Goal: Book appointment/travel/reservation

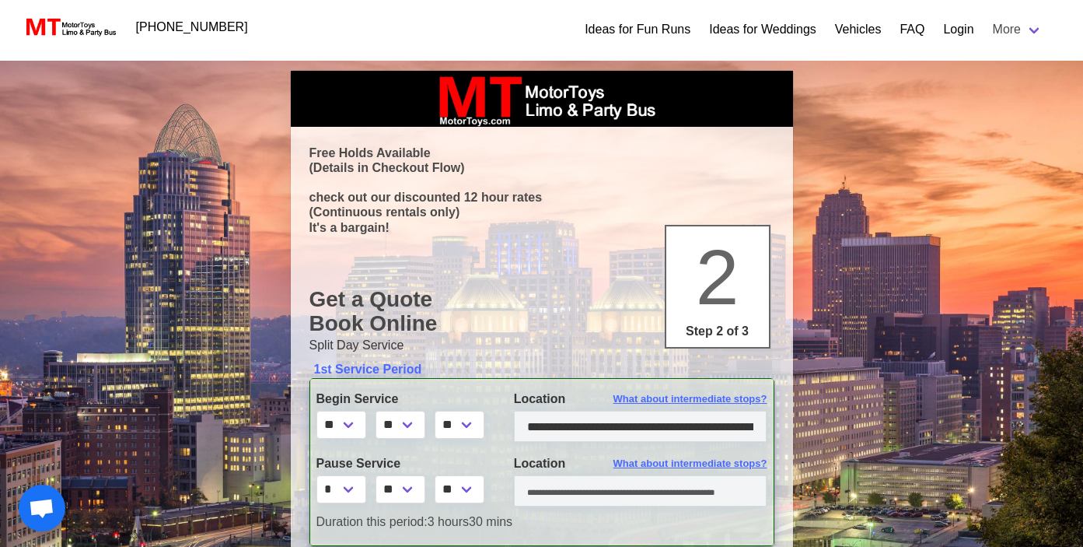
select select "**"
select select "****"
select select "*"
select select "**"
select select "****"
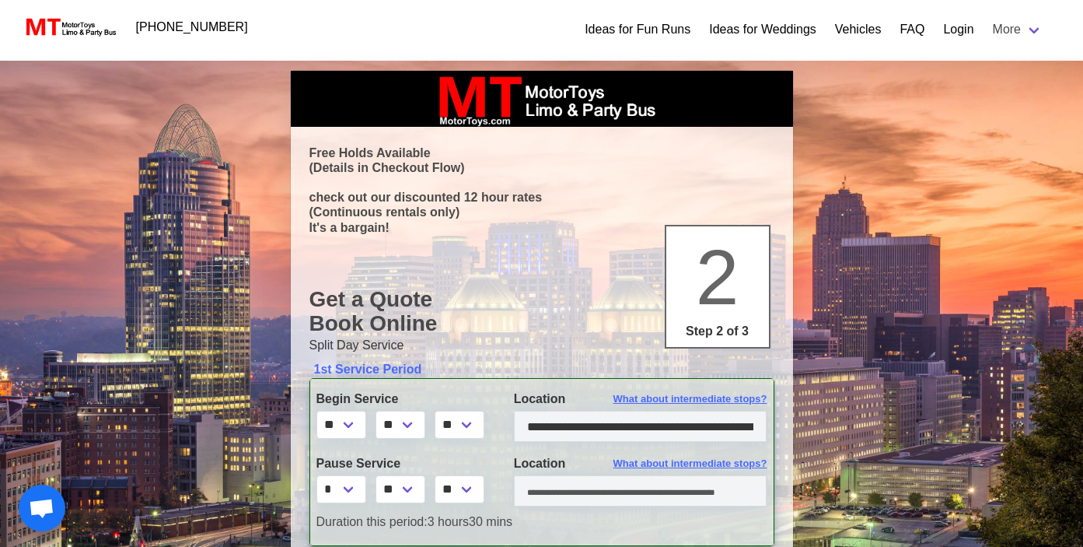
select select "*"
select select "****"
select select "*"
select select "**"
select select "****"
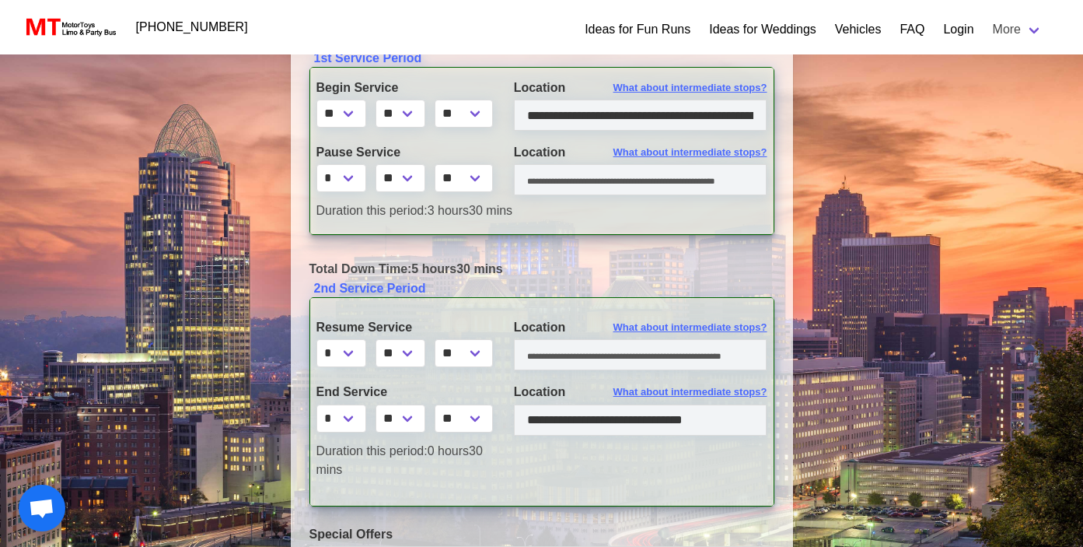
scroll to position [314, 0]
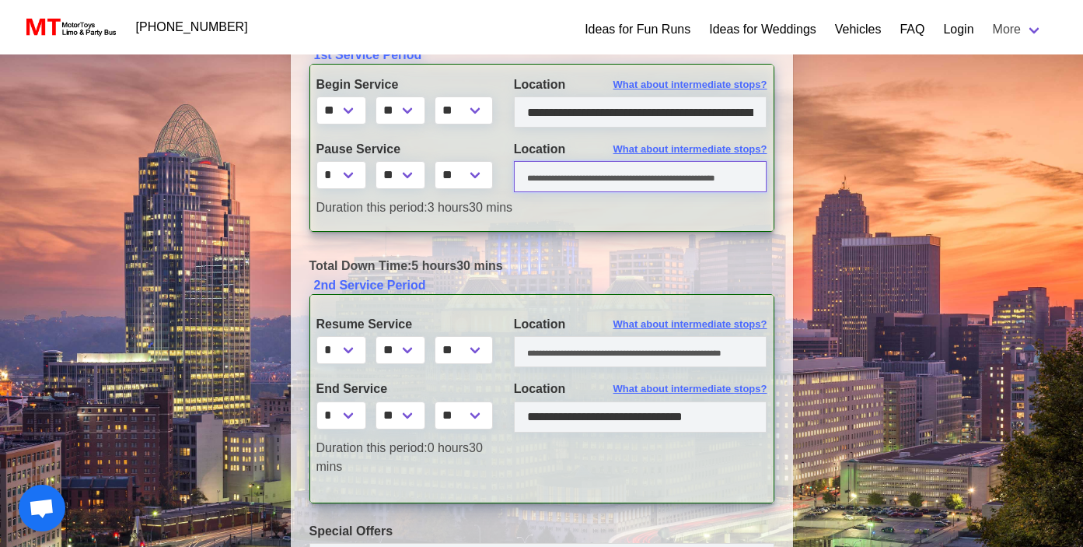
click at [661, 182] on input "text" at bounding box center [641, 176] width 254 height 31
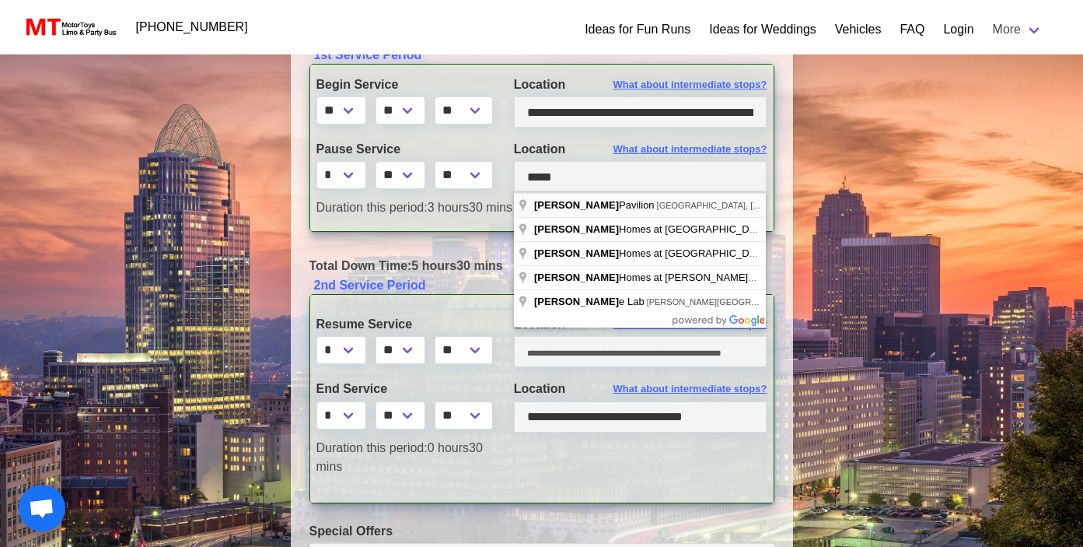
type input "**********"
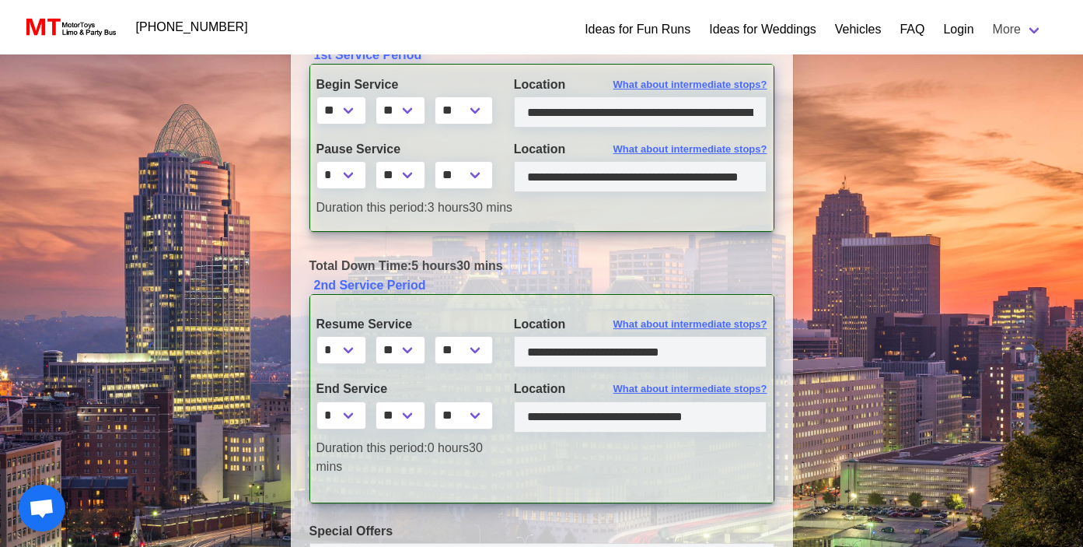
click at [645, 273] on div "Total Down Time: 5 hours 30 mins" at bounding box center [542, 266] width 488 height 19
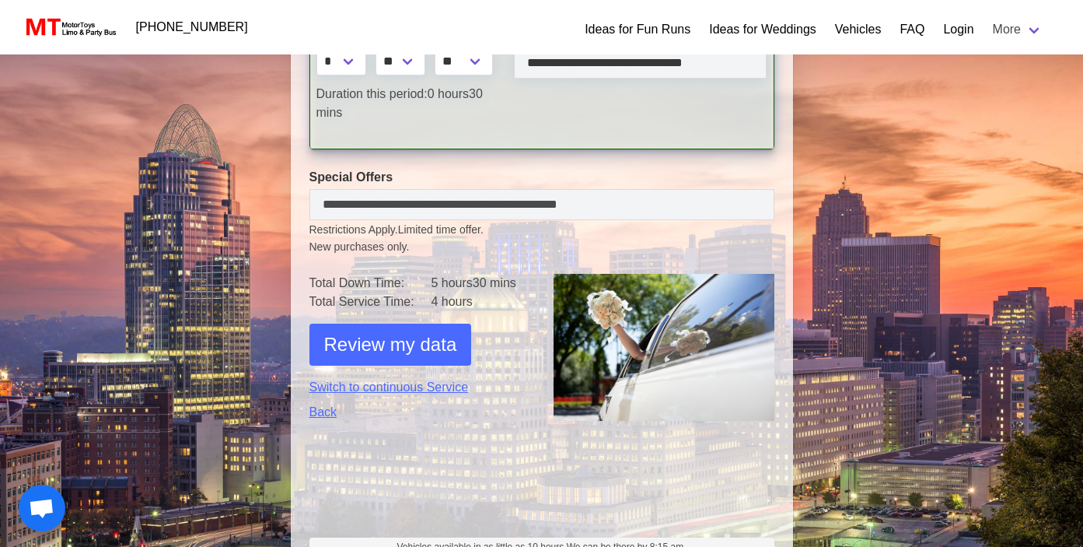
scroll to position [670, 0]
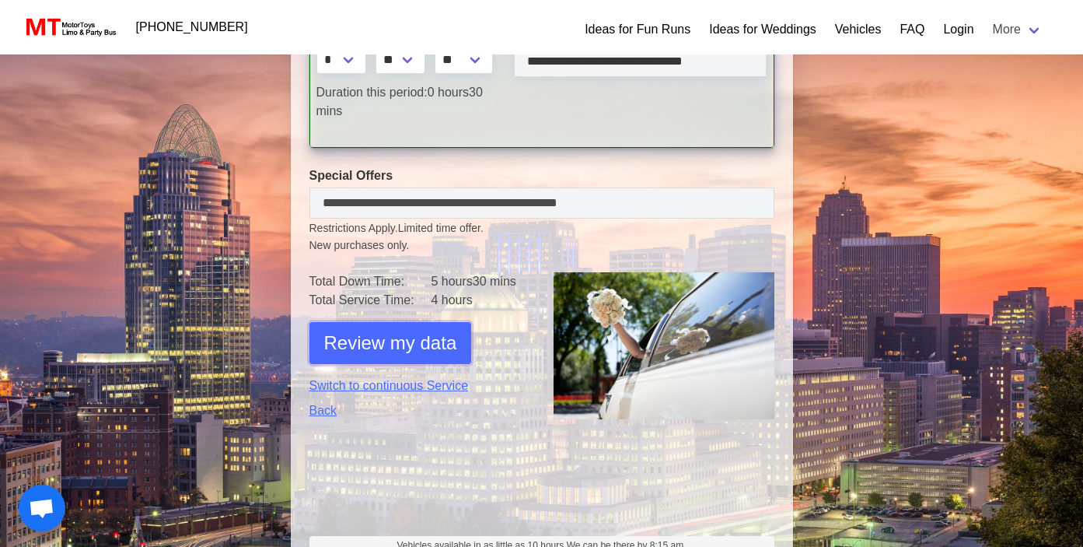
click at [430, 344] on span "Review my data" at bounding box center [390, 343] width 133 height 28
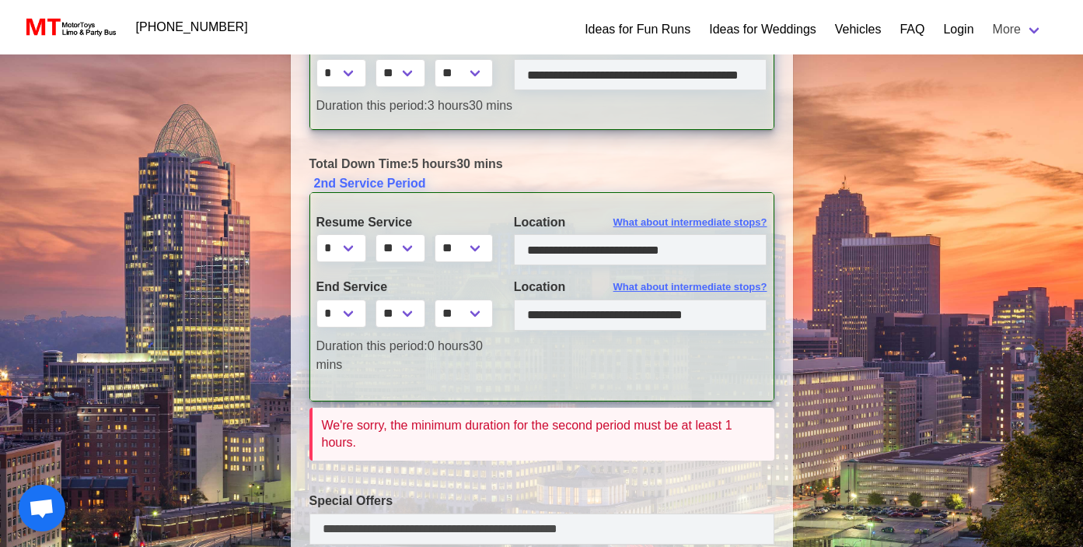
scroll to position [414, 0]
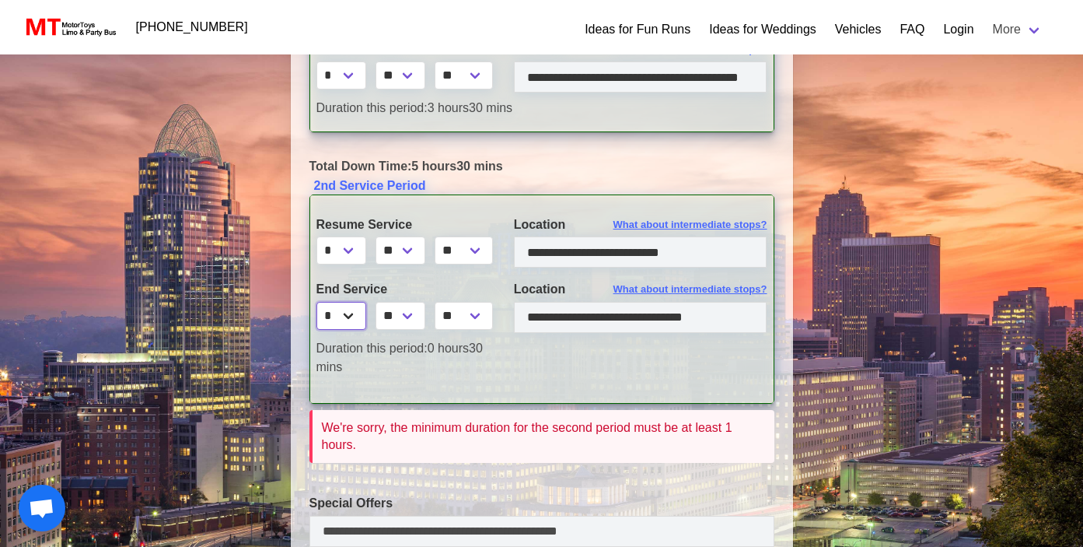
click at [352, 323] on select "* * * * * * * * * ** ** **" at bounding box center [342, 316] width 50 height 28
select select "**"
click at [317, 302] on select "* * * * * * * * * ** ** **" at bounding box center [342, 316] width 50 height 28
click at [400, 322] on select "** ** ** **" at bounding box center [401, 316] width 50 height 28
select select "*"
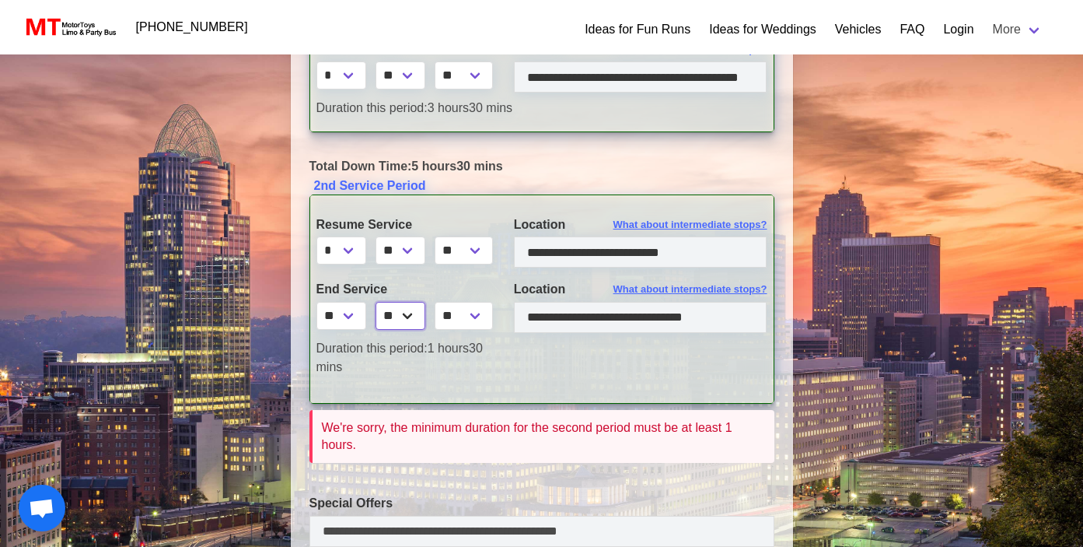
click at [378, 302] on select "** ** ** **" at bounding box center [401, 316] width 50 height 28
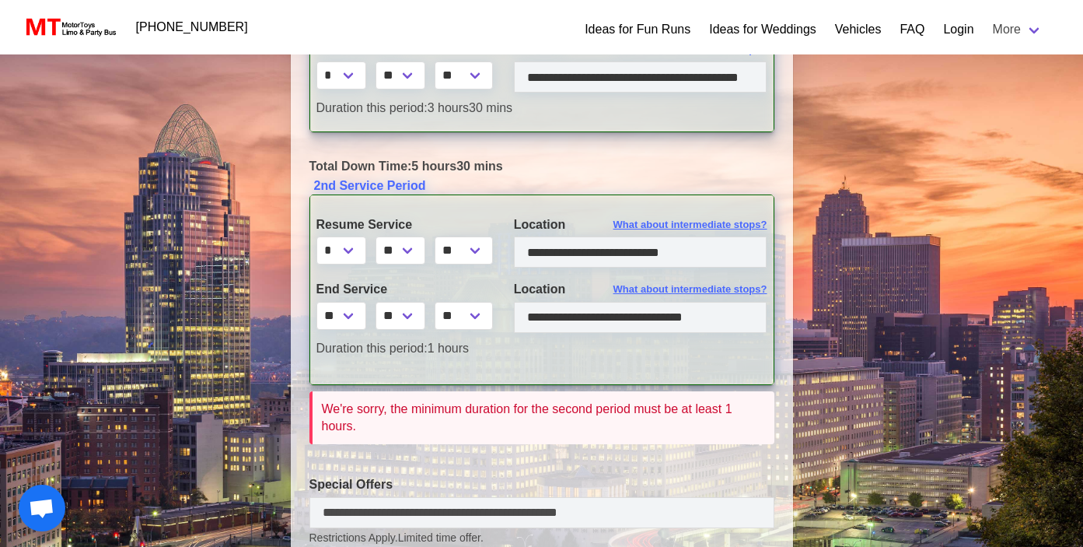
click at [586, 362] on div "**********" at bounding box center [542, 289] width 465 height 190
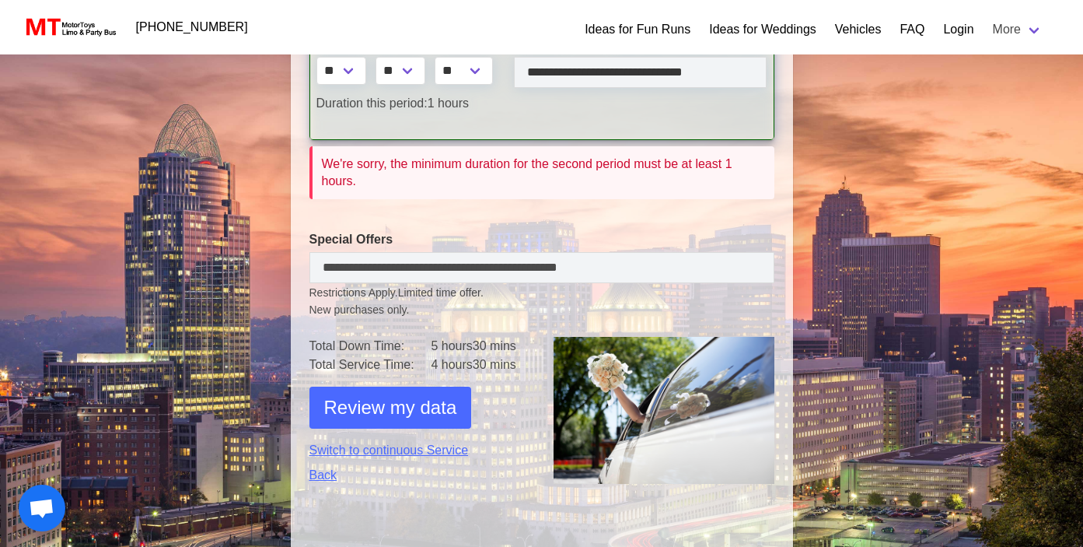
scroll to position [661, 0]
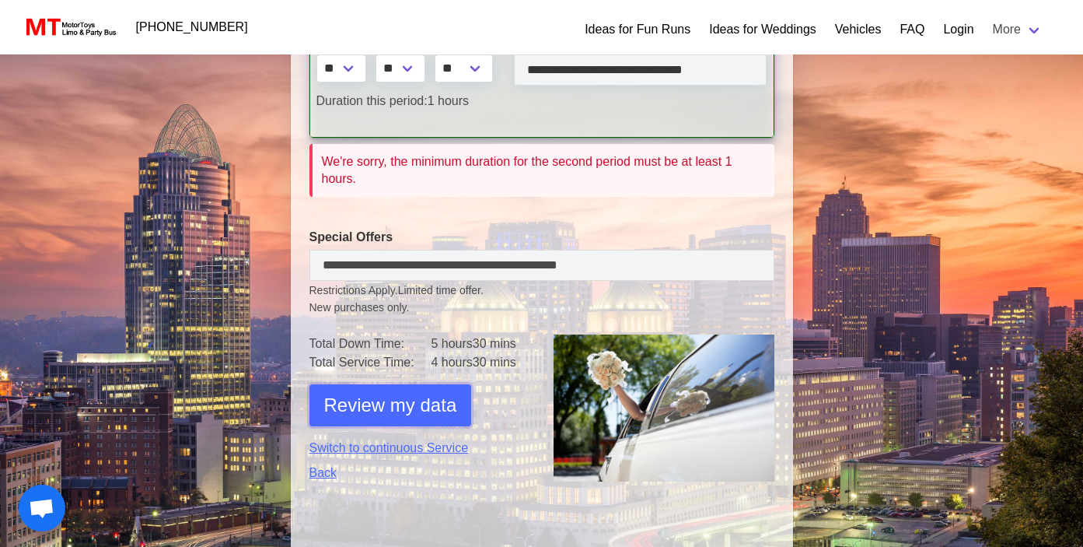
click at [431, 418] on span "Review my data" at bounding box center [390, 405] width 133 height 28
select select "*"
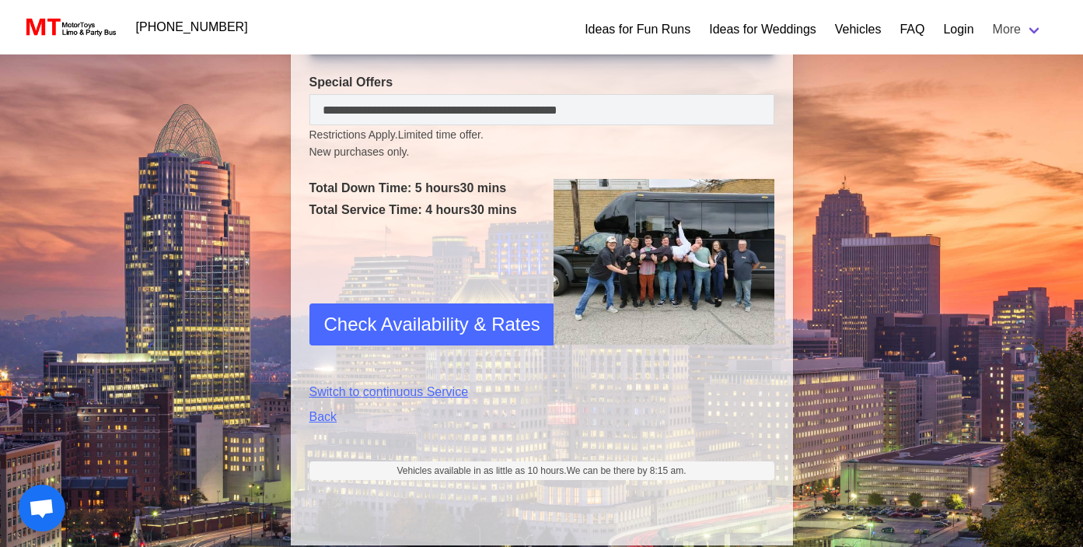
scroll to position [809, 0]
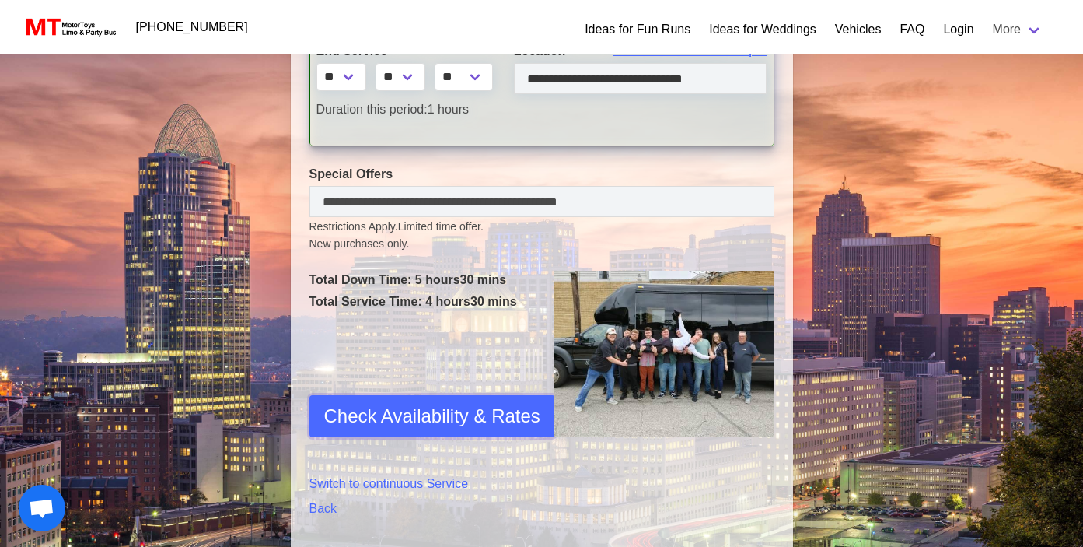
click at [391, 423] on span "Check Availability & Rates" at bounding box center [432, 416] width 216 height 28
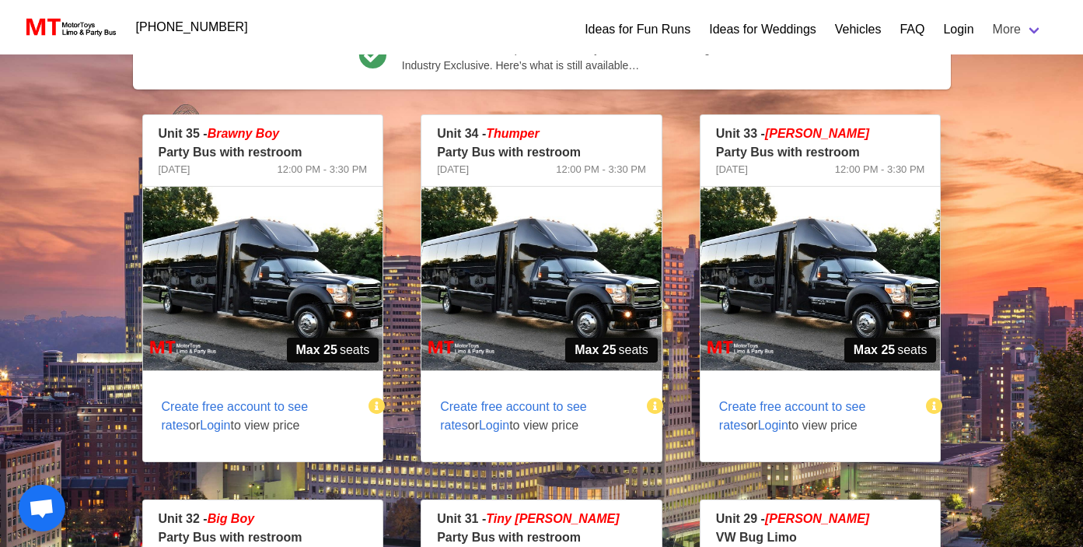
scroll to position [383, 0]
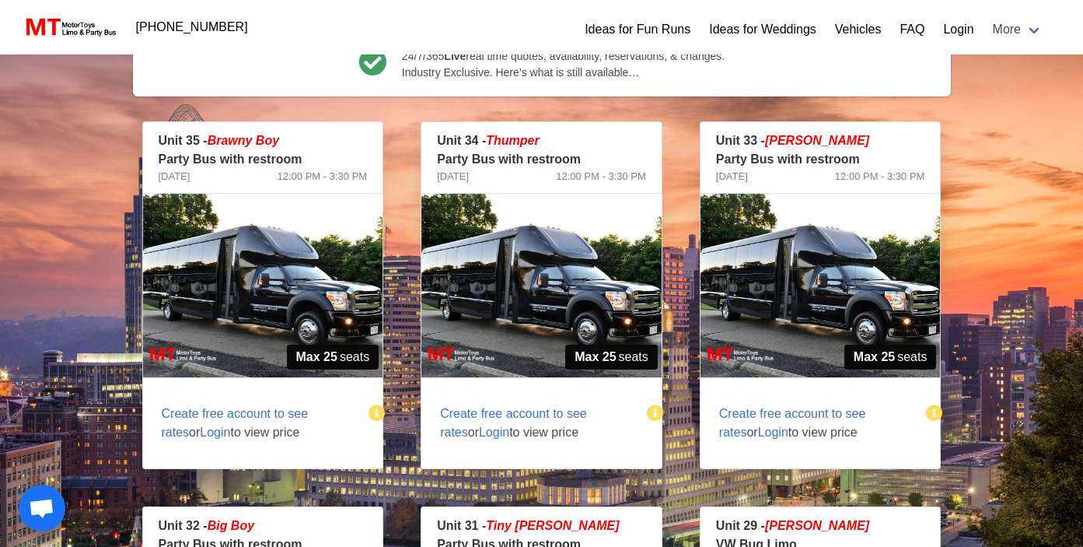
click at [318, 284] on img at bounding box center [263, 286] width 240 height 184
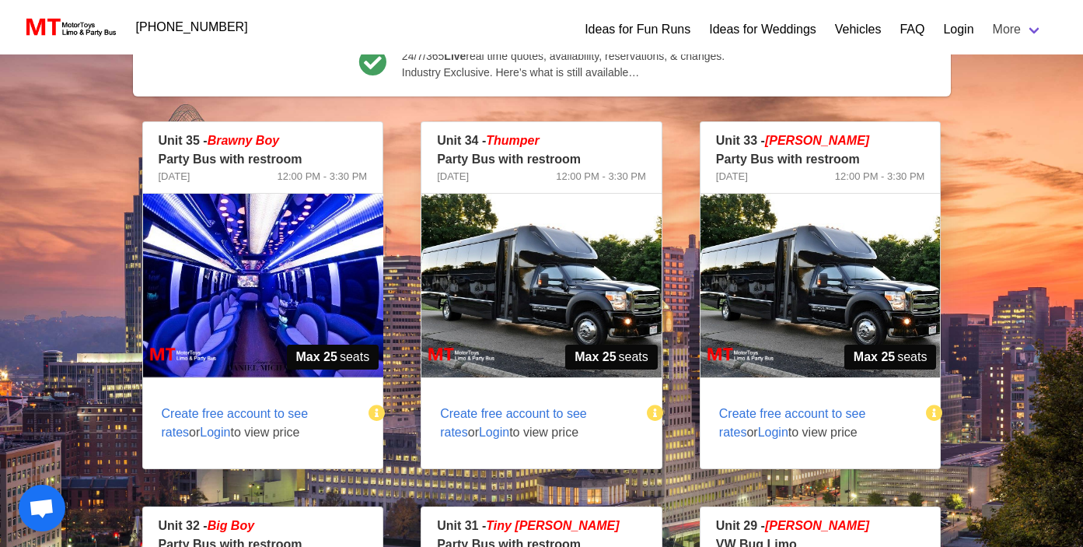
click at [586, 282] on img at bounding box center [542, 286] width 240 height 184
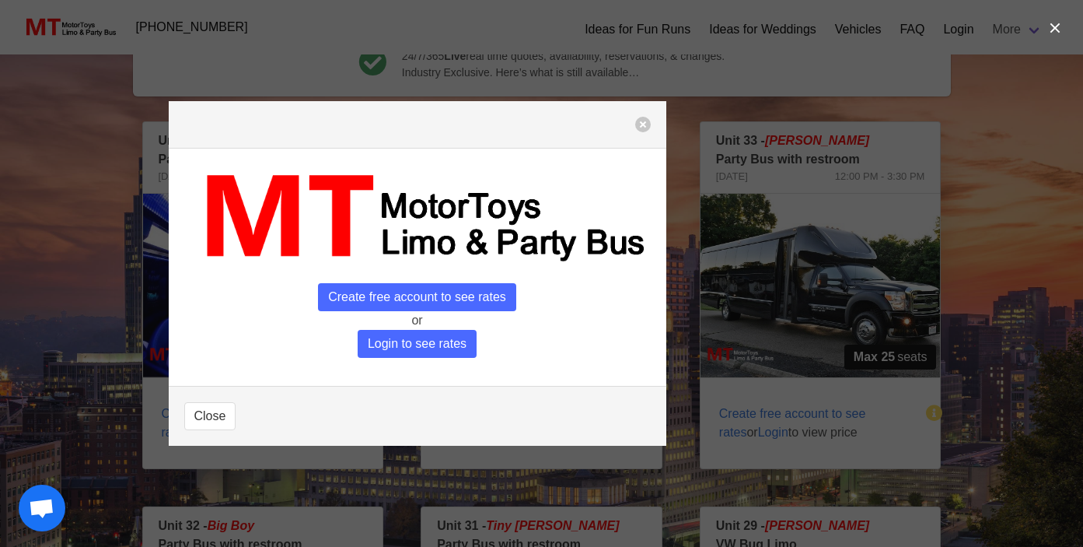
click at [649, 135] on header at bounding box center [418, 124] width 498 height 47
click at [646, 124] on button "button" at bounding box center [643, 125] width 16 height 16
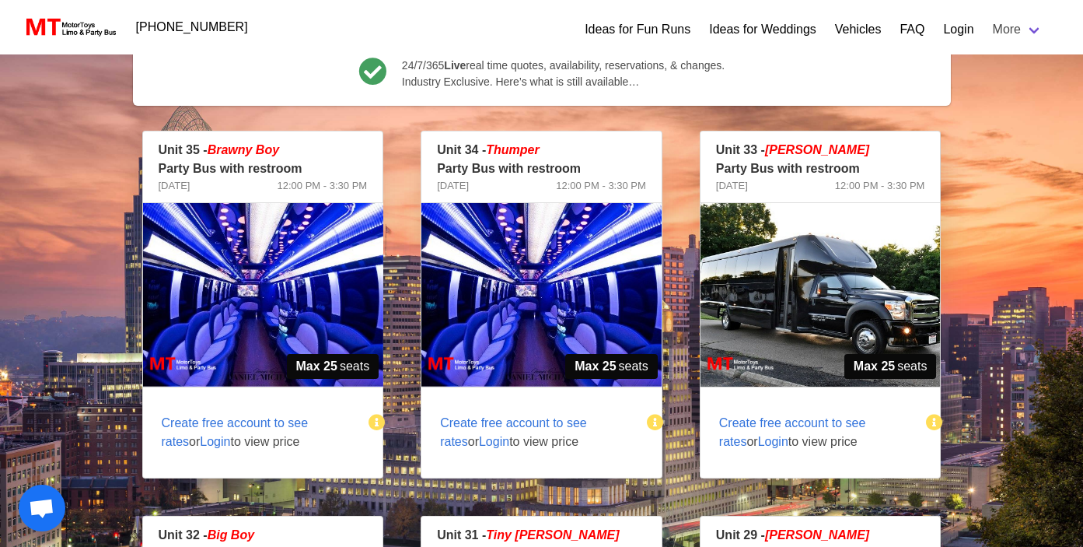
scroll to position [376, 0]
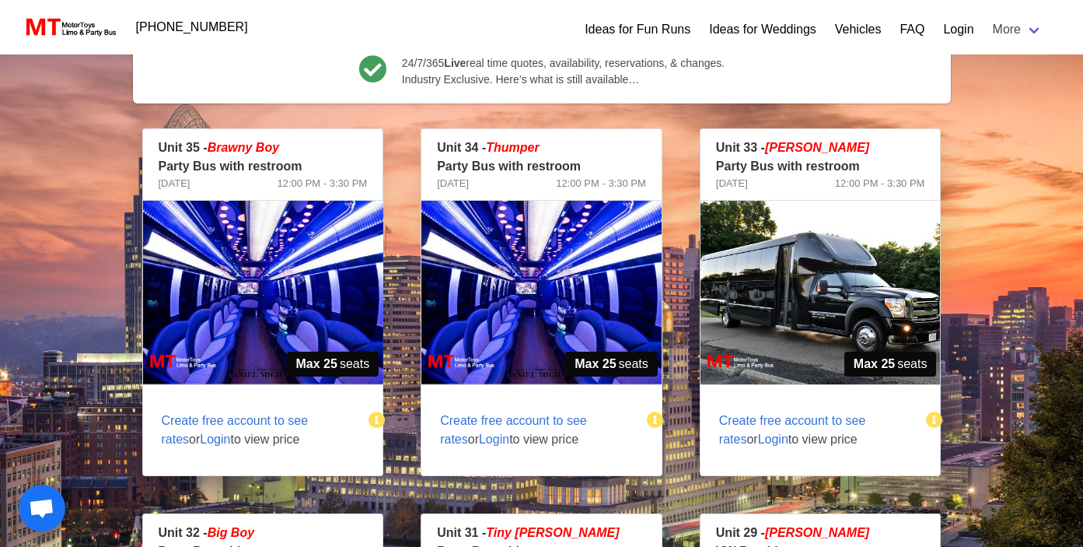
click at [795, 289] on img at bounding box center [821, 293] width 240 height 184
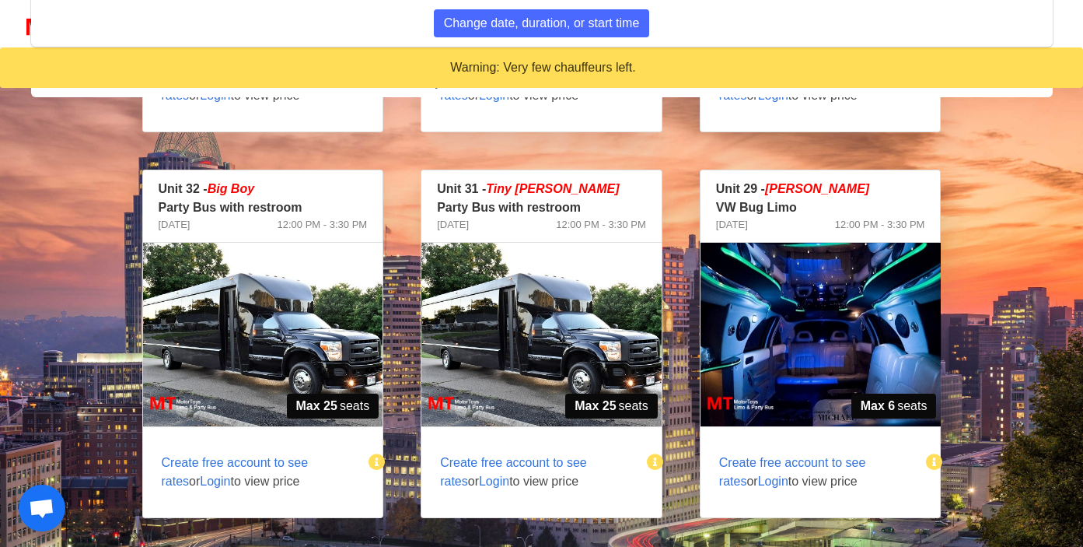
scroll to position [581, 0]
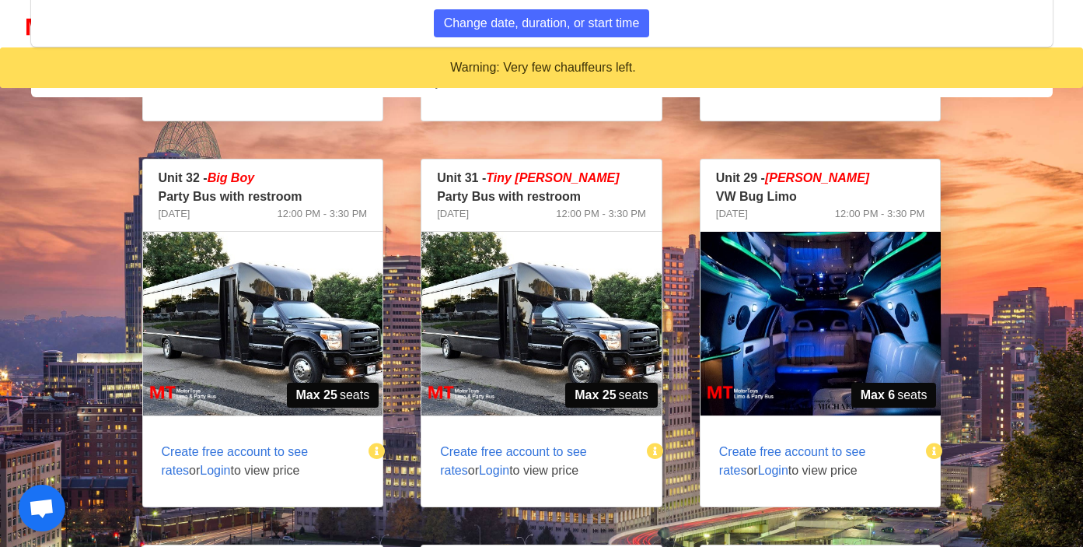
click at [266, 309] on img at bounding box center [263, 324] width 240 height 184
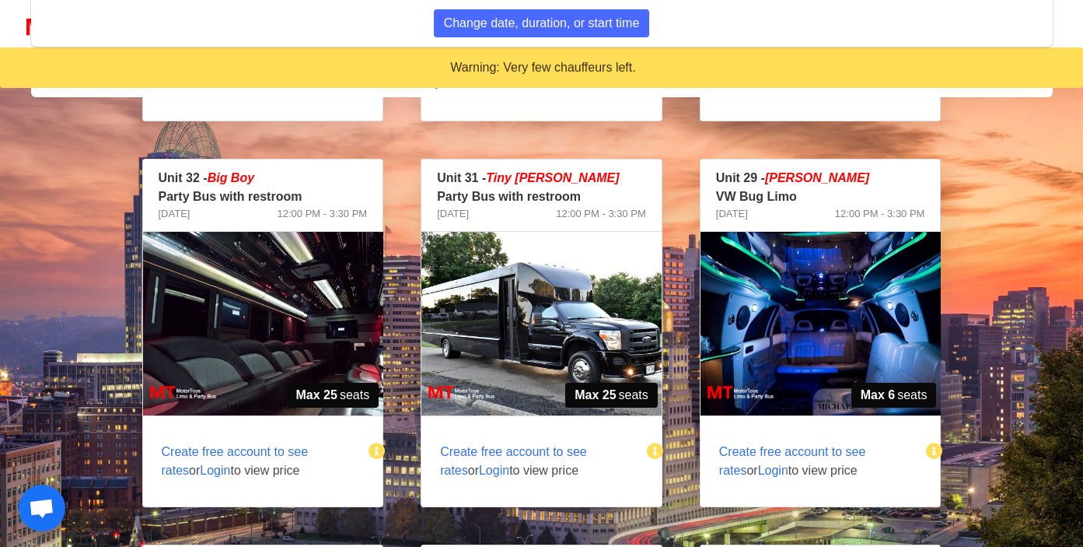
click at [580, 337] on img at bounding box center [542, 324] width 240 height 184
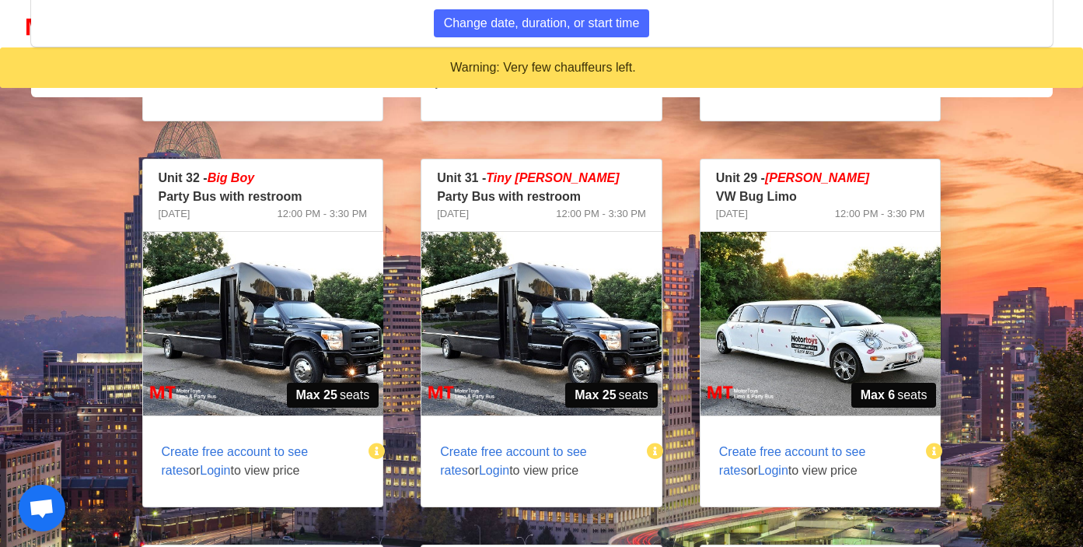
click at [838, 336] on img at bounding box center [821, 324] width 240 height 184
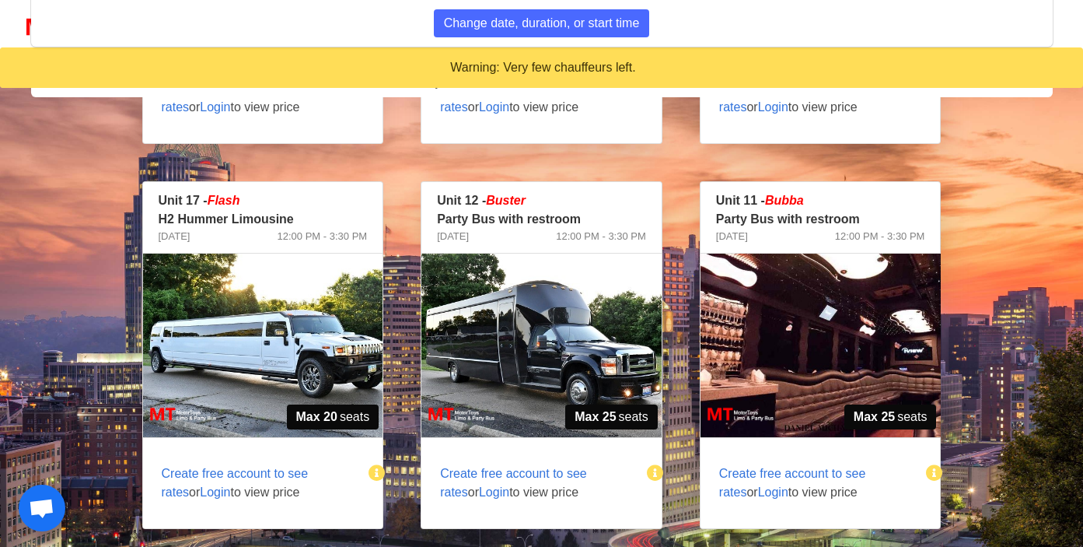
scroll to position [953, 0]
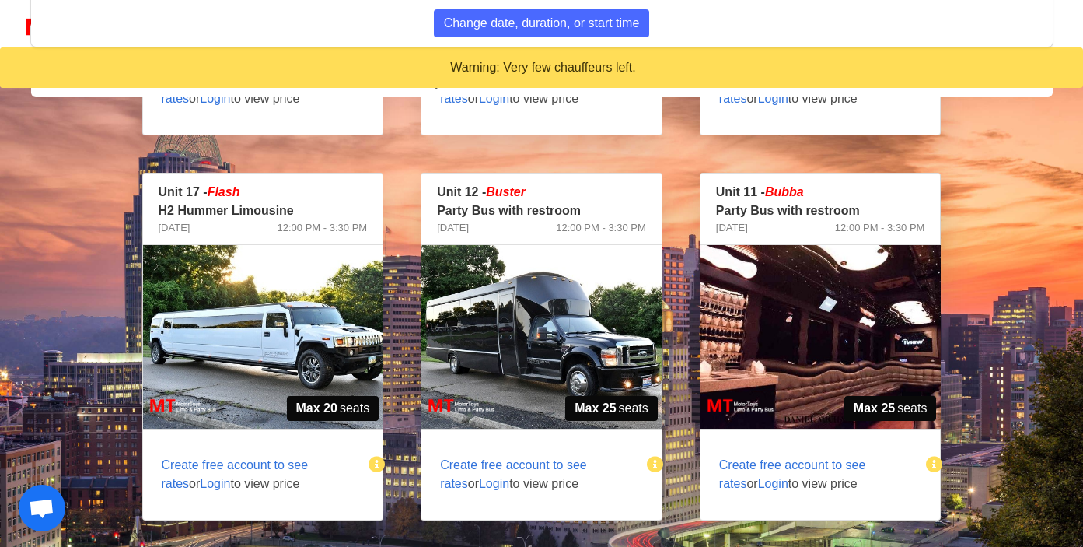
click at [308, 316] on img at bounding box center [263, 337] width 240 height 184
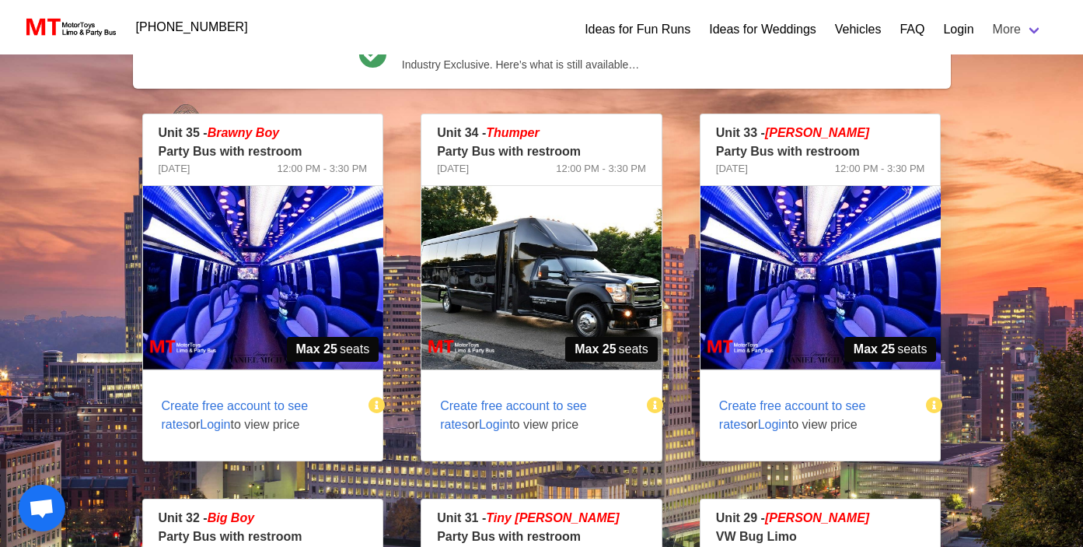
scroll to position [390, 0]
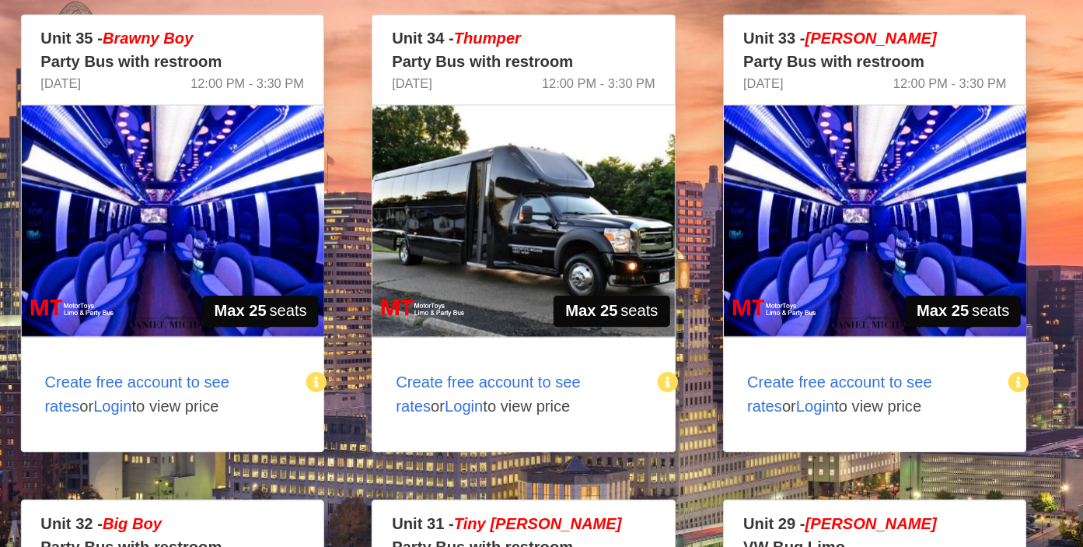
click at [571, 277] on img at bounding box center [542, 279] width 240 height 184
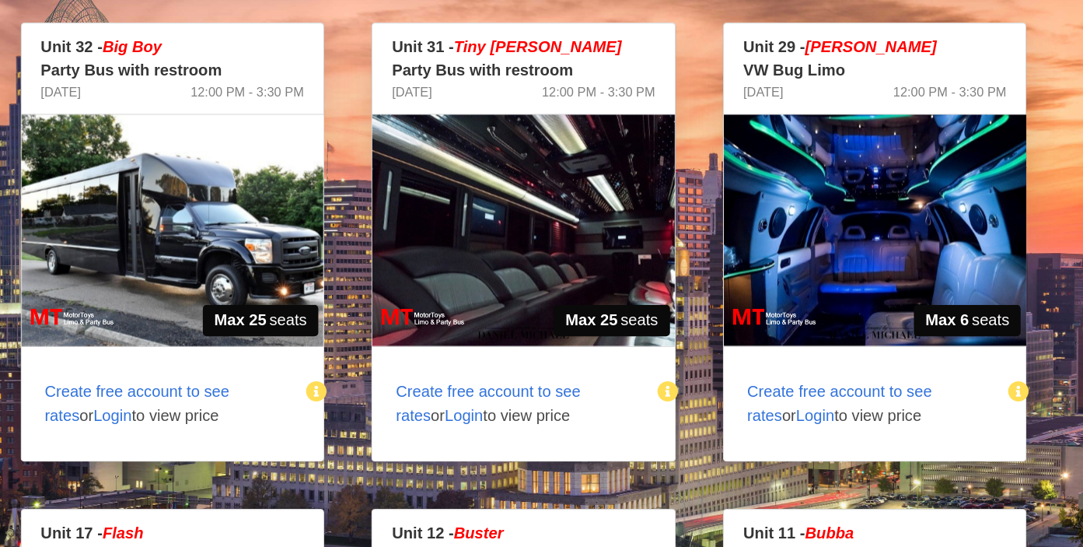
scroll to position [610, 0]
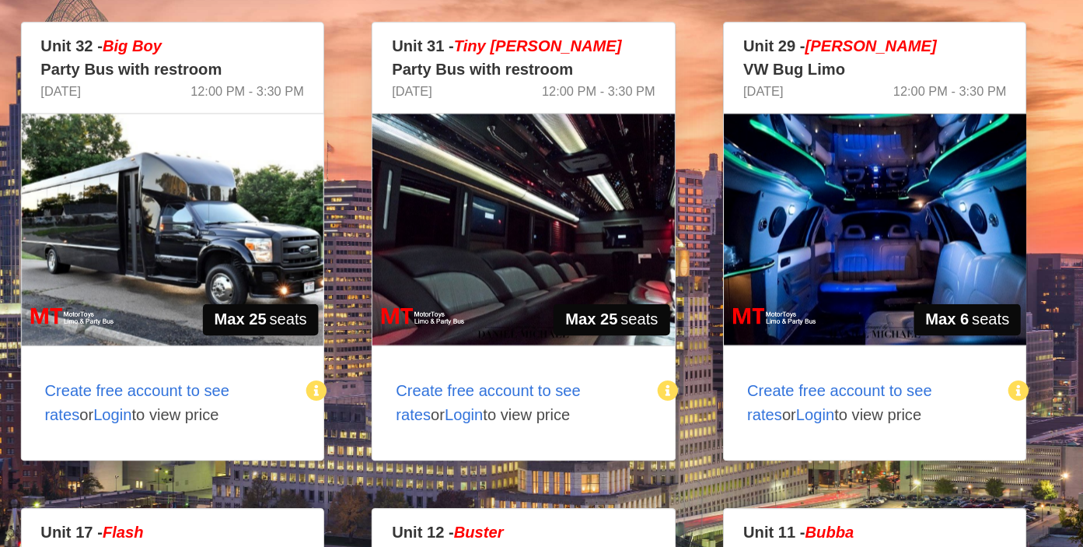
click at [304, 292] on img at bounding box center [263, 295] width 240 height 184
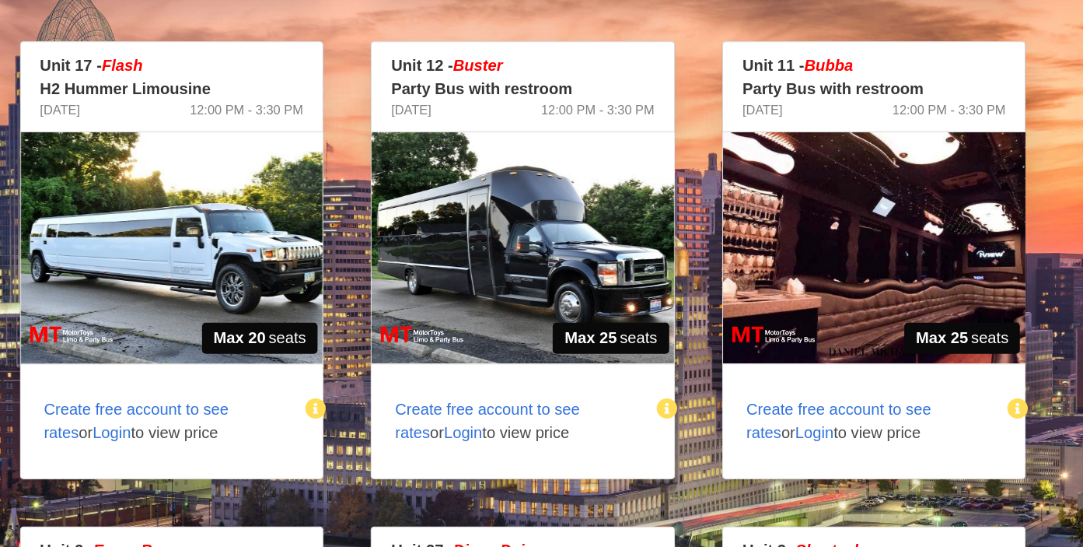
scroll to position [986, 0]
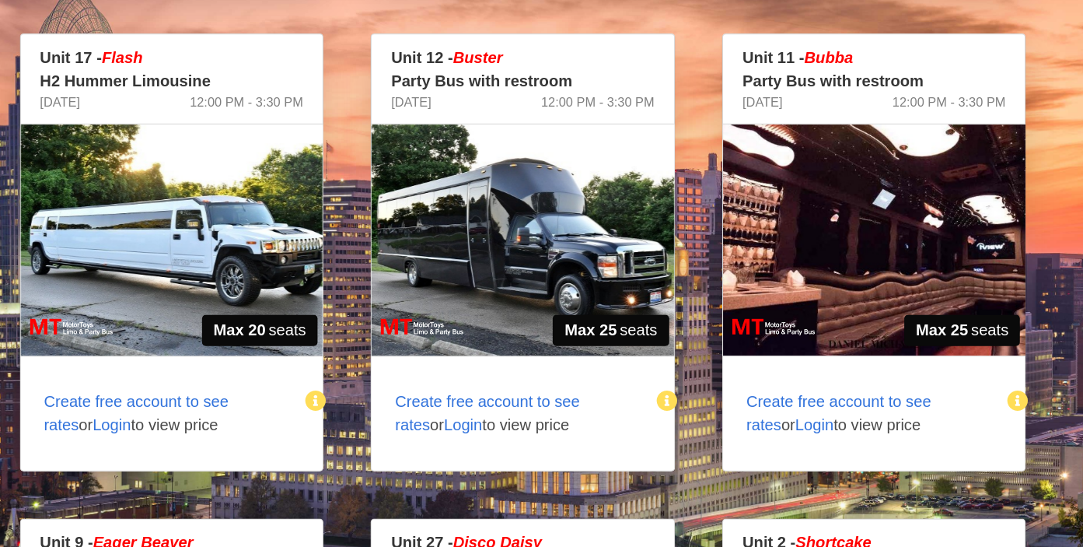
click at [281, 290] on img at bounding box center [263, 304] width 240 height 184
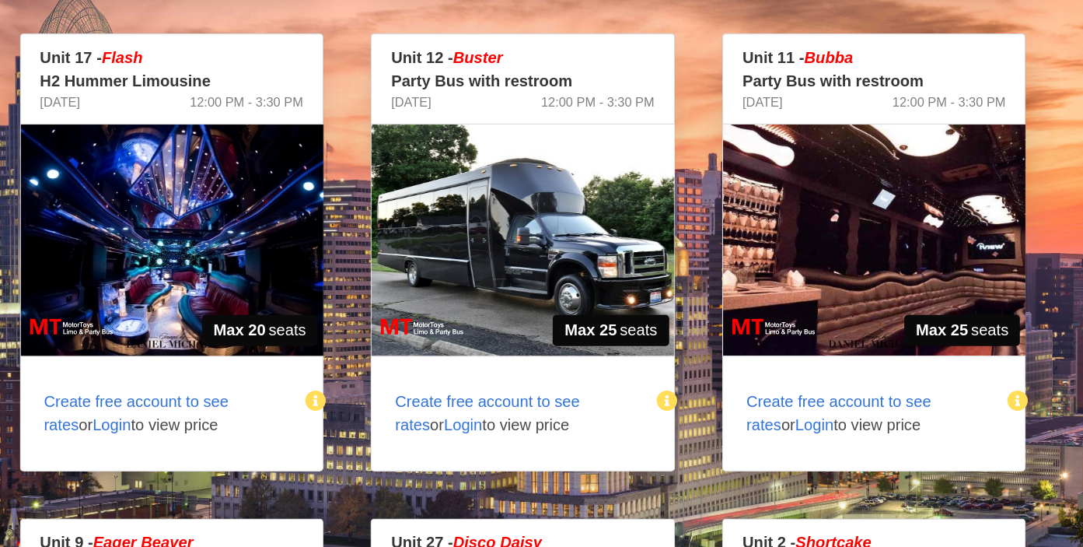
click at [523, 304] on img at bounding box center [542, 304] width 240 height 184
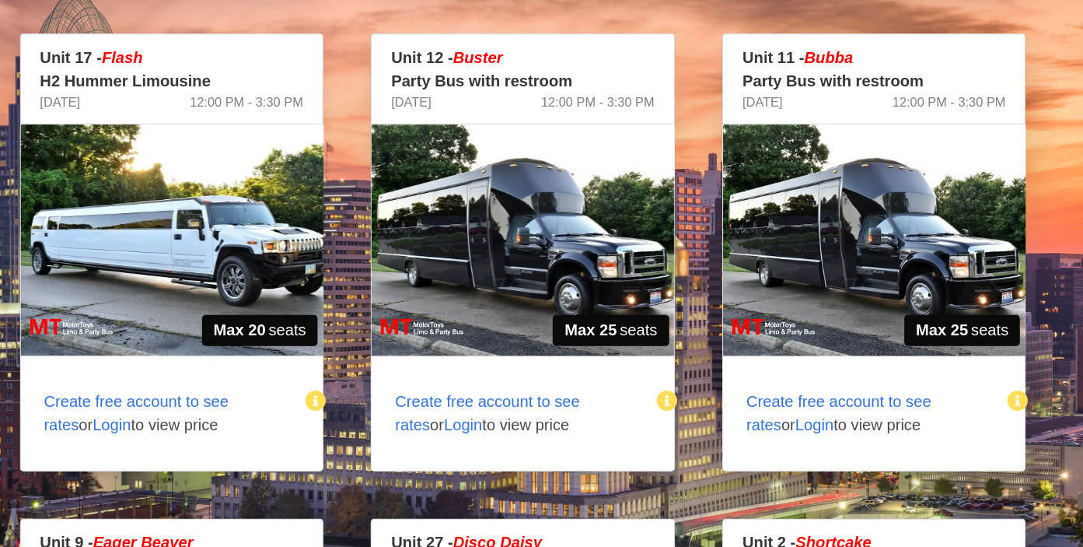
click at [311, 293] on img at bounding box center [263, 304] width 240 height 184
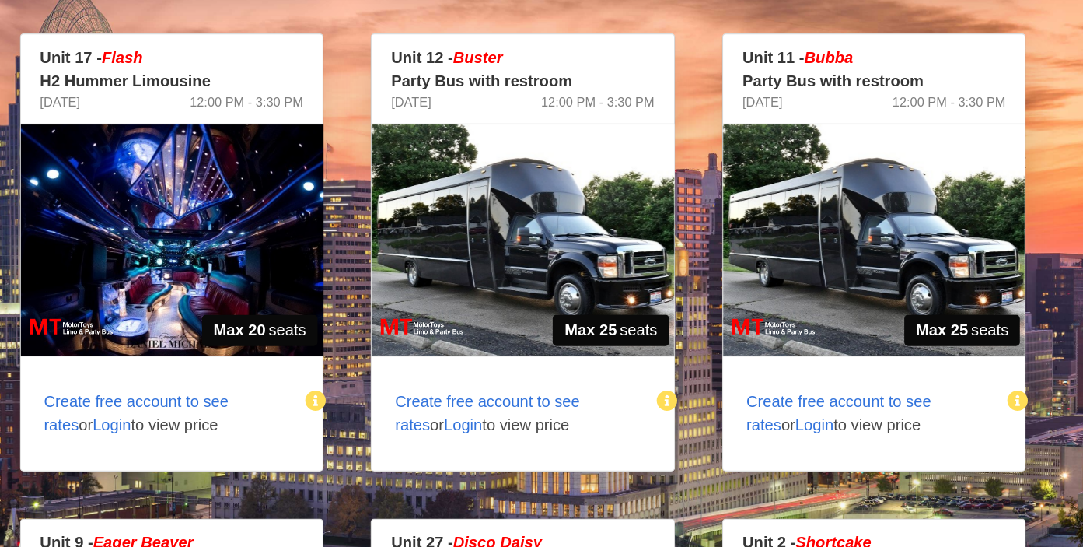
click at [541, 309] on img at bounding box center [542, 304] width 240 height 184
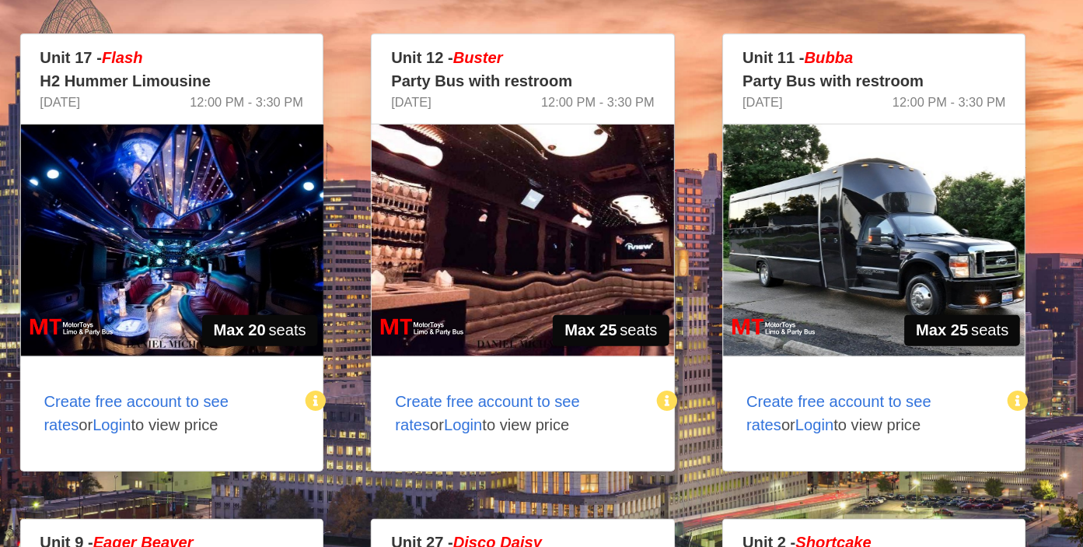
click at [806, 332] on img at bounding box center [821, 304] width 240 height 184
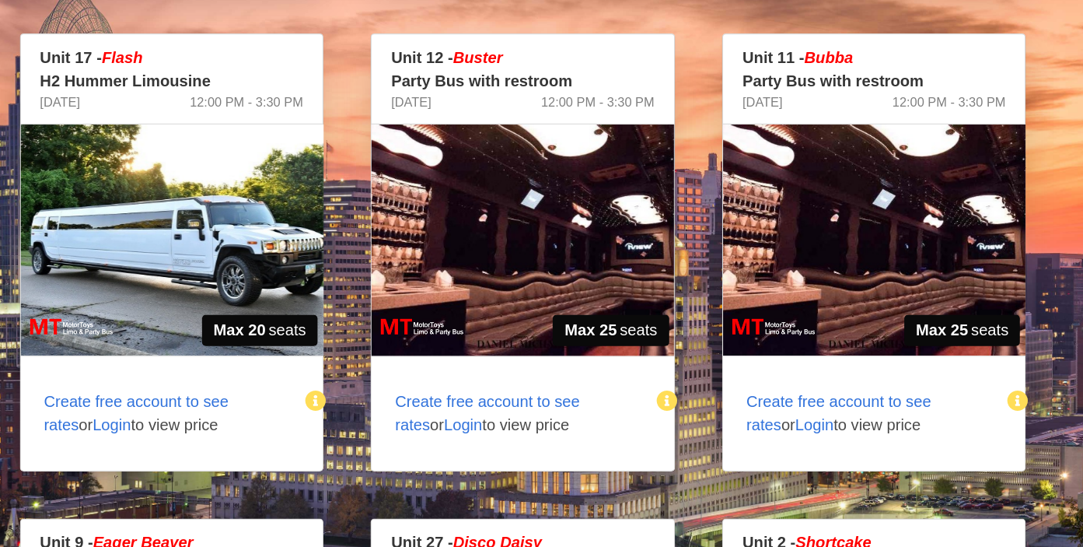
click at [266, 305] on img at bounding box center [263, 304] width 240 height 184
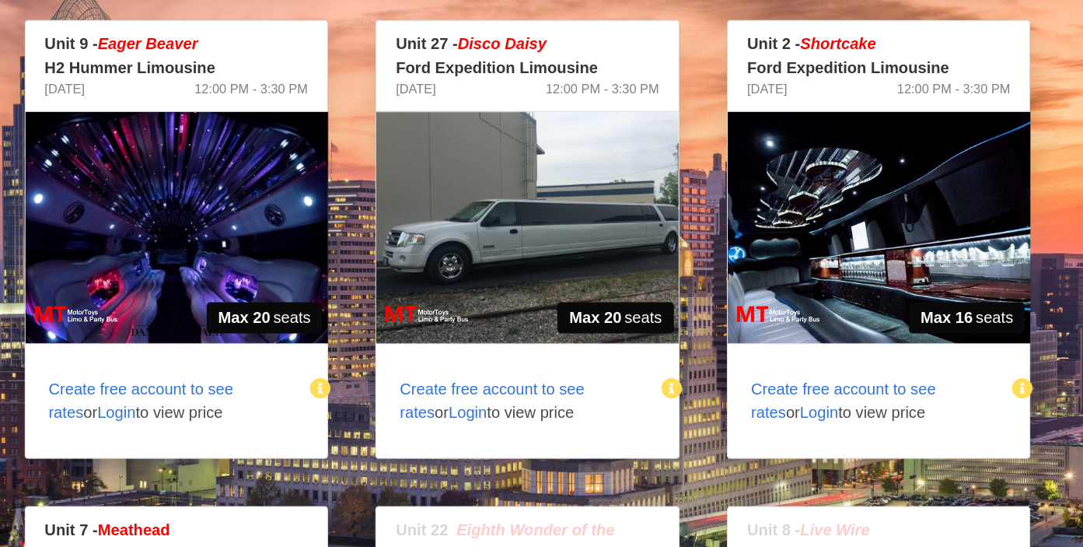
scroll to position [1382, 0]
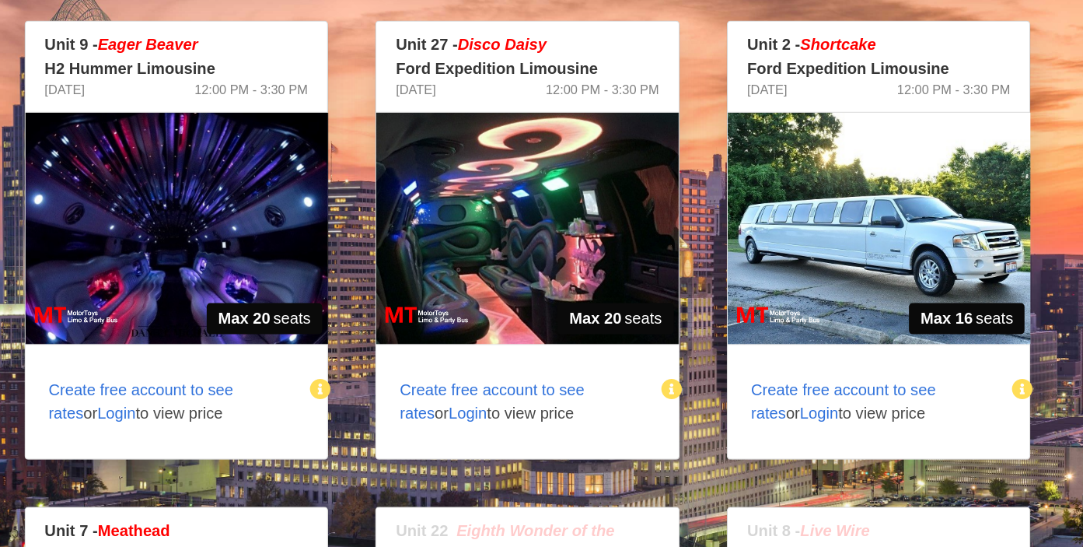
click at [852, 286] on img at bounding box center [821, 293] width 240 height 184
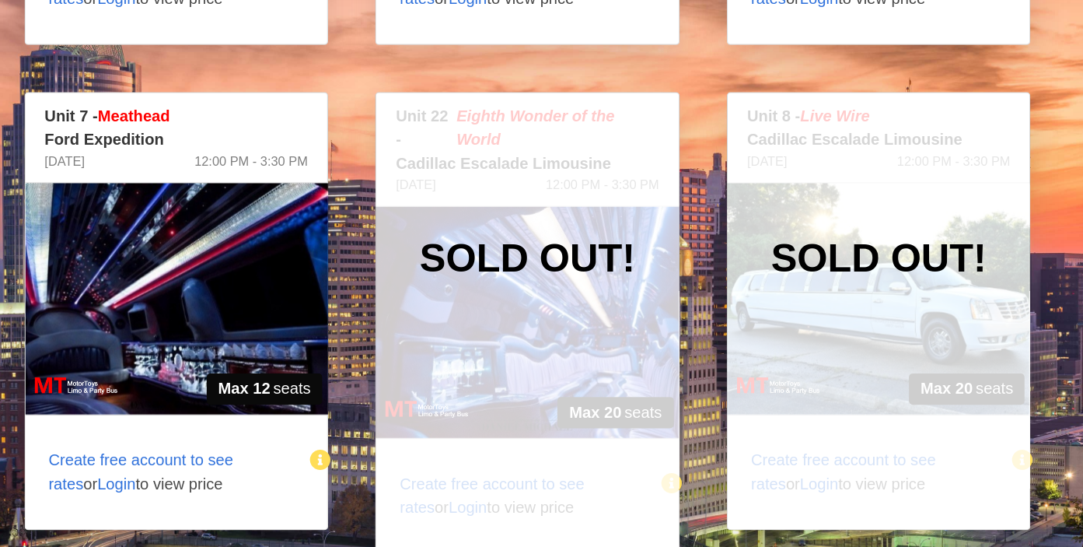
scroll to position [1734, 0]
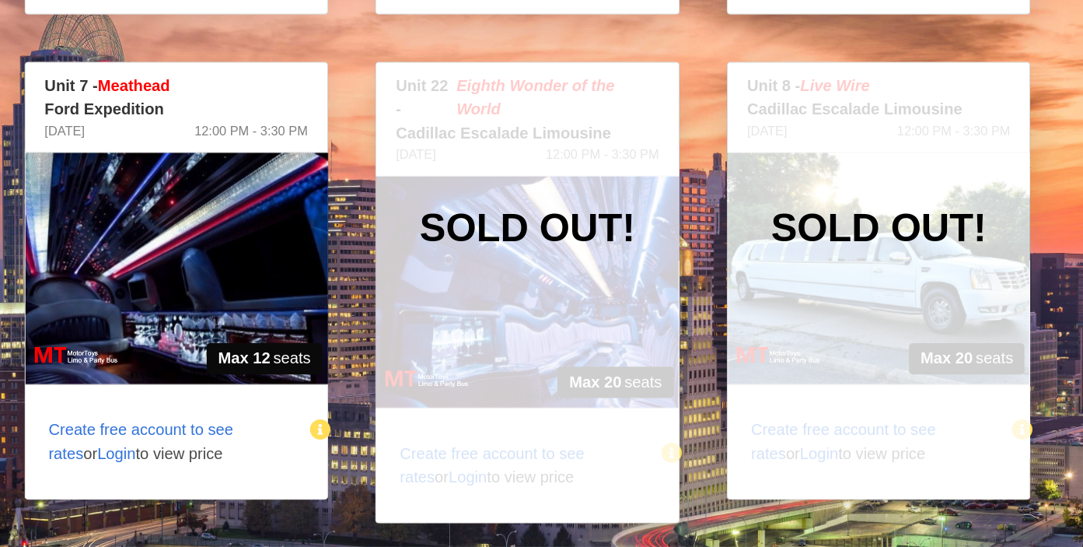
click at [300, 338] on img at bounding box center [263, 326] width 240 height 184
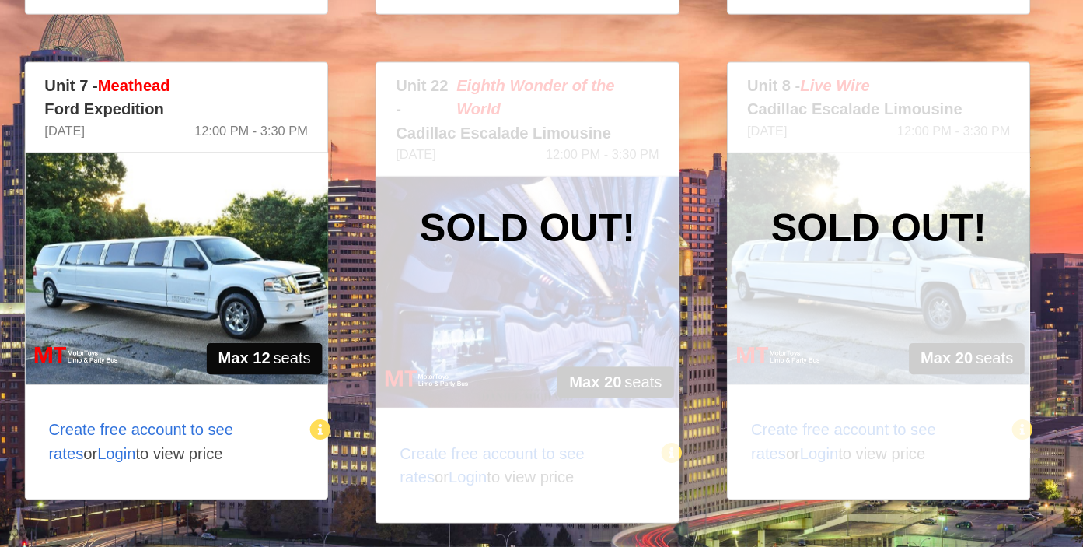
click at [329, 348] on img at bounding box center [263, 326] width 240 height 184
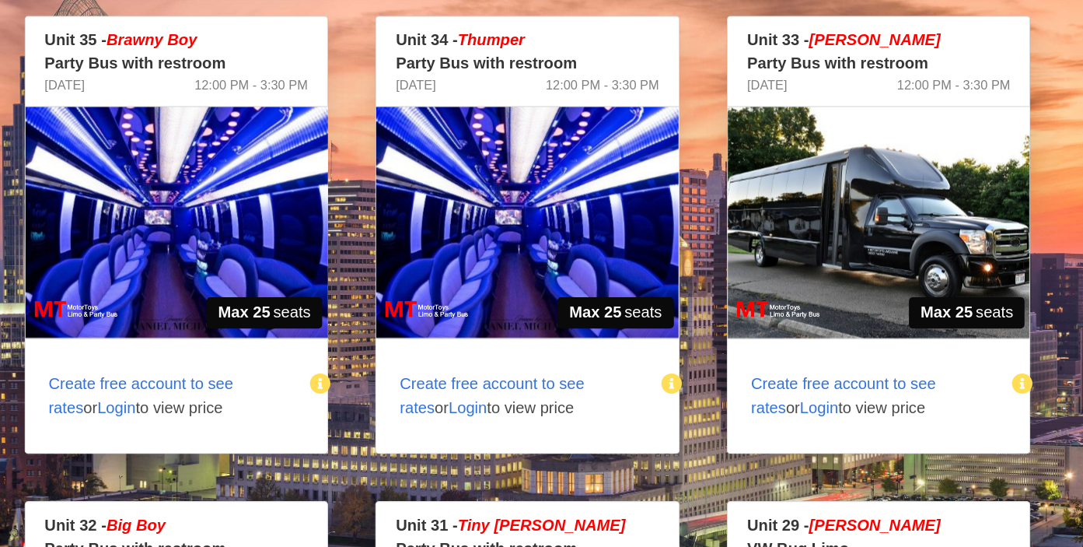
scroll to position [382, 0]
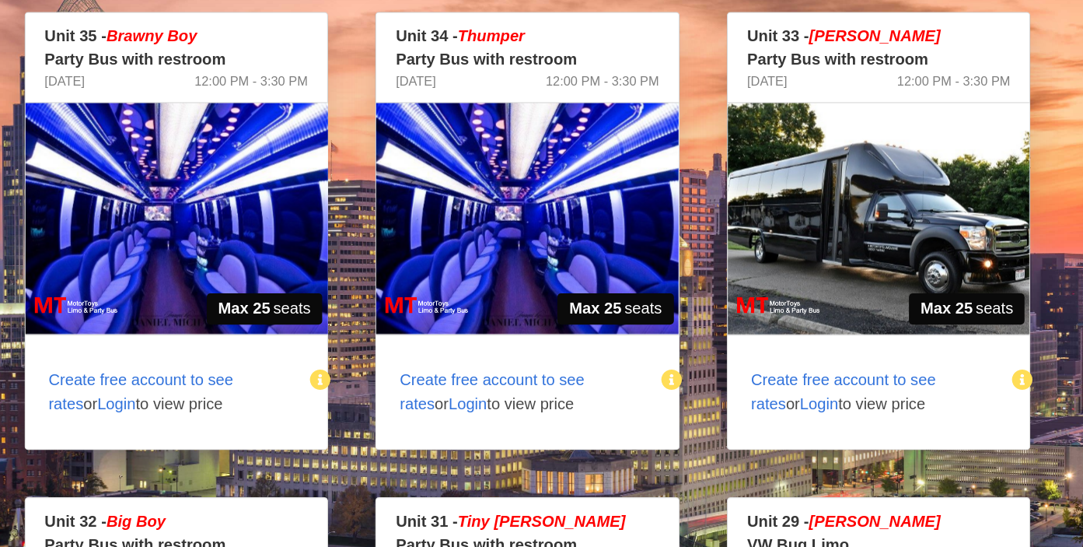
click at [200, 432] on span "Login" at bounding box center [215, 432] width 30 height 13
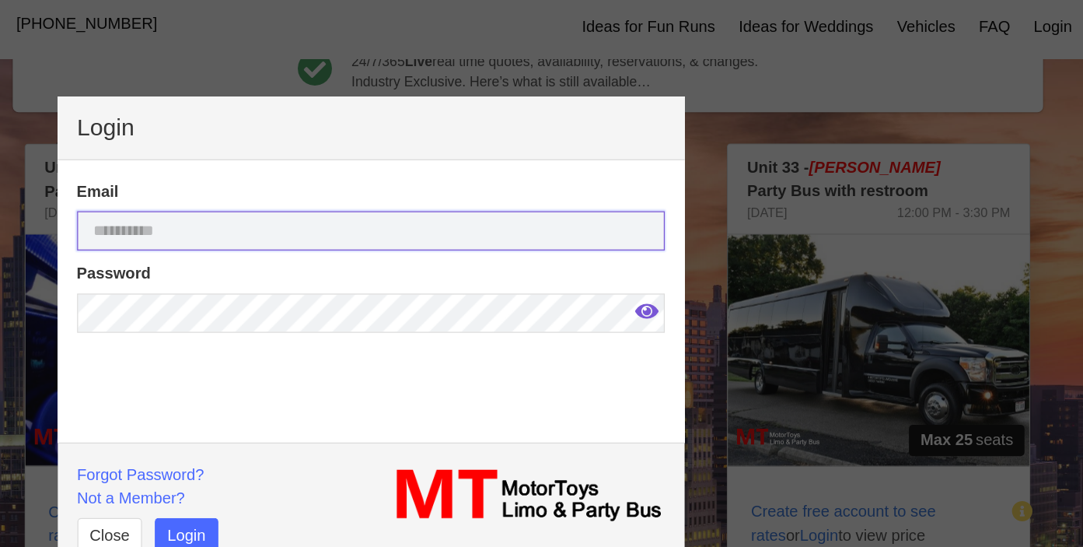
click at [297, 198] on input "email" at bounding box center [417, 191] width 467 height 31
type input "**********"
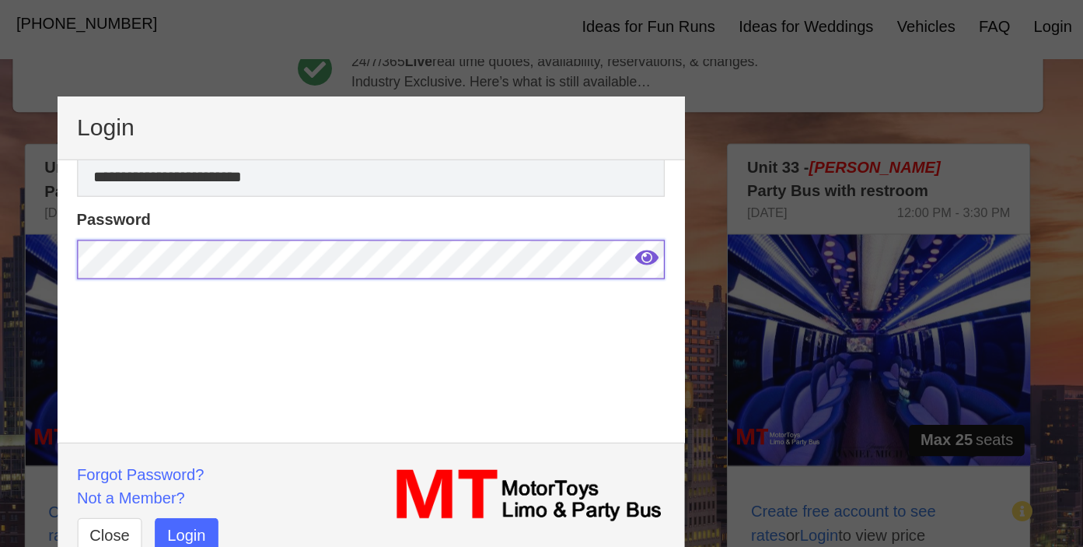
scroll to position [44, 0]
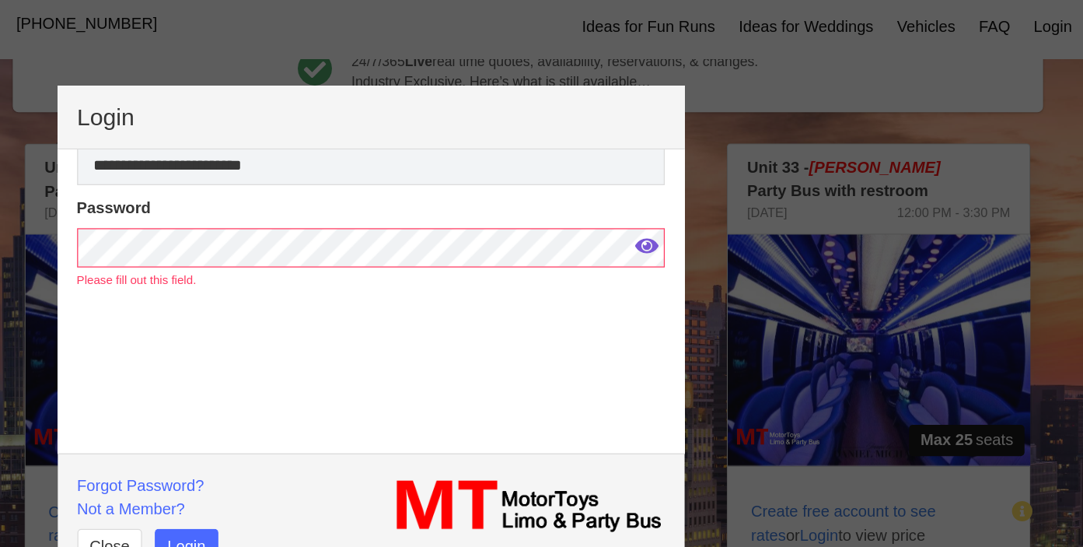
click at [244, 404] on p "Not a Member?" at bounding box center [296, 412] width 224 height 19
click at [246, 414] on link "Not a Member?" at bounding box center [227, 411] width 86 height 13
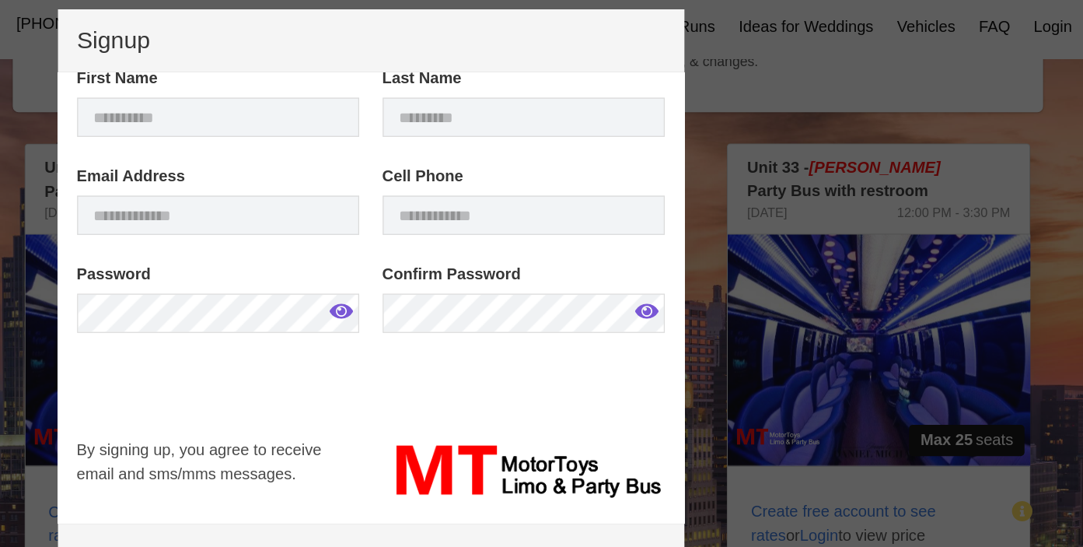
scroll to position [21, 0]
click at [303, 72] on label "First Name" at bounding box center [296, 70] width 224 height 19
click at [303, 96] on input "text" at bounding box center [296, 101] width 224 height 31
type input "*****"
type input "******"
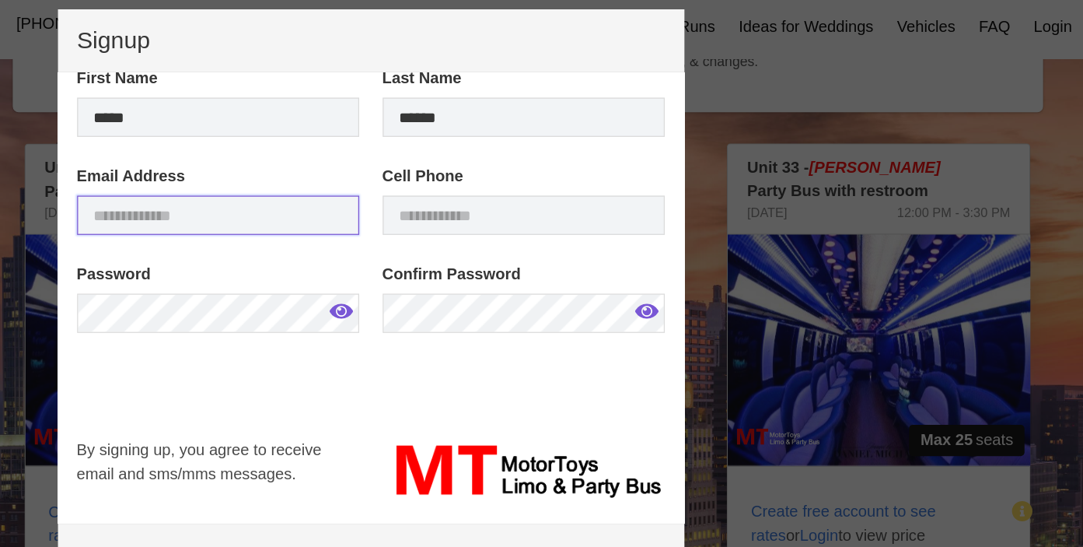
type input "**********"
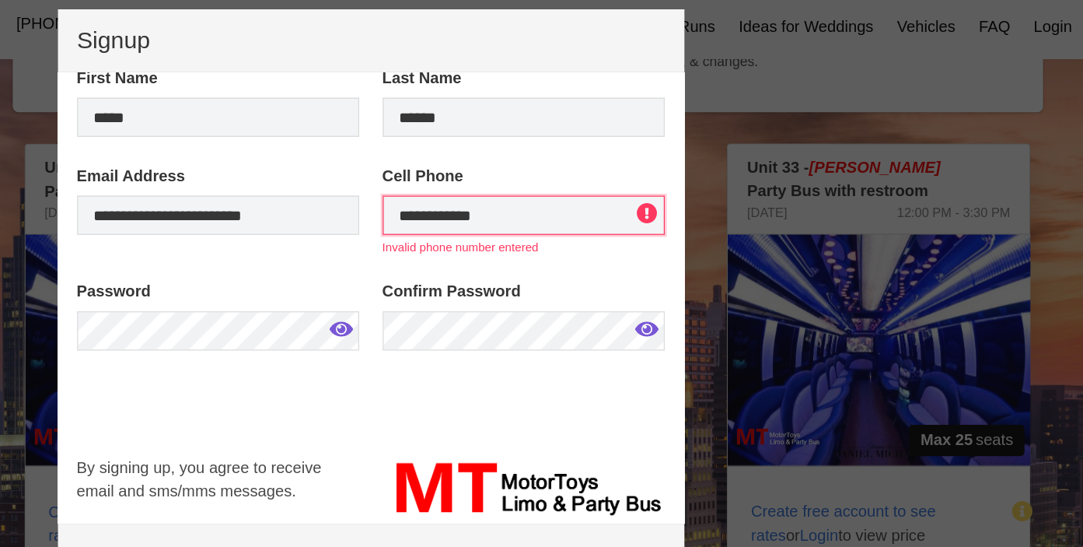
click at [540, 184] on input "**********" at bounding box center [539, 178] width 224 height 31
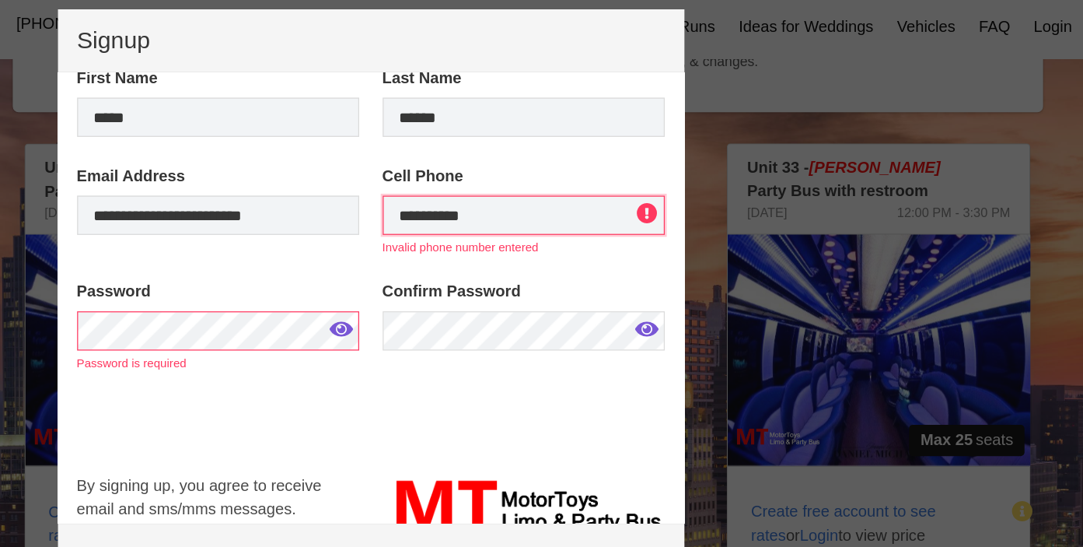
click at [537, 187] on input "**********" at bounding box center [539, 178] width 224 height 31
type input "*"
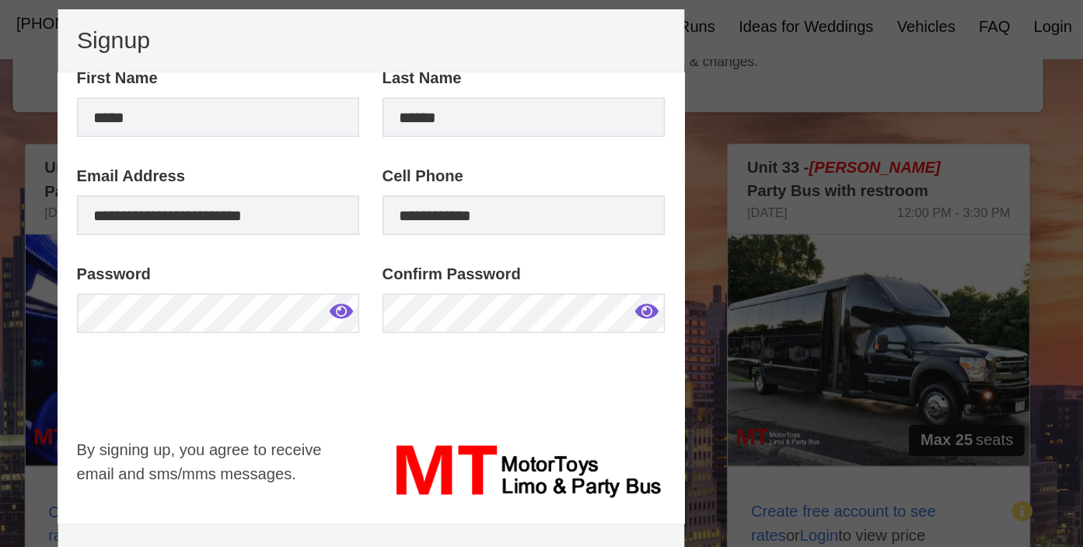
scroll to position [382, 0]
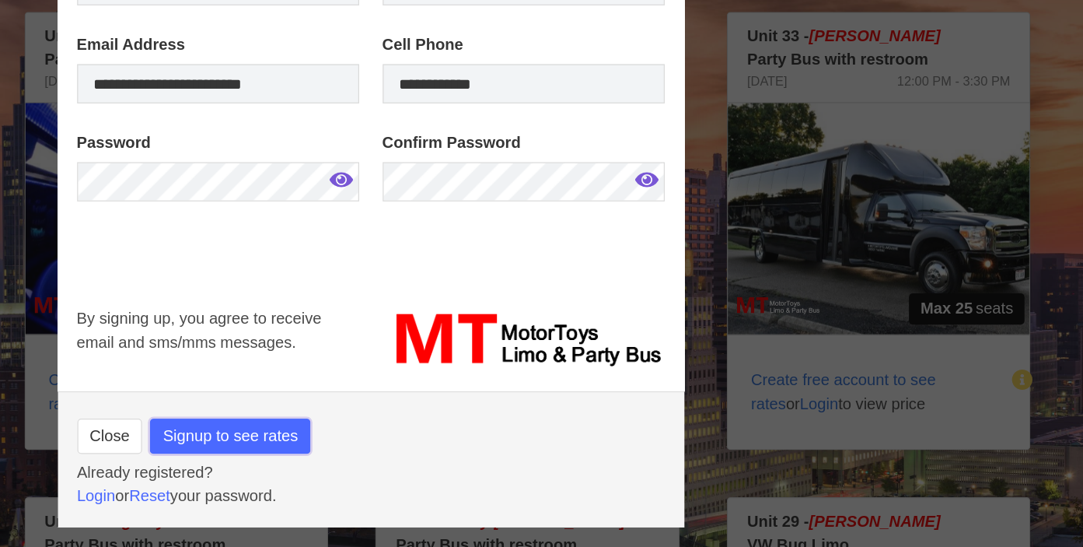
click at [355, 460] on span "Signup to see rates" at bounding box center [305, 459] width 107 height 19
type input "**********"
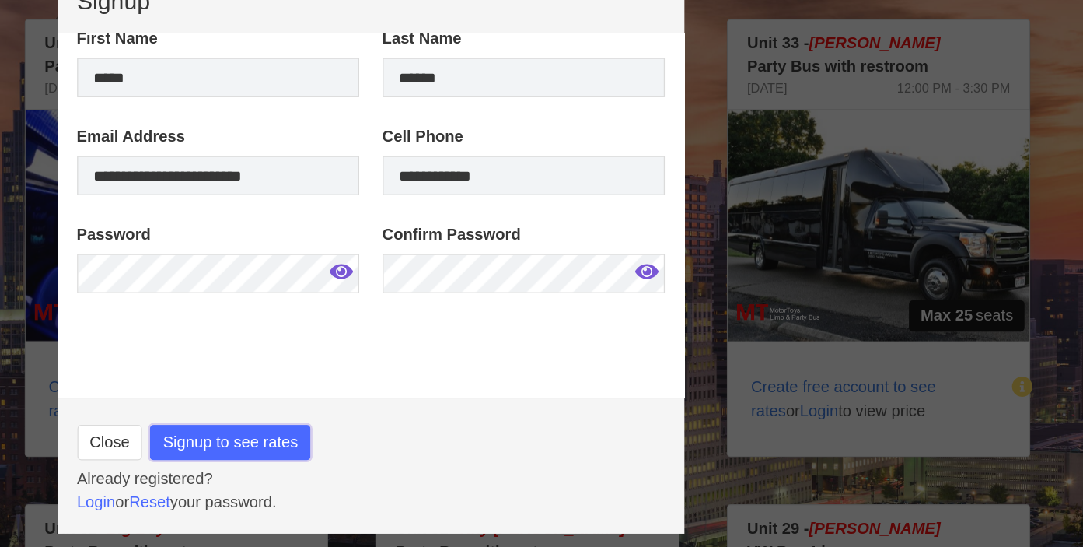
scroll to position [381, 0]
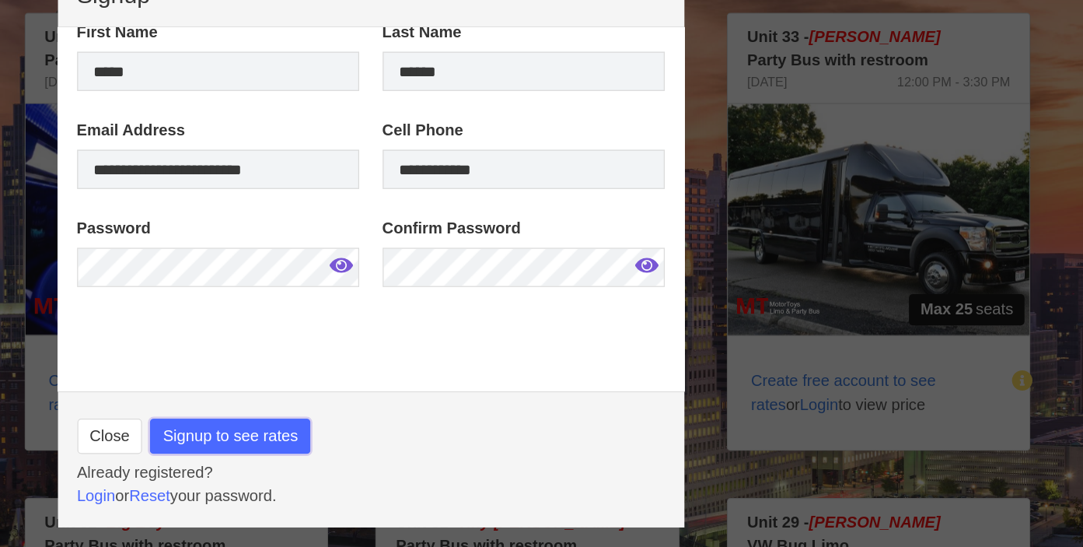
click at [341, 457] on span "Signup to see rates" at bounding box center [305, 459] width 107 height 19
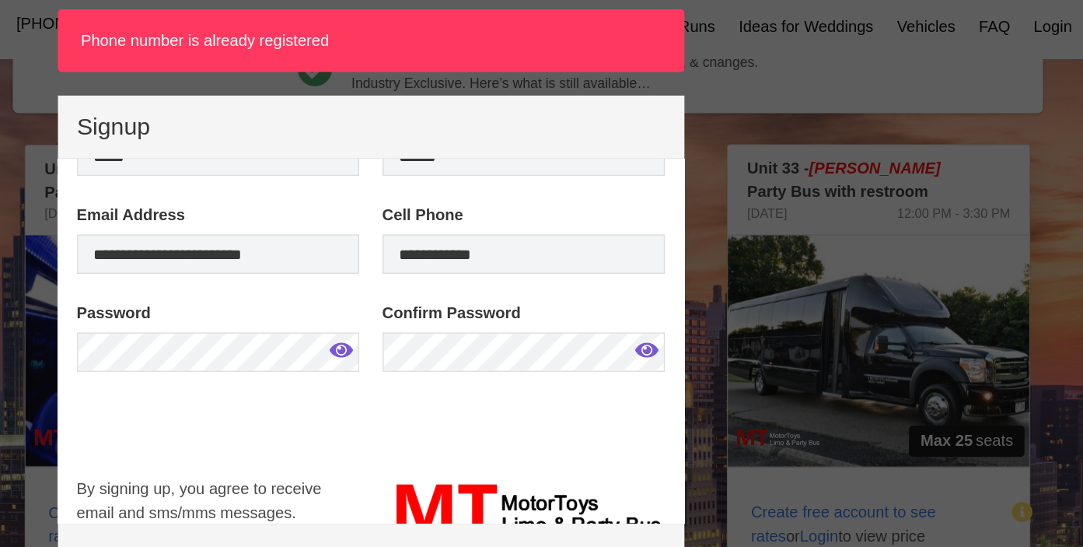
scroll to position [89, 0]
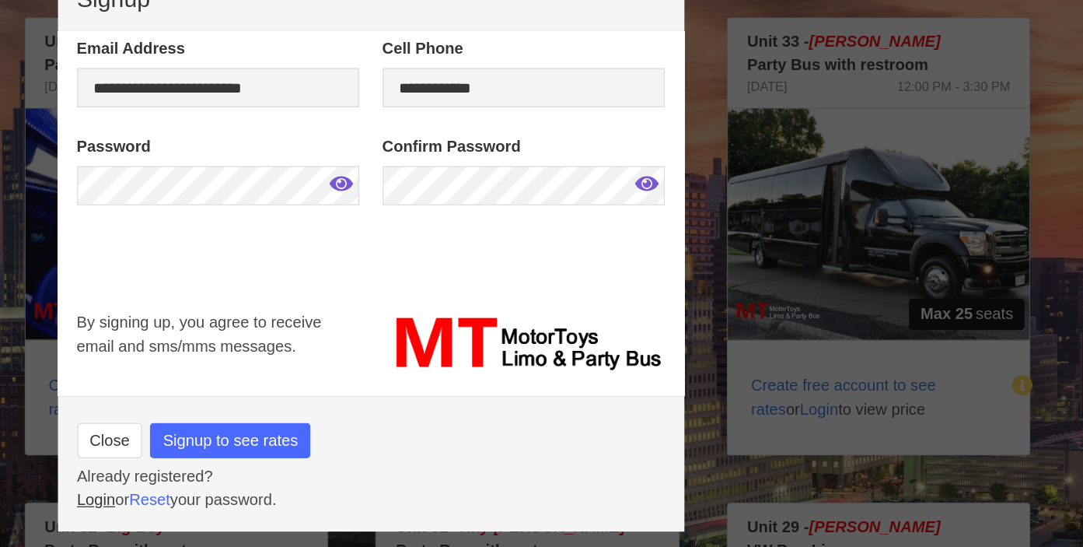
click at [203, 506] on link "Login" at bounding box center [199, 505] width 30 height 13
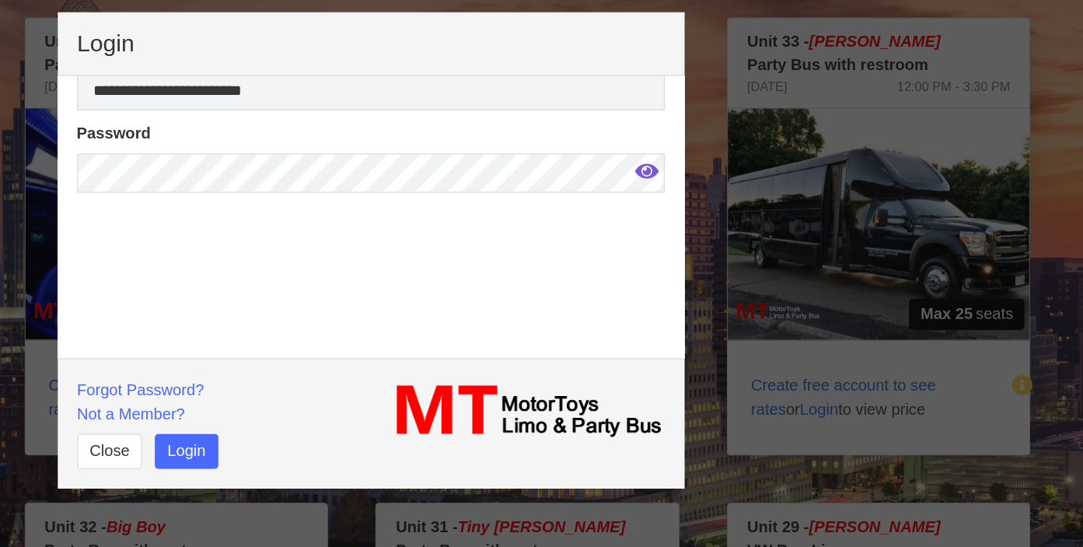
scroll to position [44, 0]
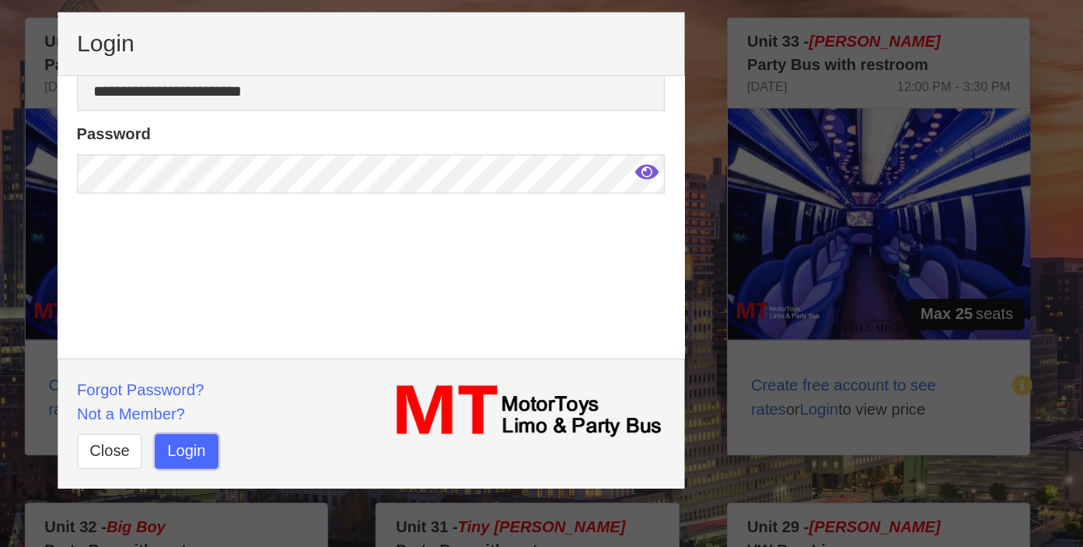
click at [269, 467] on button "Login" at bounding box center [271, 467] width 51 height 28
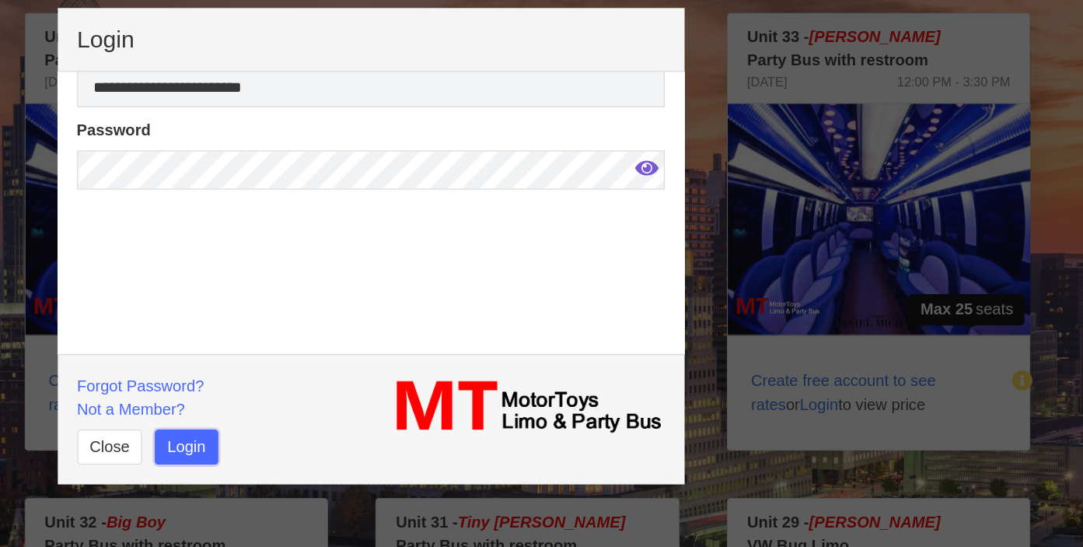
scroll to position [381, 0]
click at [269, 417] on link "Forgot Password?" at bounding box center [234, 418] width 101 height 13
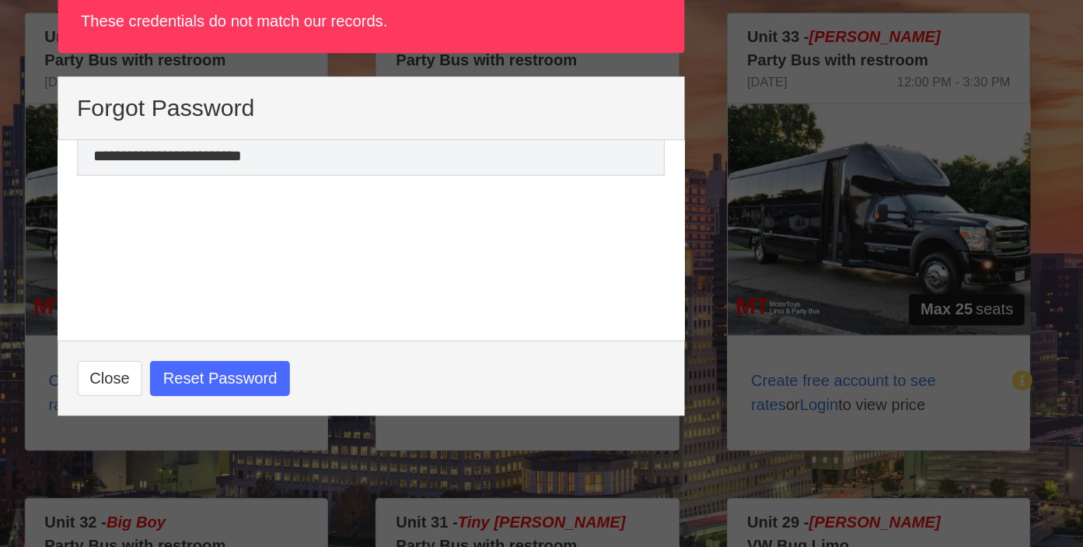
scroll to position [0, 0]
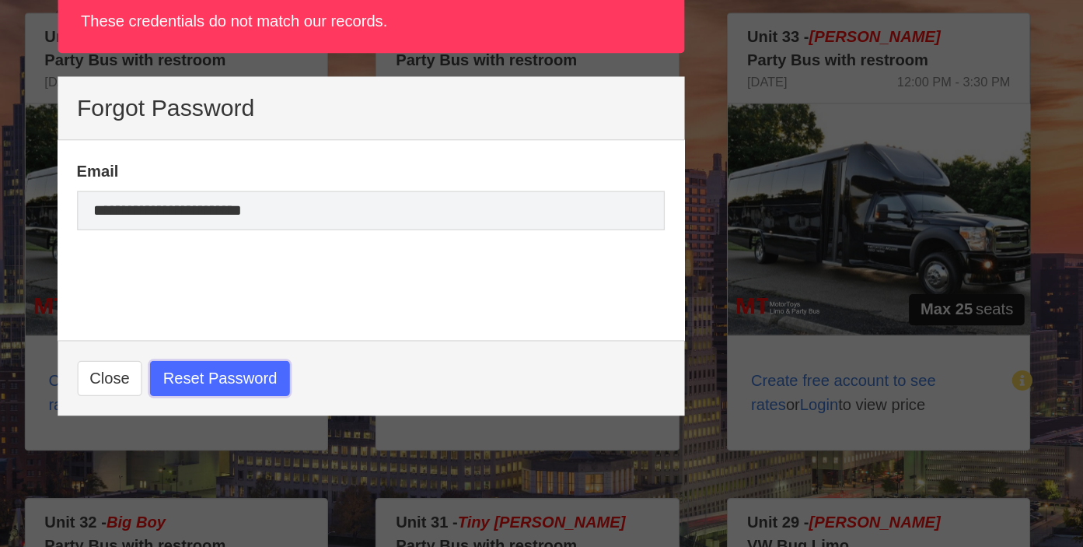
click at [317, 410] on button "Reset Password" at bounding box center [297, 413] width 111 height 28
click at [214, 420] on button "Close" at bounding box center [210, 413] width 52 height 28
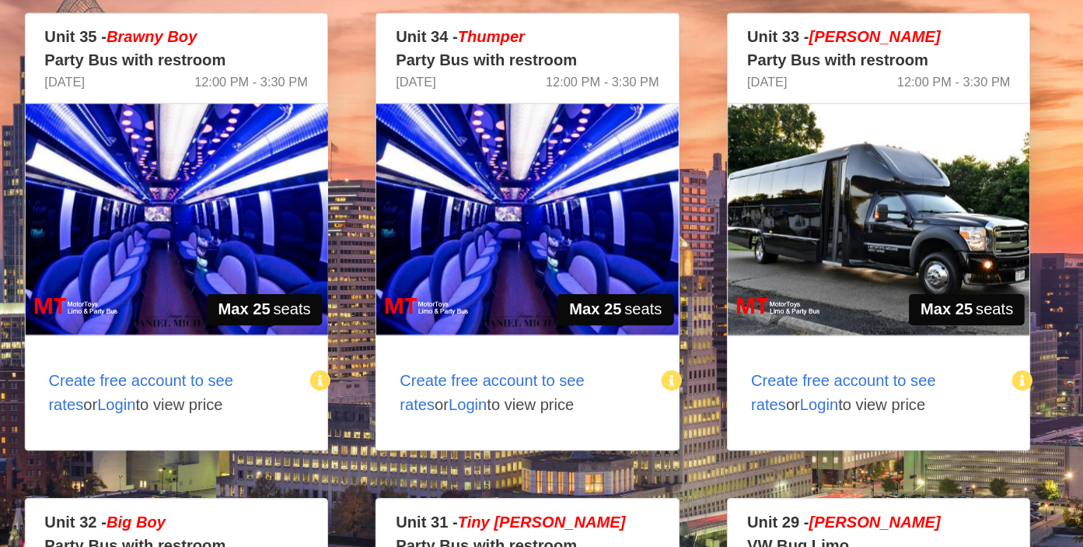
scroll to position [380, 0]
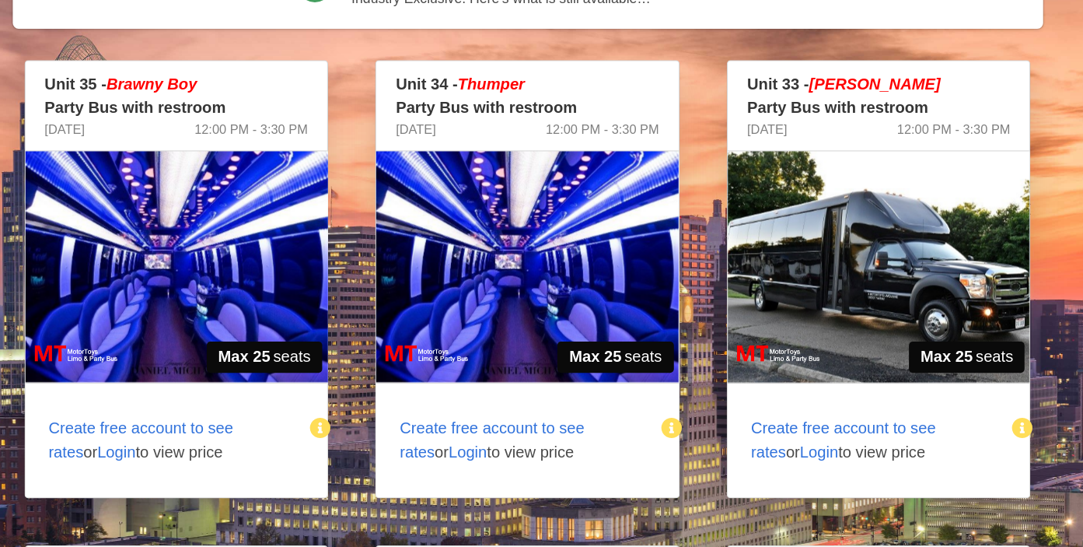
click at [255, 413] on span "Create free account to see rates" at bounding box center [235, 425] width 147 height 32
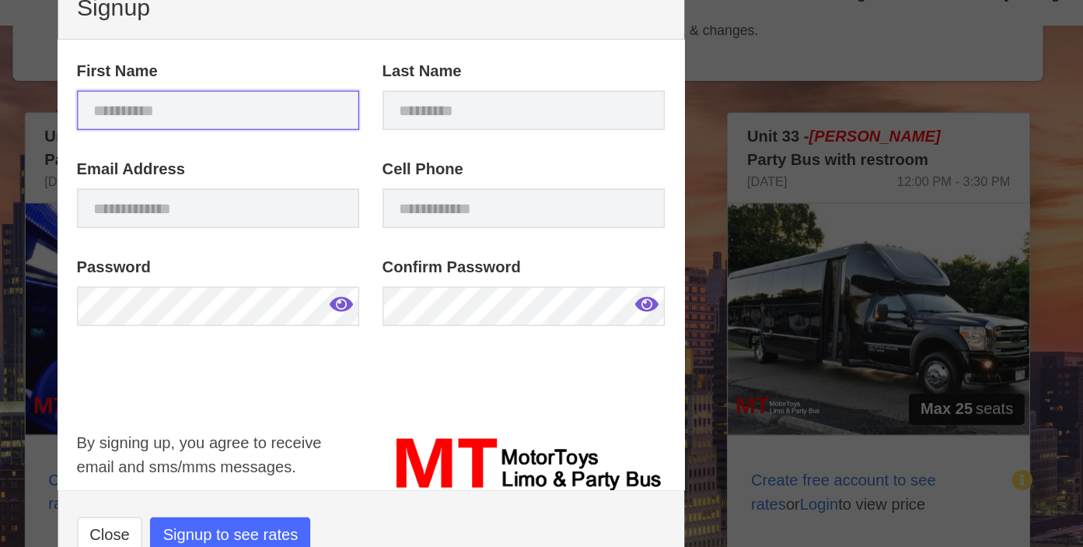
click at [366, 119] on input "text" at bounding box center [296, 122] width 224 height 31
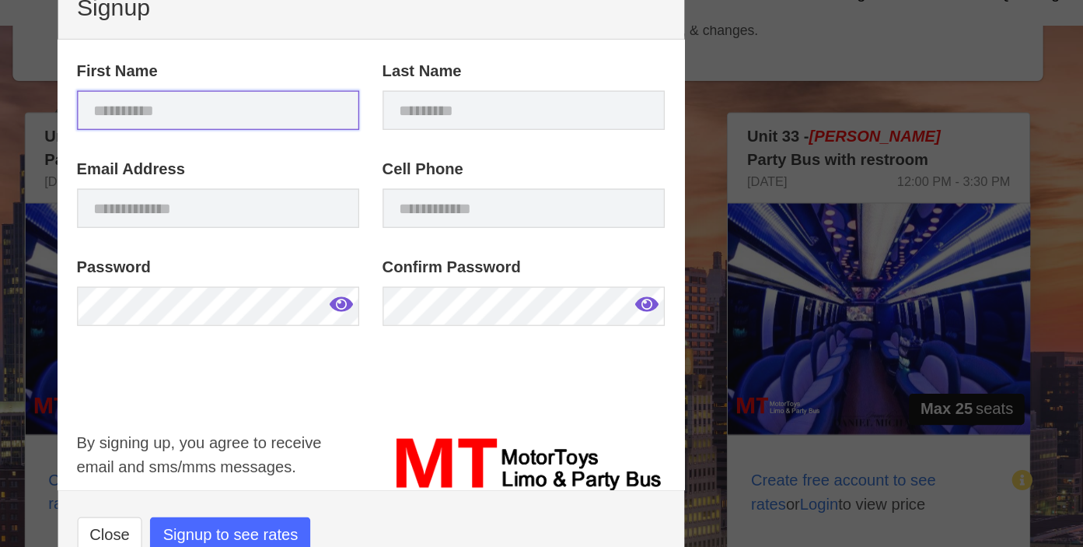
type input "*****"
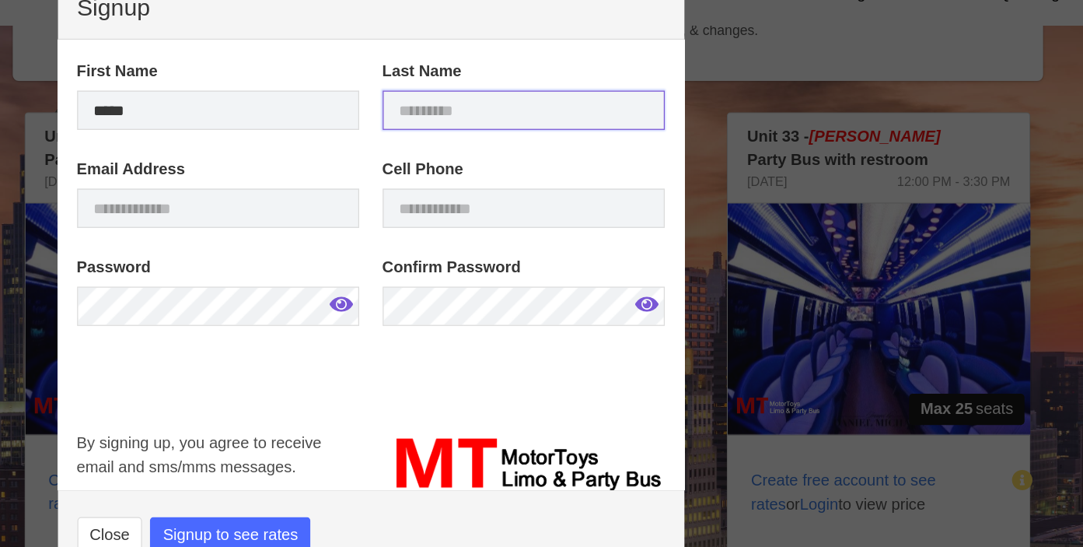
type input "******"
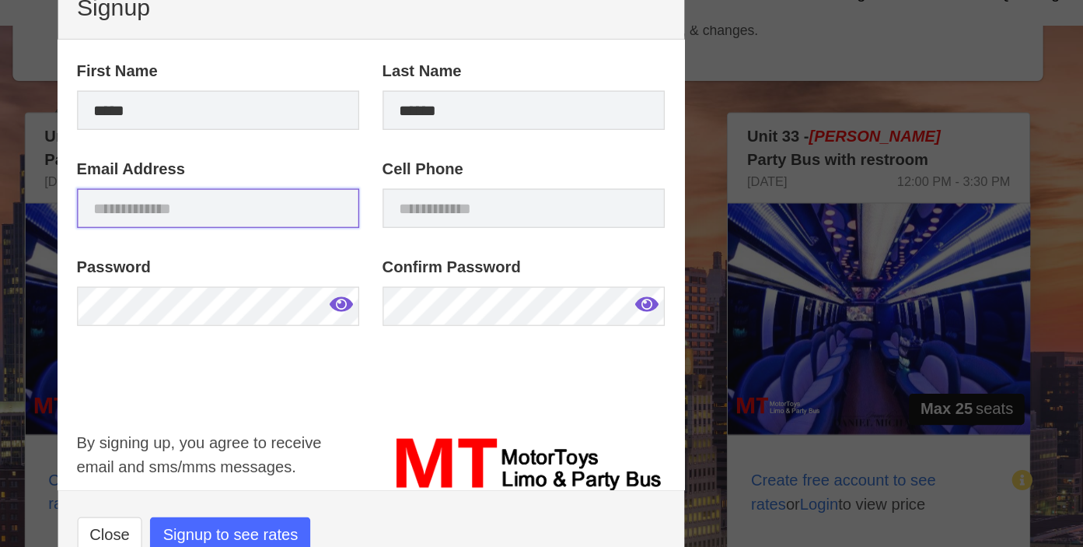
type input "**********"
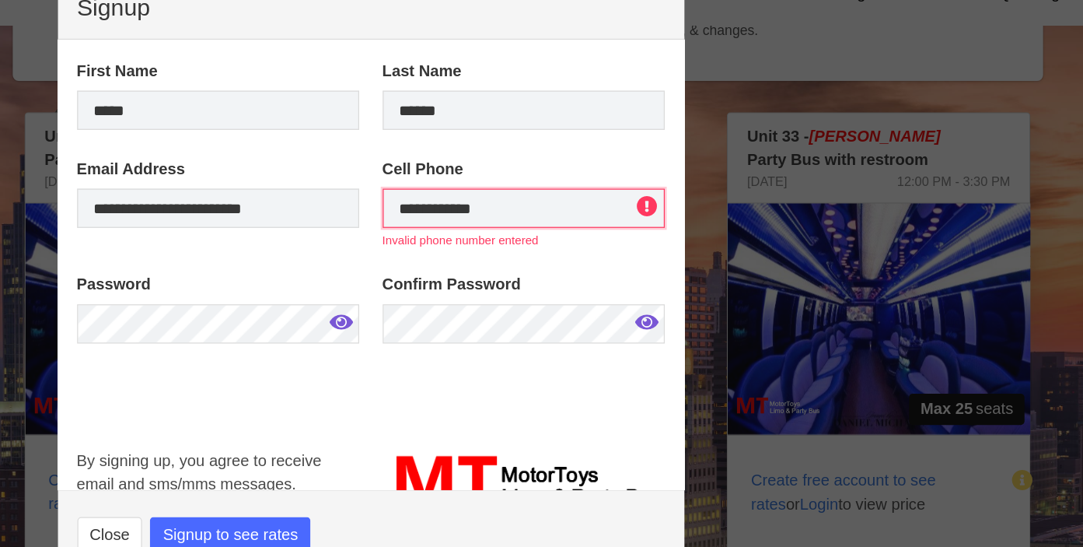
click at [590, 202] on input "**********" at bounding box center [539, 199] width 224 height 31
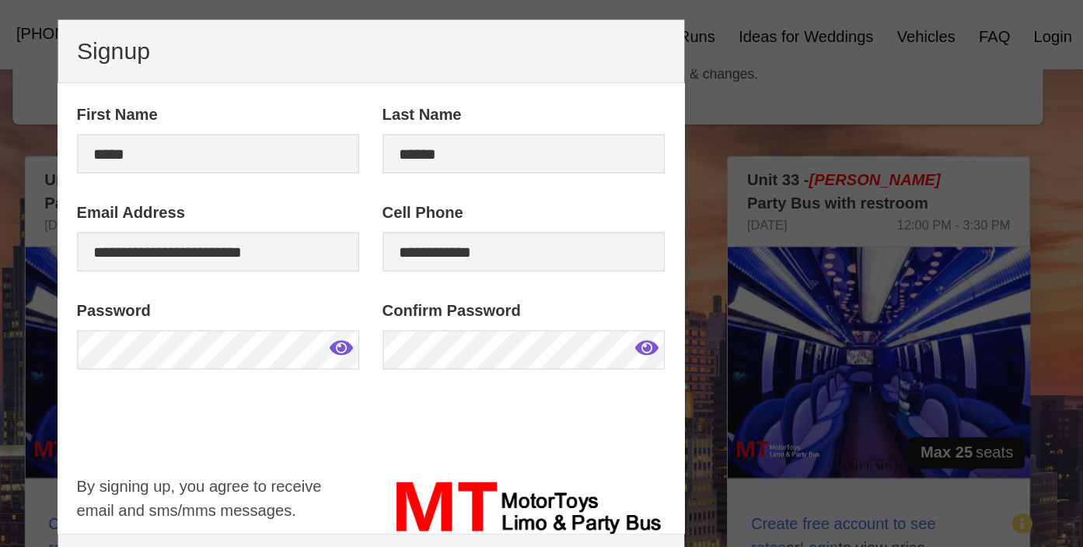
scroll to position [21, 0]
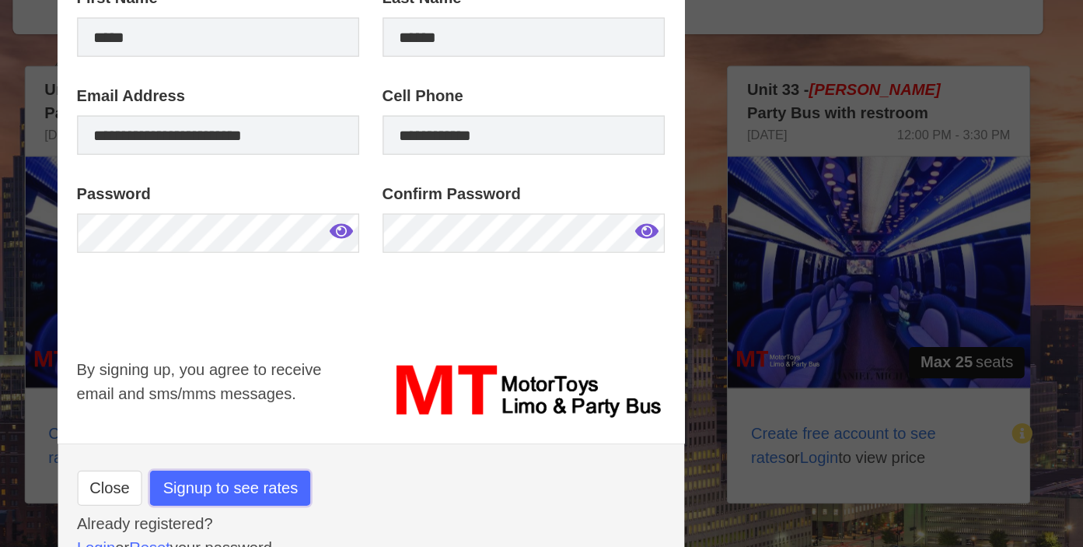
click at [280, 460] on span "Signup to see rates" at bounding box center [305, 459] width 107 height 19
type input "**********"
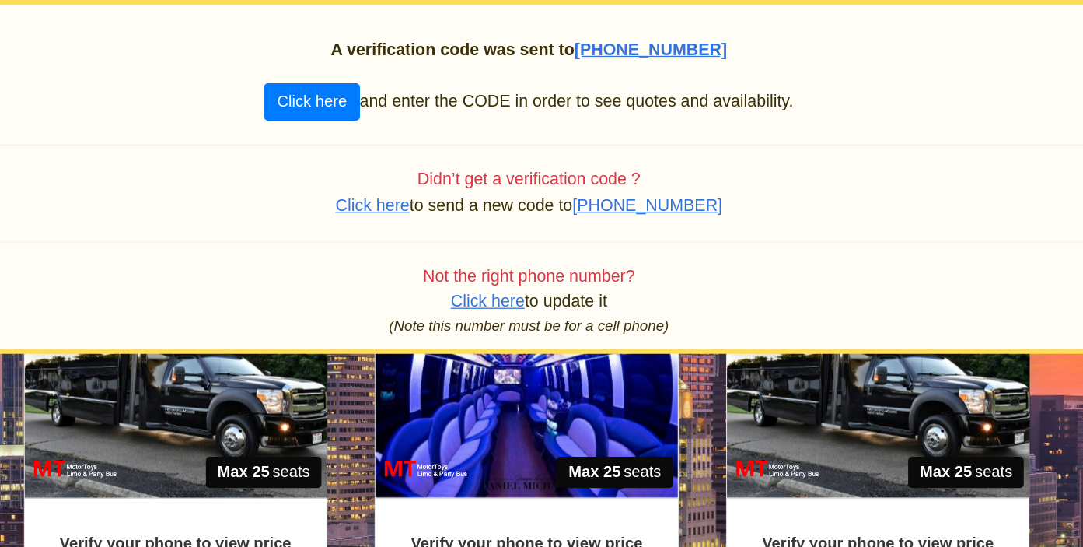
scroll to position [362, 0]
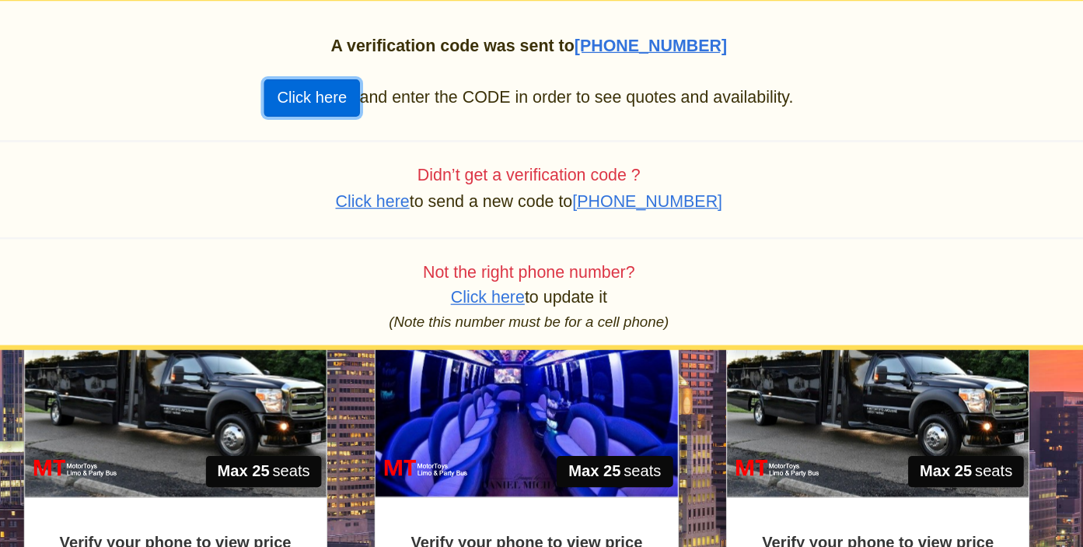
click at [380, 89] on button "Click here" at bounding box center [370, 81] width 75 height 30
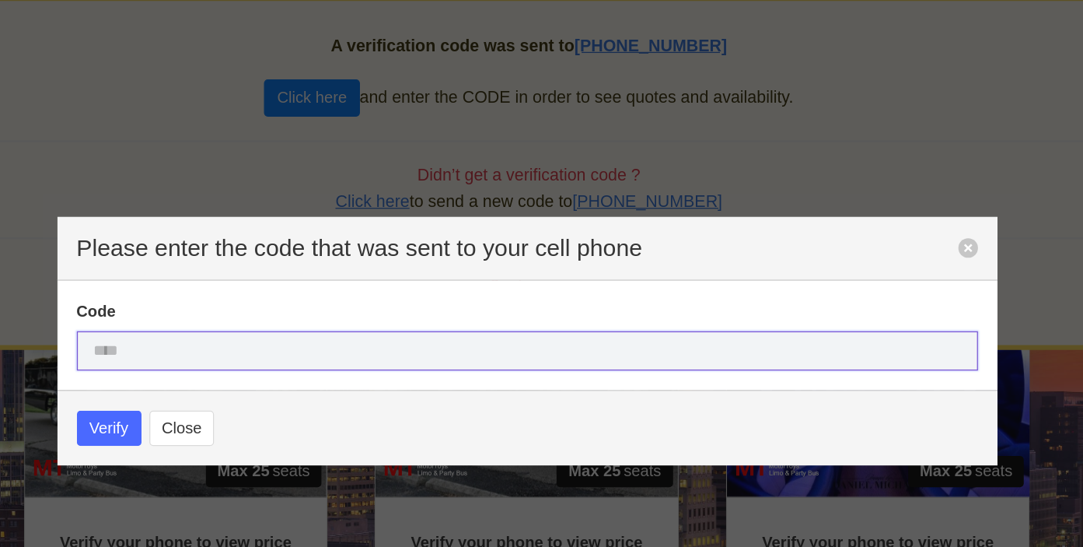
click at [418, 285] on input "text" at bounding box center [541, 281] width 715 height 31
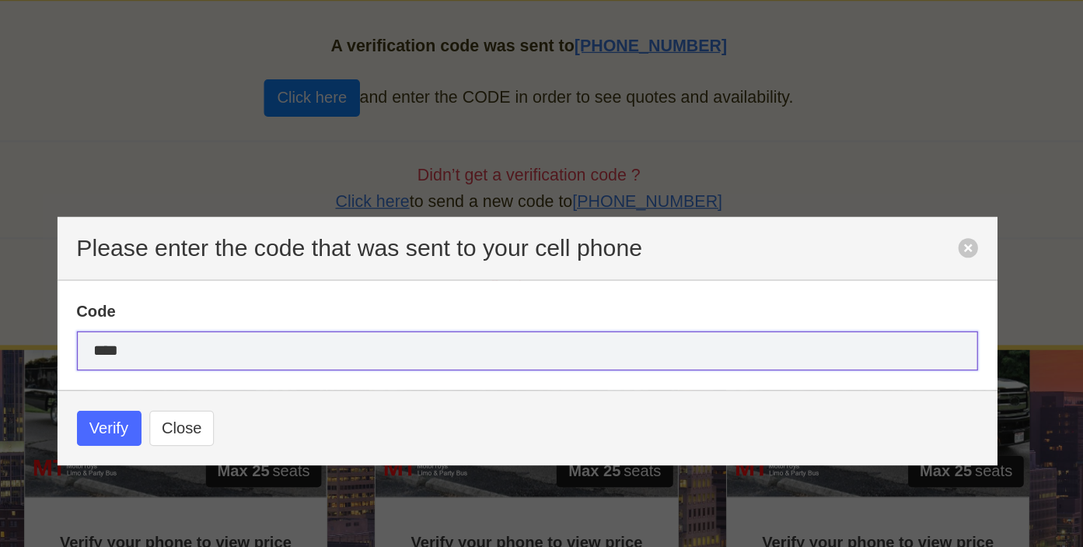
type input "****"
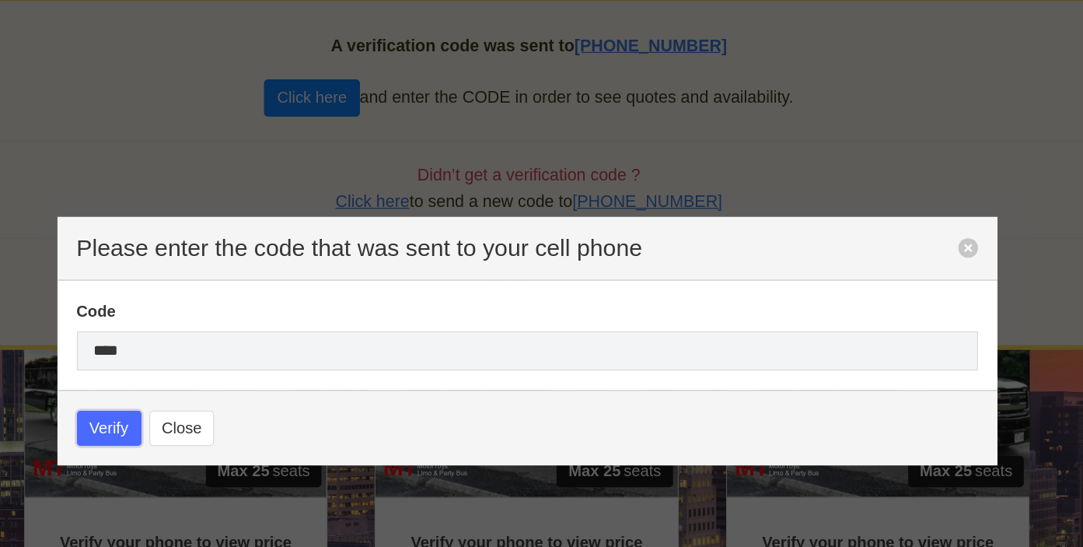
click at [218, 348] on span "Verify" at bounding box center [209, 343] width 31 height 19
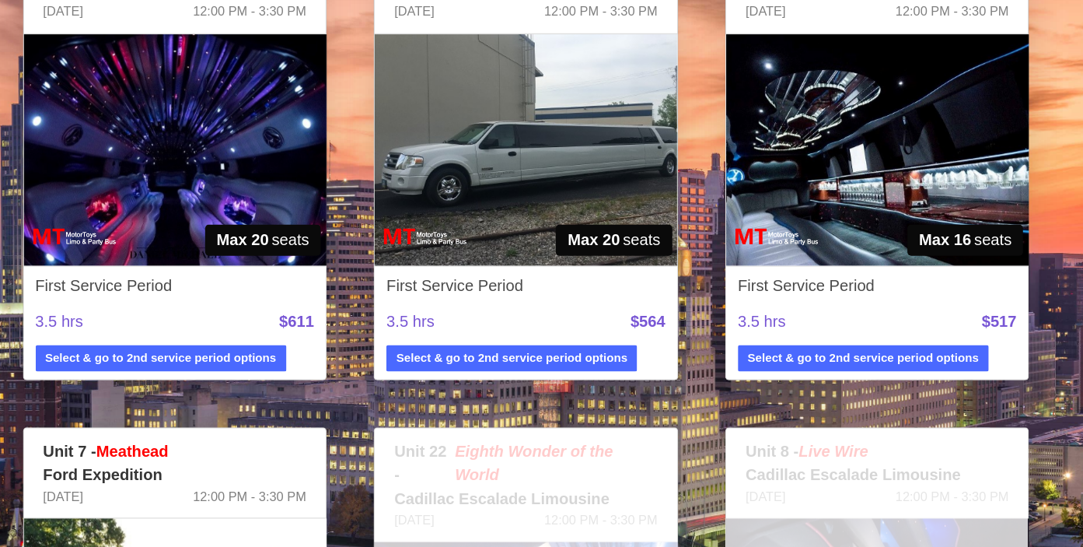
scroll to position [1440, 0]
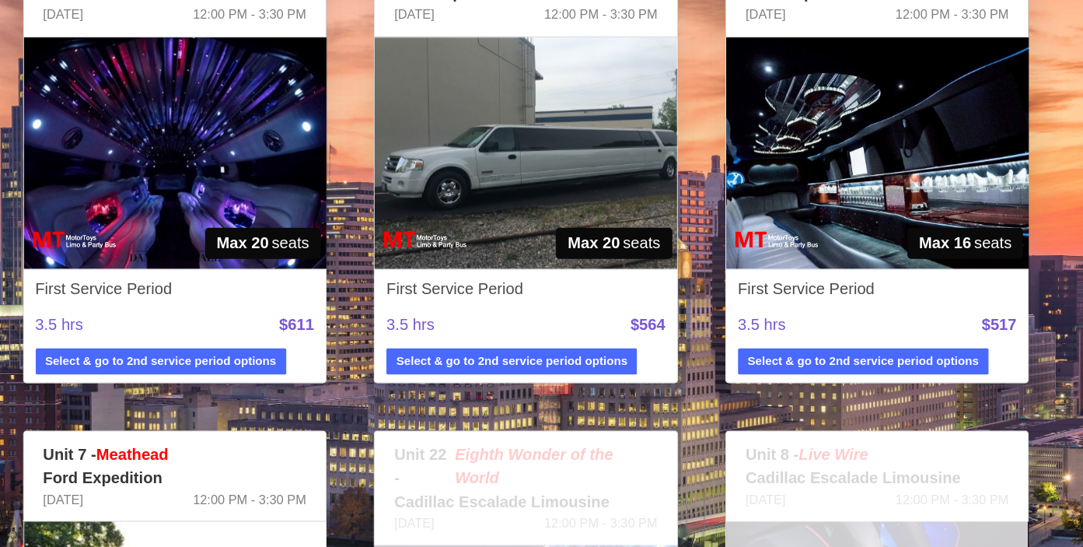
click at [577, 228] on img at bounding box center [542, 233] width 240 height 184
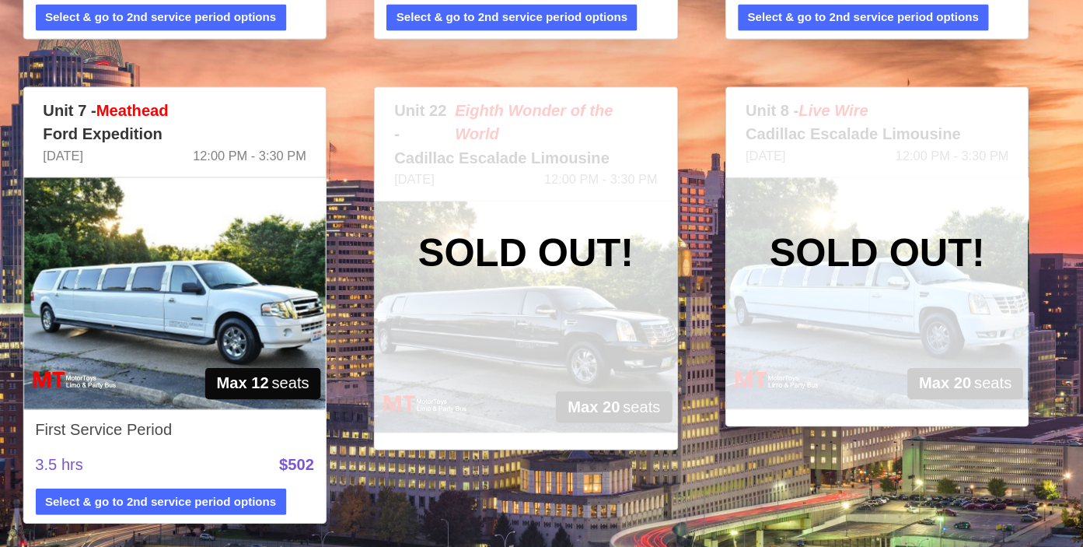
scroll to position [1712, 0]
click at [279, 345] on img at bounding box center [263, 346] width 240 height 184
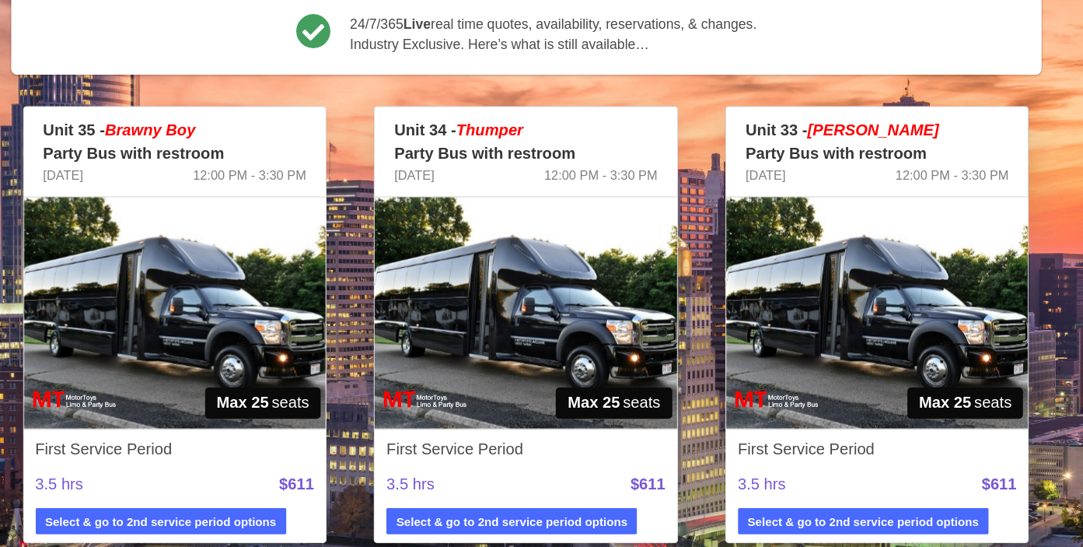
scroll to position [310, 0]
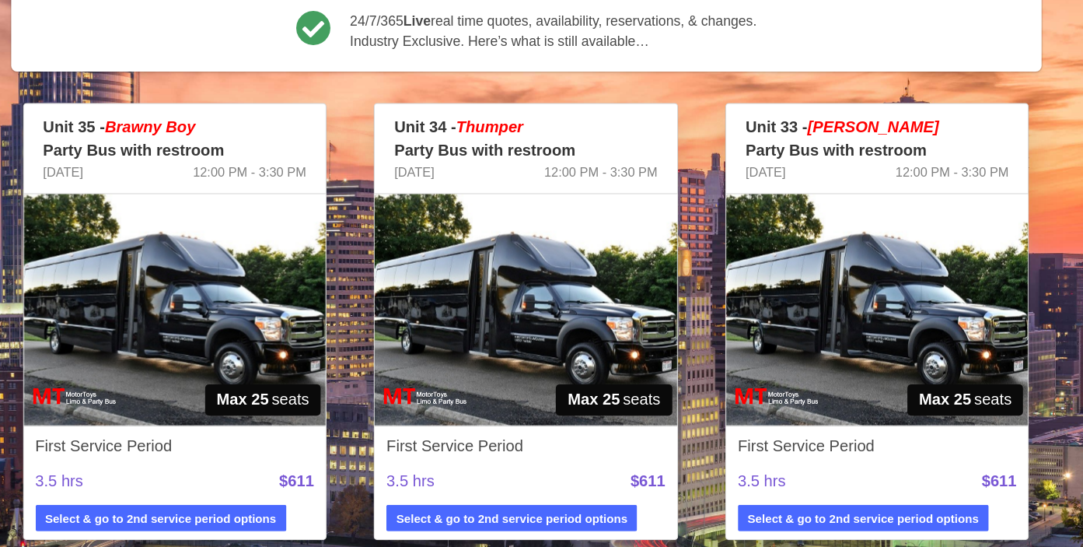
click at [301, 369] on img at bounding box center [263, 359] width 240 height 184
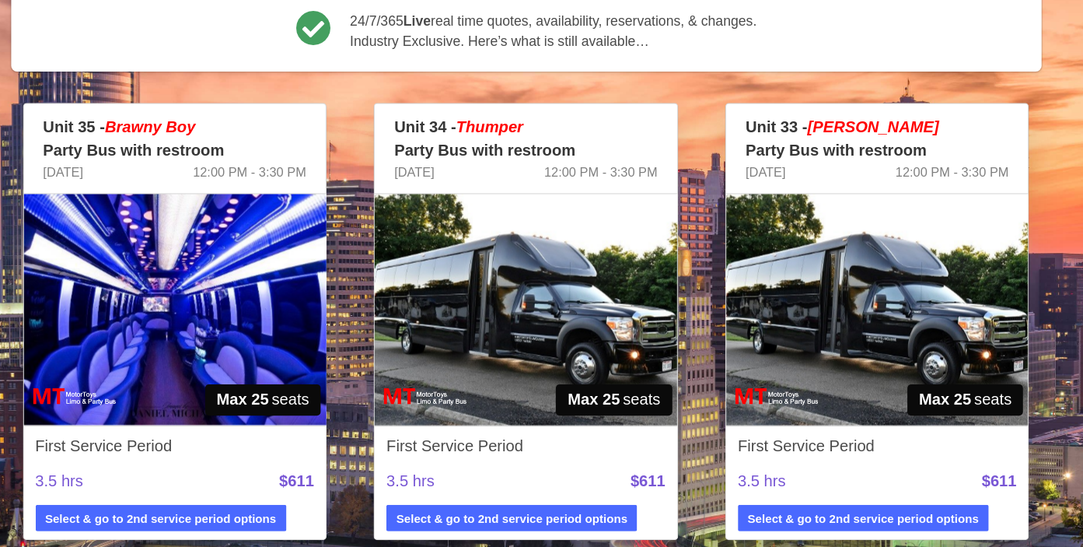
click at [570, 373] on img at bounding box center [542, 359] width 240 height 184
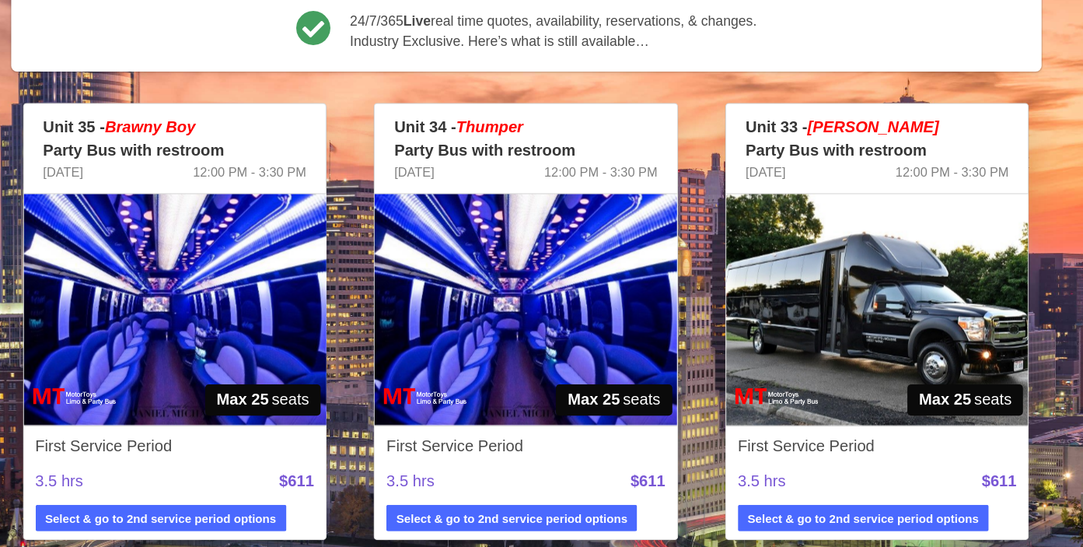
click at [837, 354] on img at bounding box center [821, 359] width 240 height 184
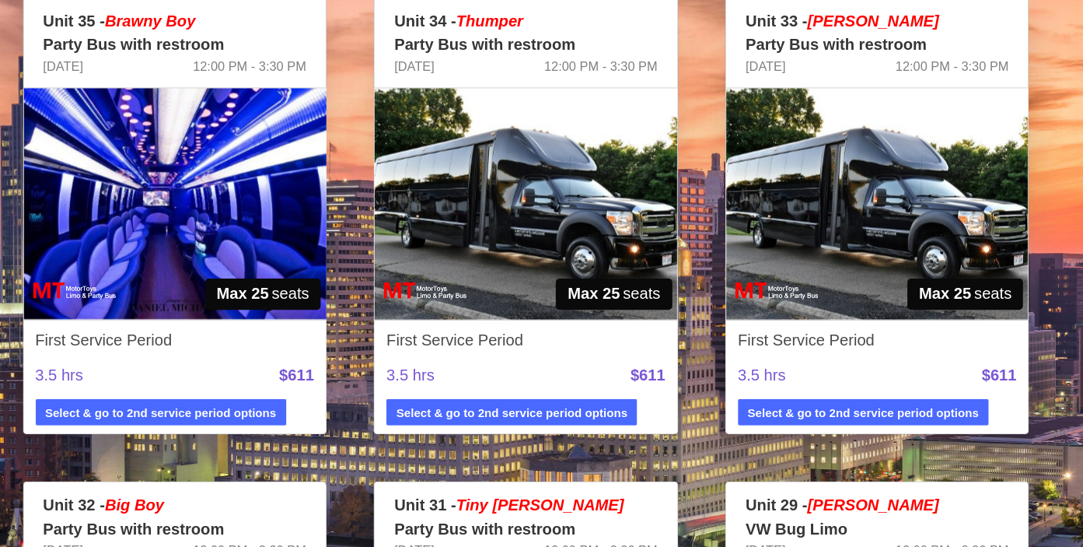
scroll to position [394, 0]
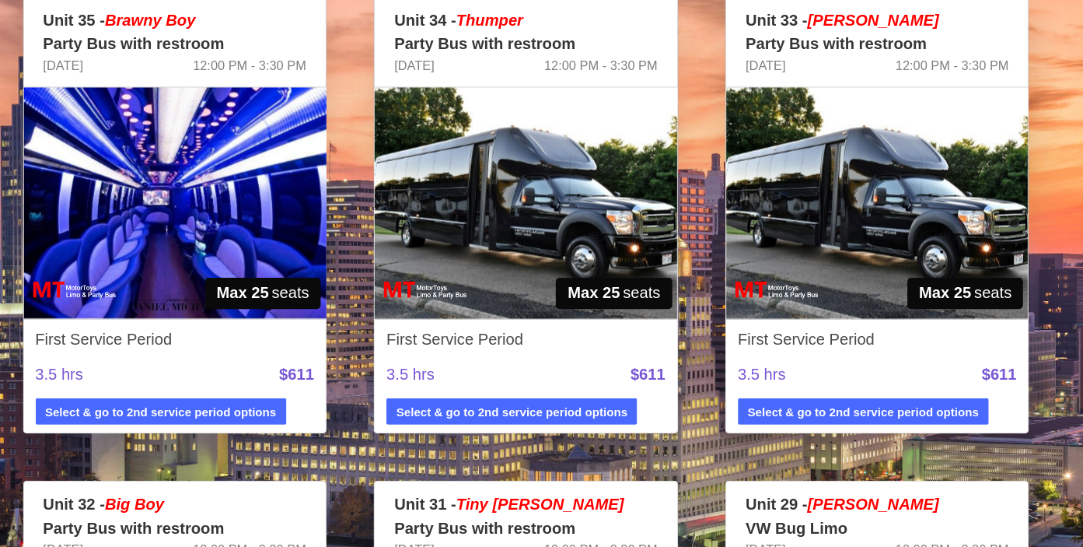
click at [494, 278] on img at bounding box center [542, 274] width 240 height 184
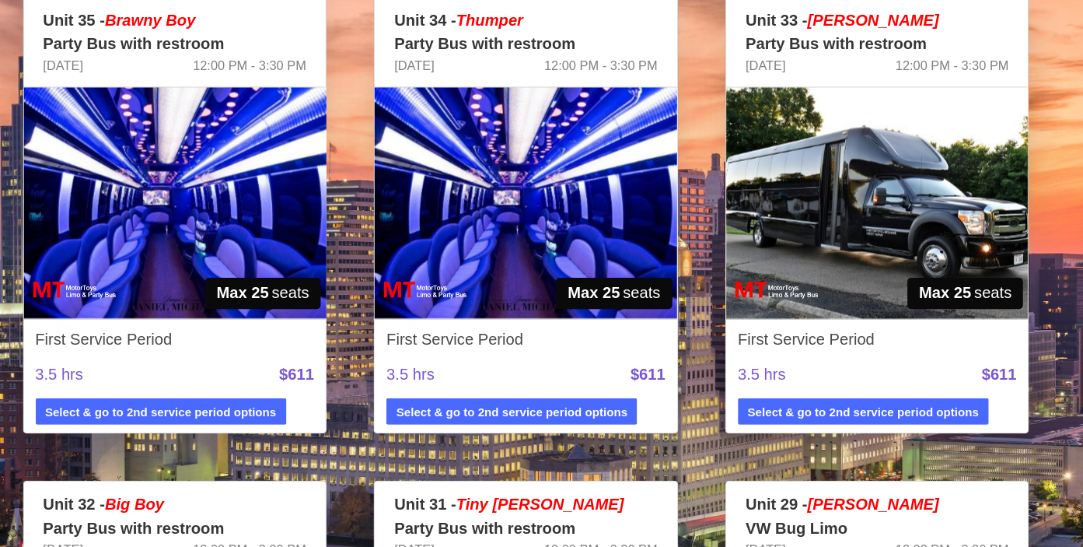
click at [782, 296] on img at bounding box center [821, 274] width 240 height 184
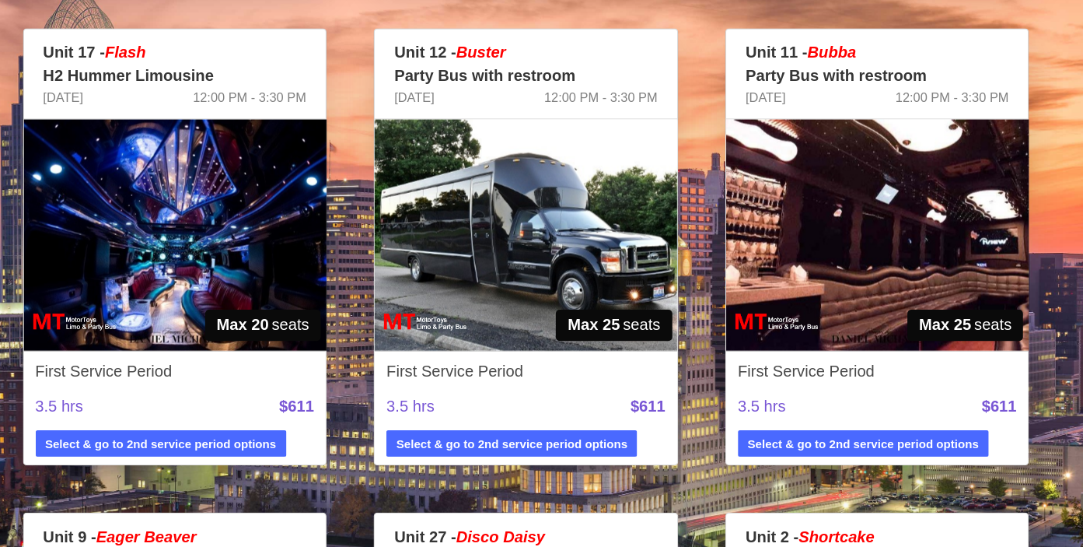
scroll to position [988, 0]
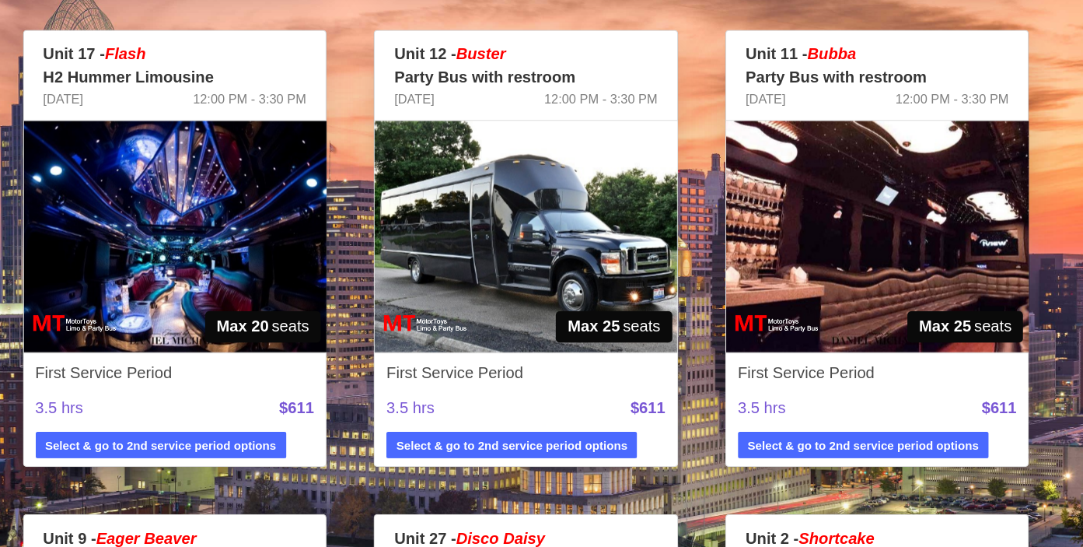
click at [549, 311] on img at bounding box center [542, 300] width 240 height 184
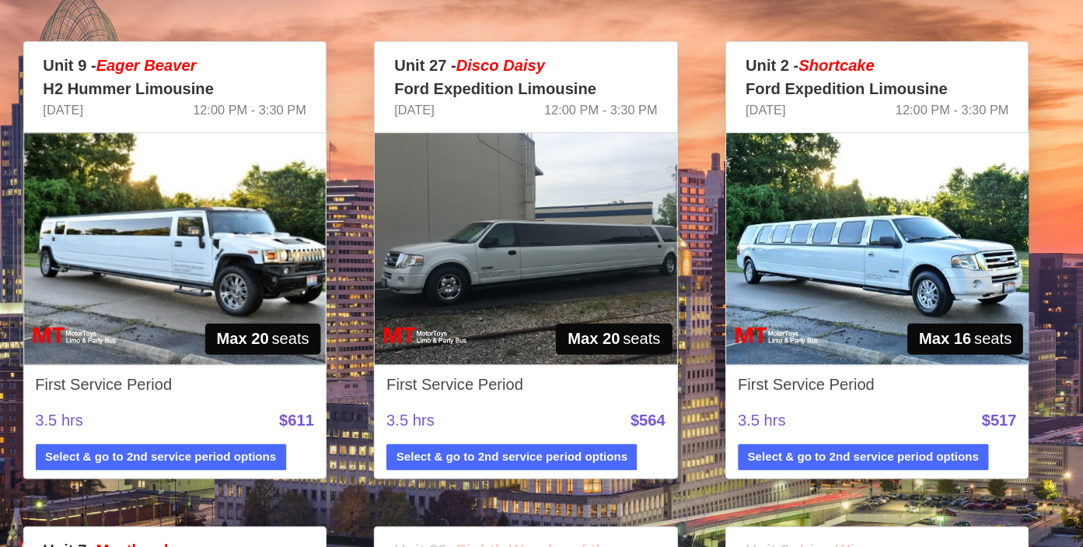
scroll to position [1363, 0]
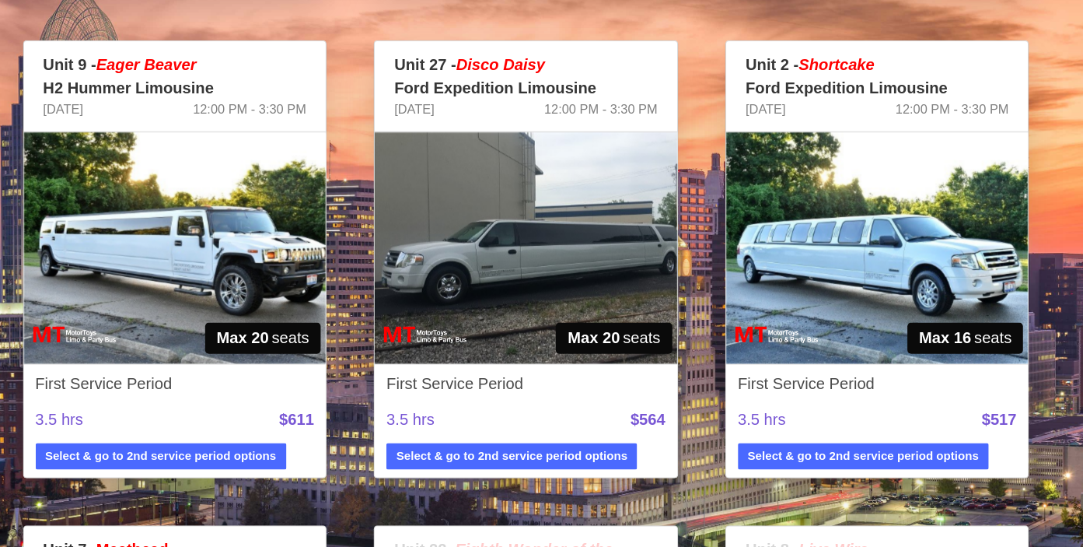
click at [804, 334] on img at bounding box center [821, 310] width 240 height 184
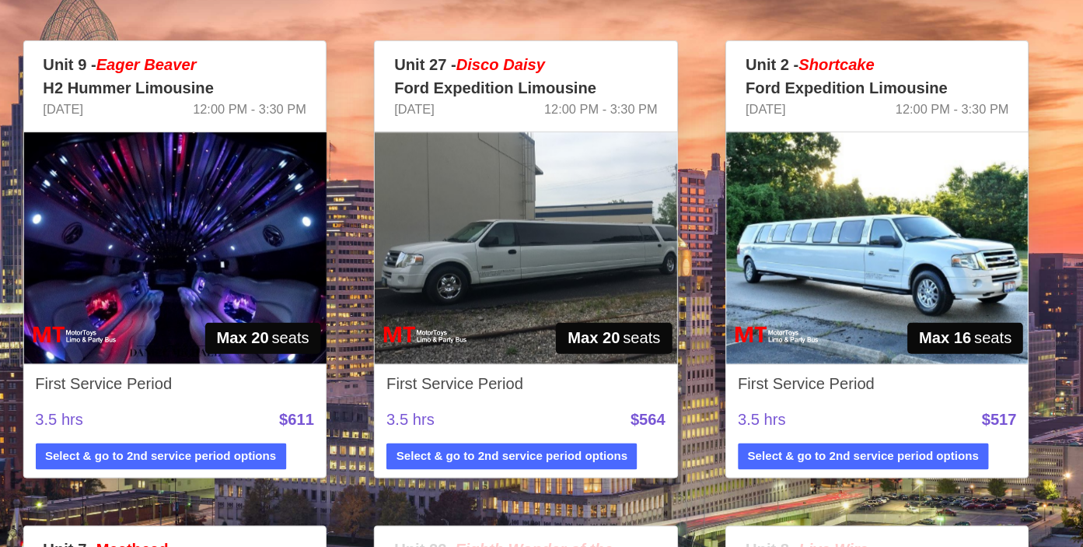
click at [553, 331] on img at bounding box center [542, 310] width 240 height 184
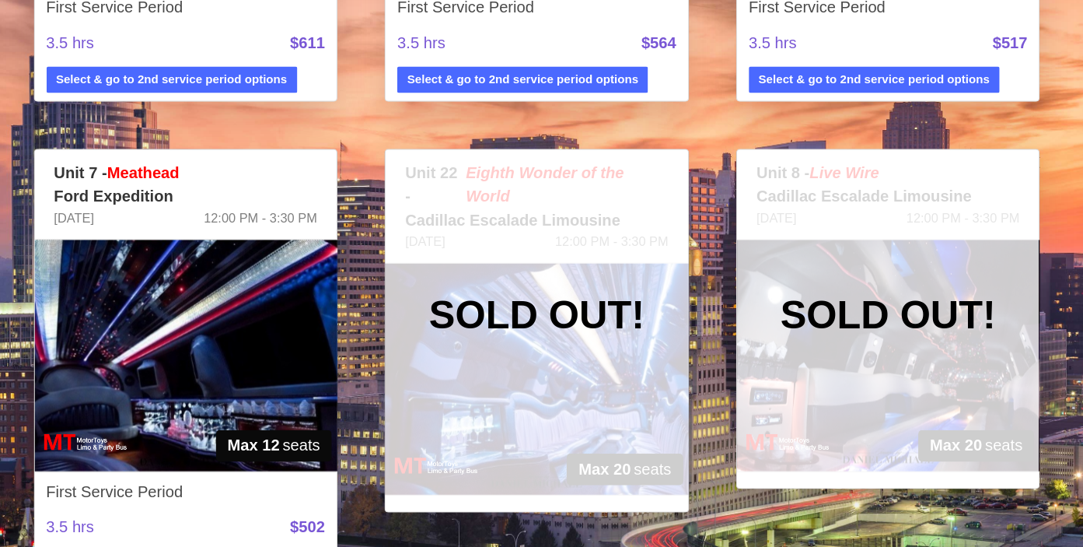
scroll to position [1663, 0]
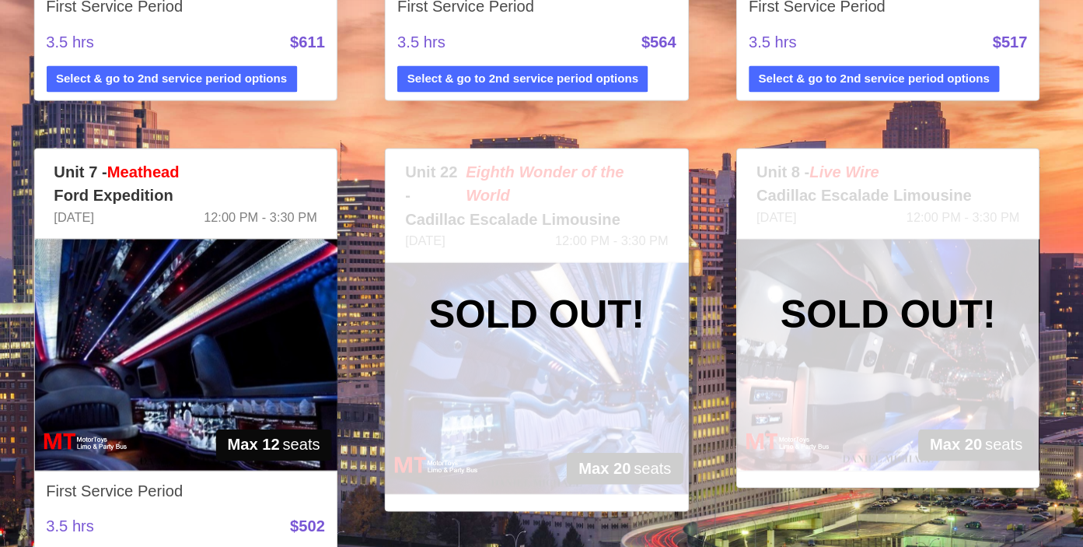
click at [309, 414] on img at bounding box center [263, 395] width 240 height 184
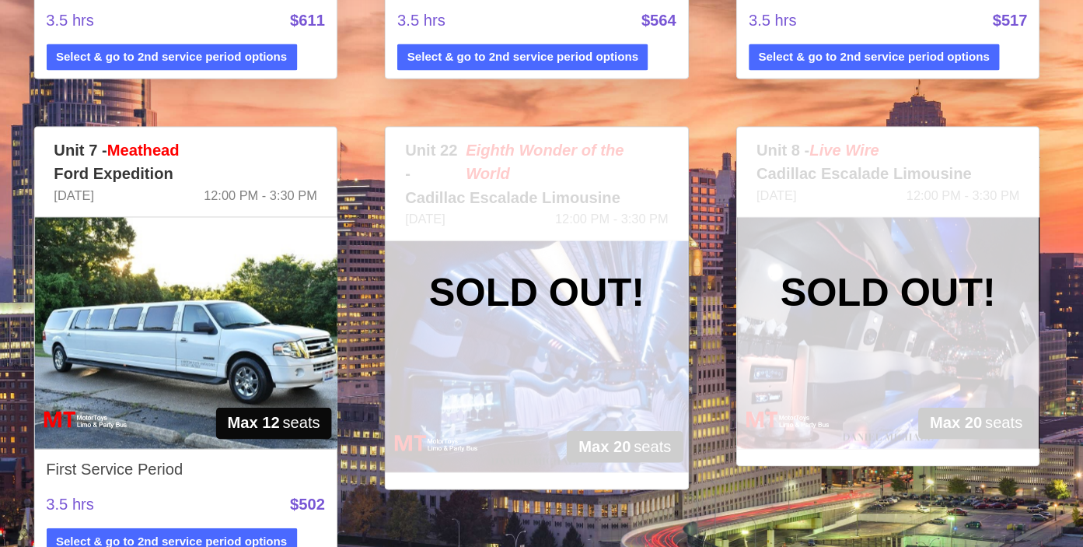
scroll to position [1679, 0]
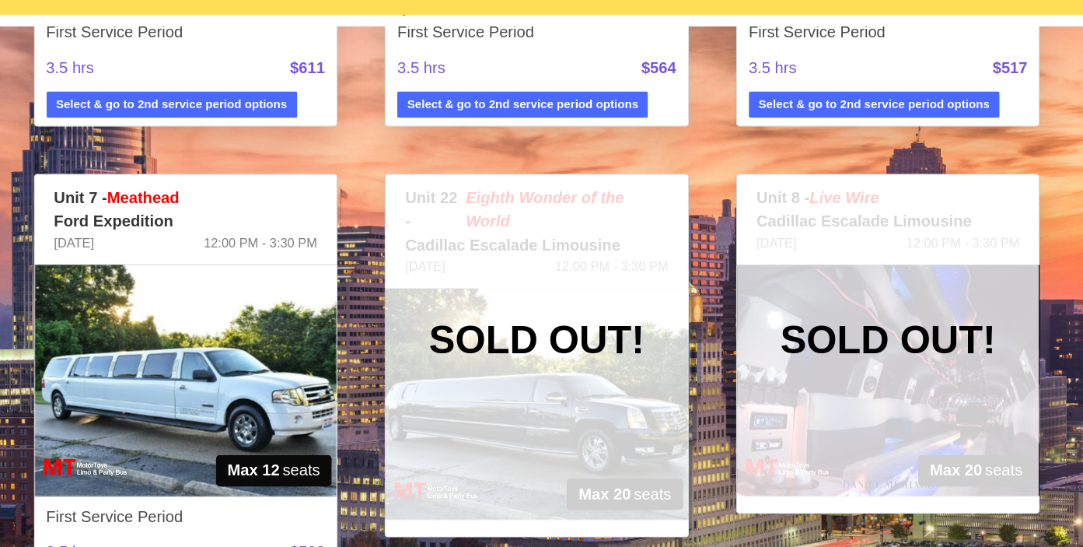
click at [572, 401] on div "Unit 22 - Eighth Wonder of the World Cadillac Escalade Limousine [DATE] 12:00 P…" at bounding box center [542, 358] width 242 height 289
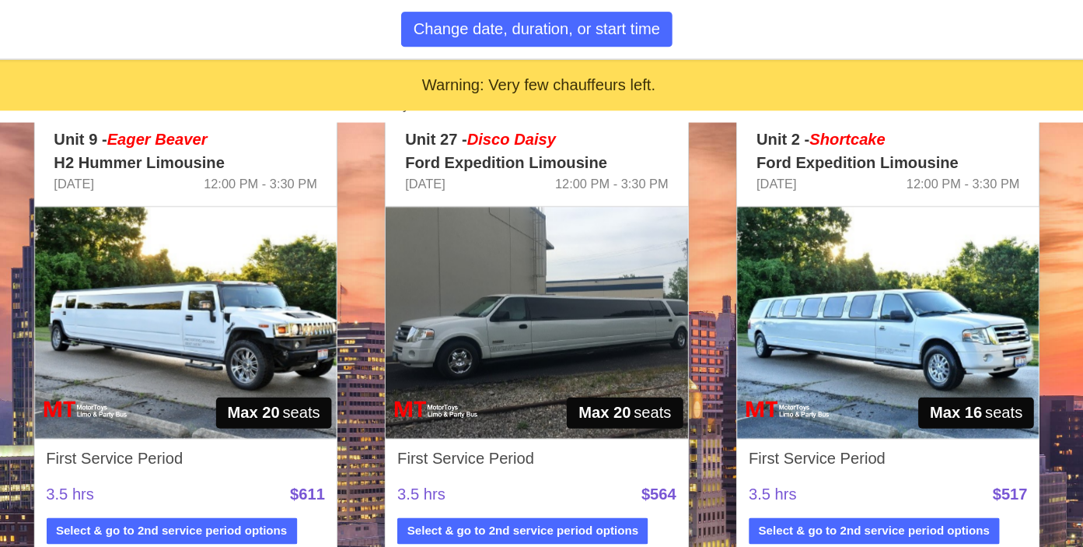
scroll to position [1416, 0]
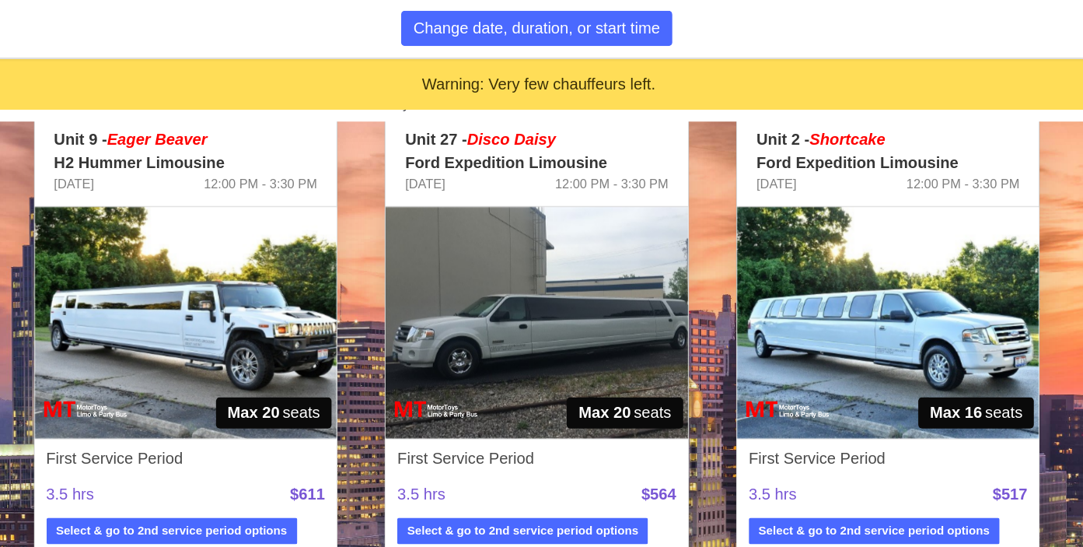
click at [309, 265] on img at bounding box center [263, 257] width 240 height 184
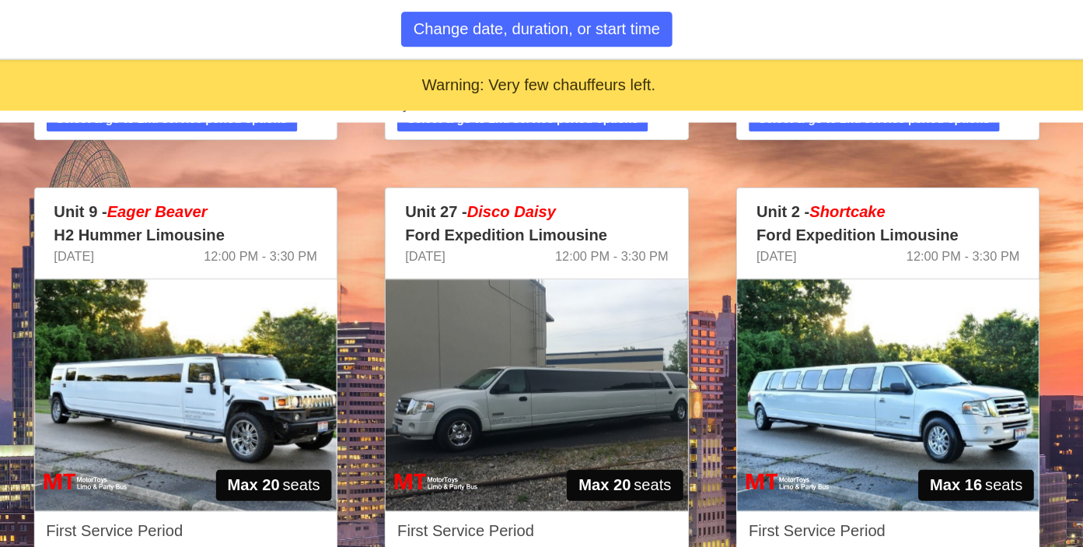
scroll to position [1357, 0]
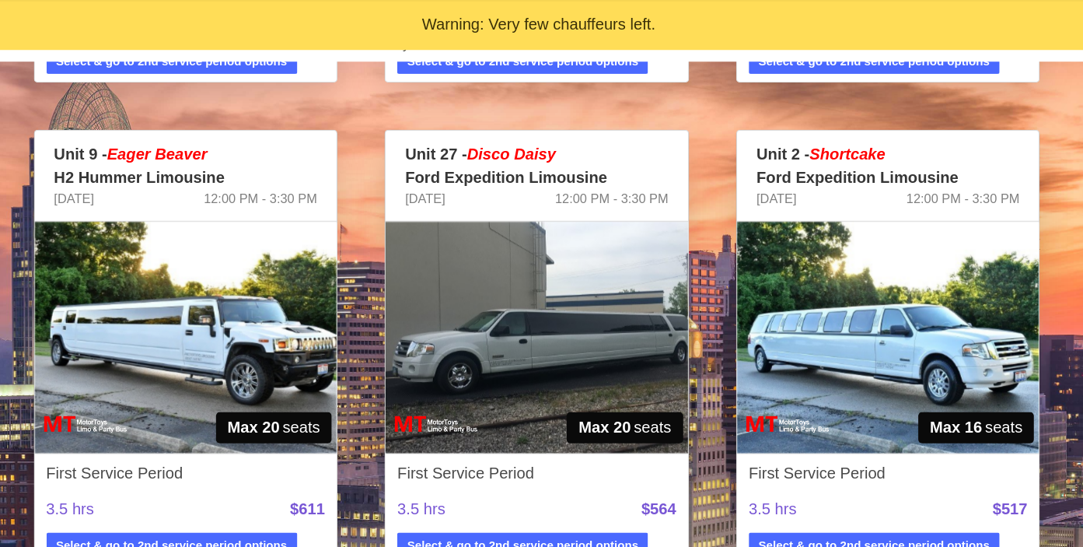
click at [348, 327] on img at bounding box center [263, 316] width 240 height 184
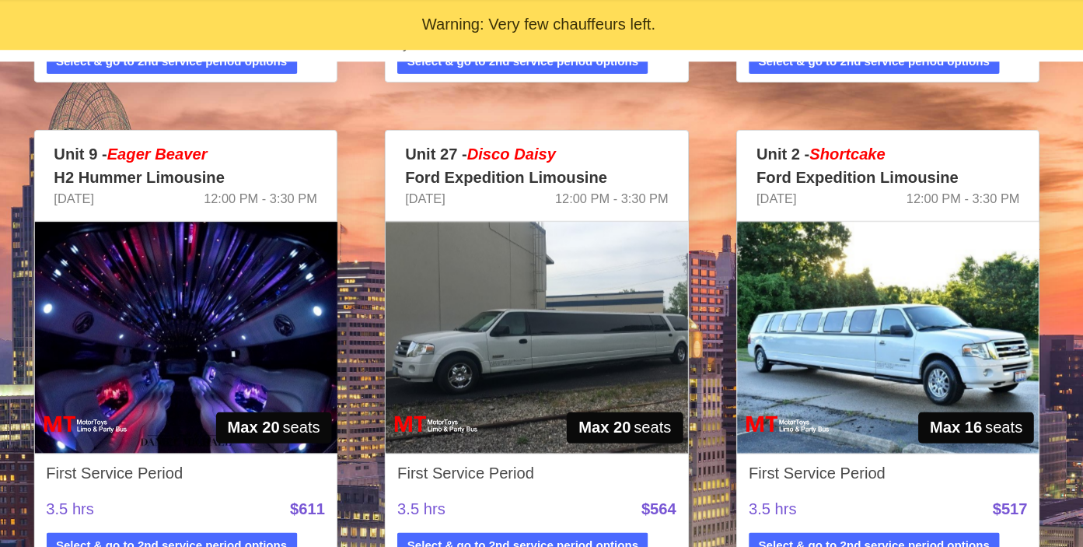
click at [349, 330] on img at bounding box center [263, 316] width 240 height 184
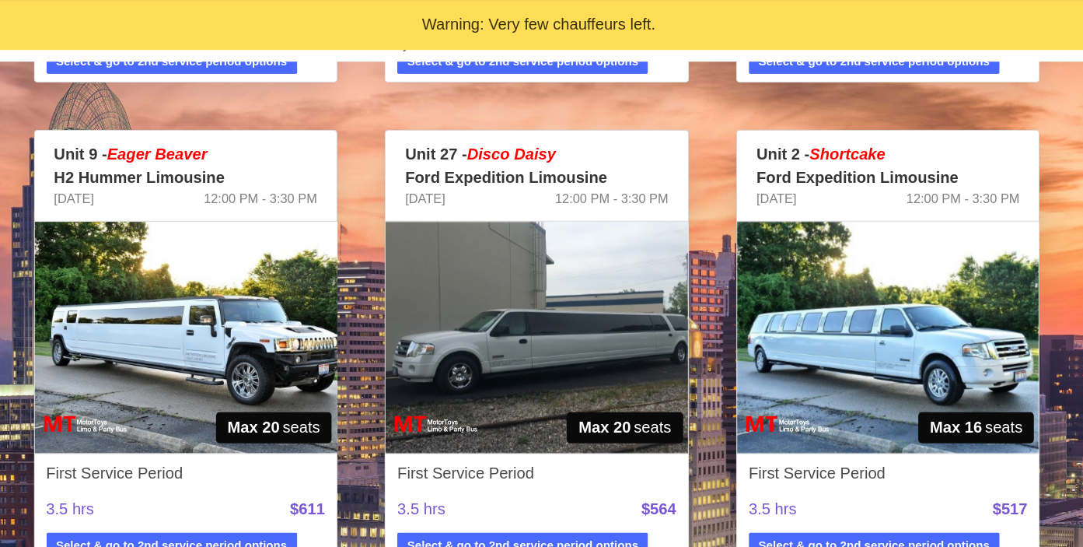
click at [349, 331] on img at bounding box center [263, 316] width 240 height 184
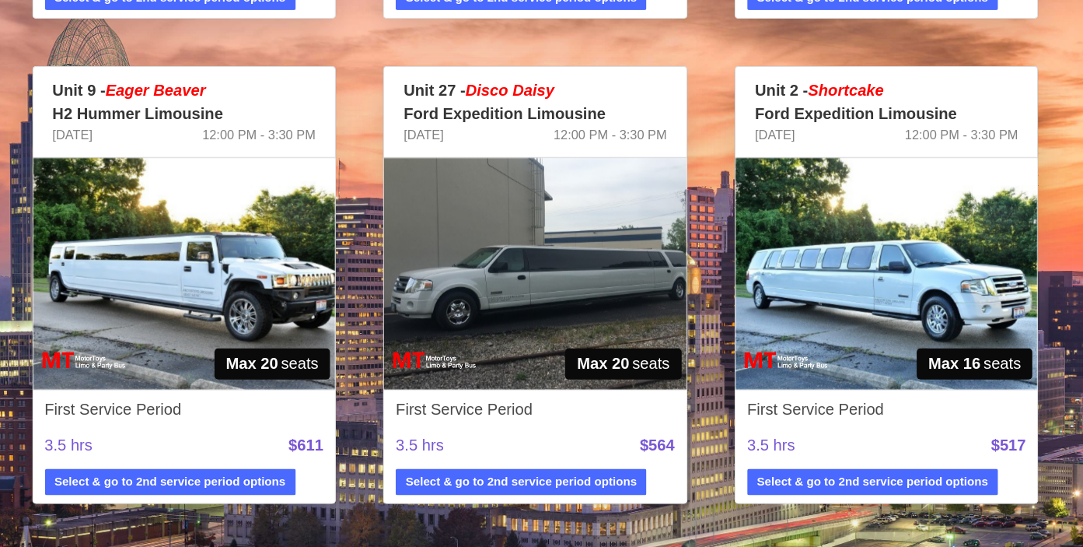
click at [352, 365] on img at bounding box center [263, 316] width 240 height 184
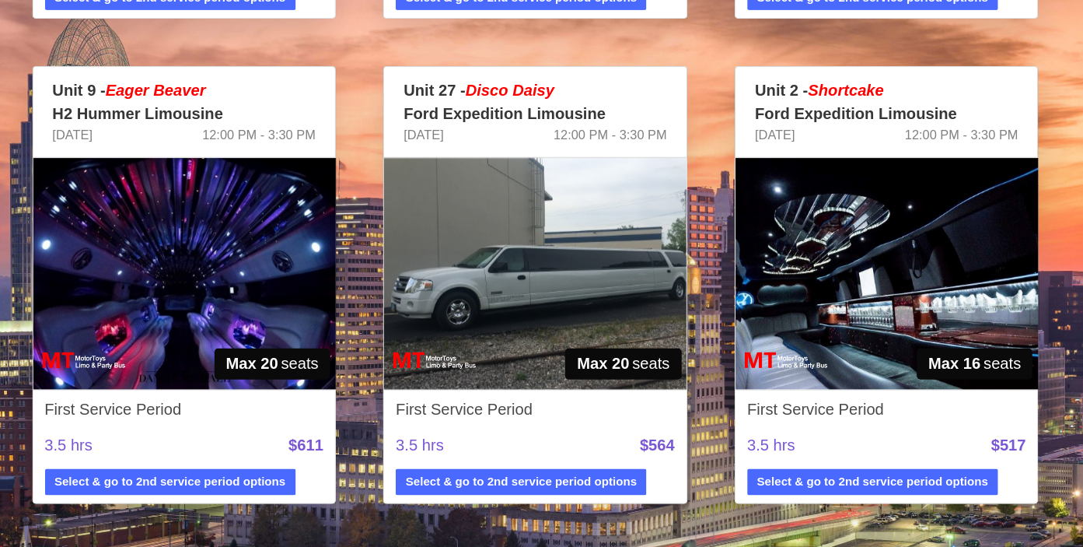
click at [366, 356] on img at bounding box center [263, 316] width 240 height 184
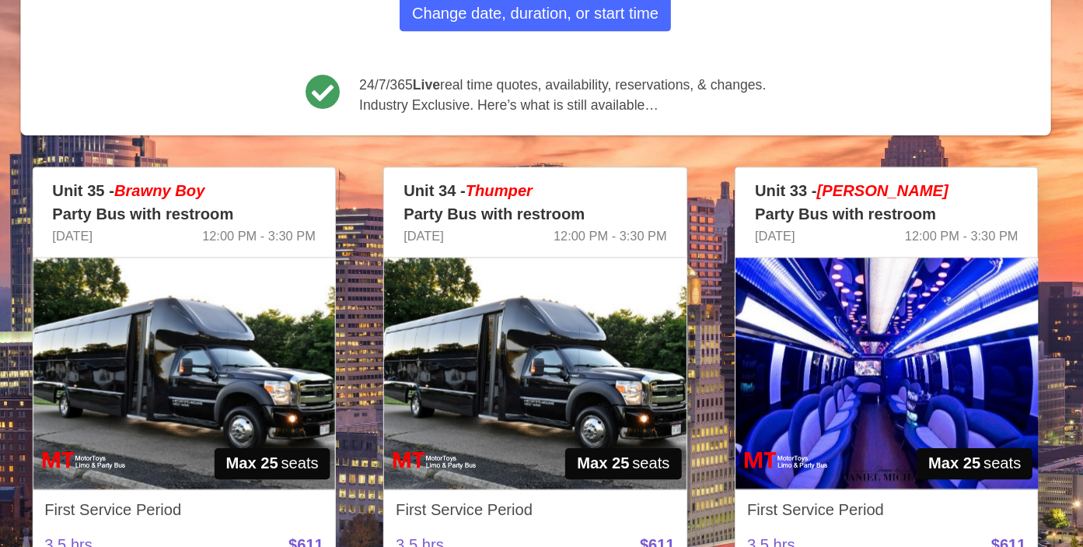
scroll to position [294, 0]
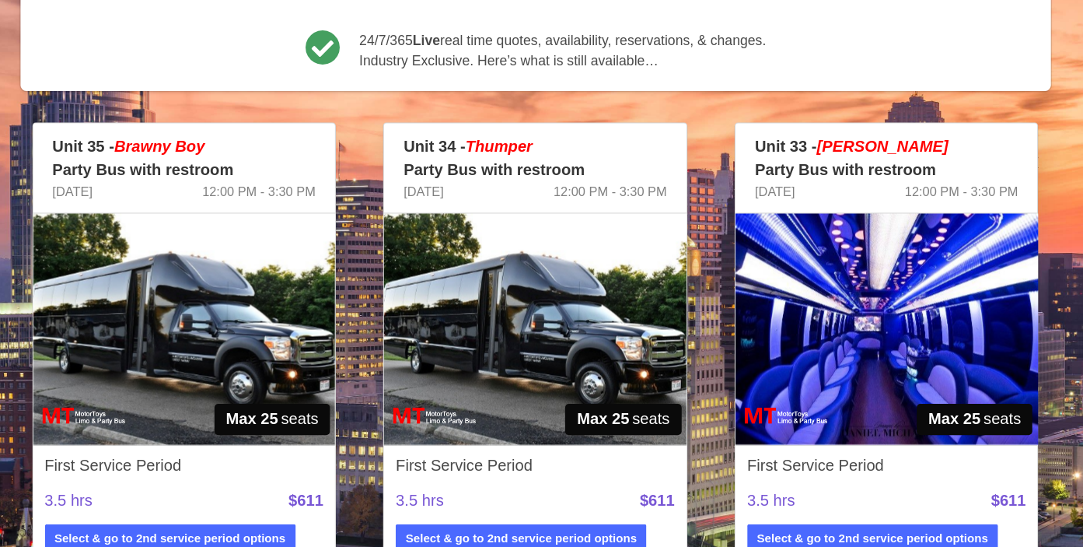
click at [299, 335] on img at bounding box center [263, 374] width 240 height 184
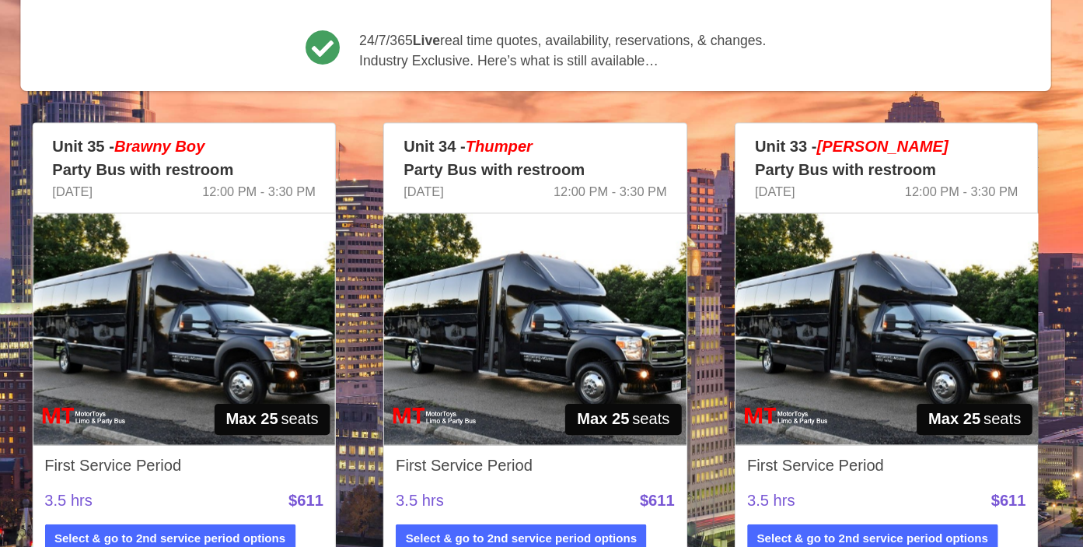
click at [327, 366] on img at bounding box center [263, 374] width 240 height 184
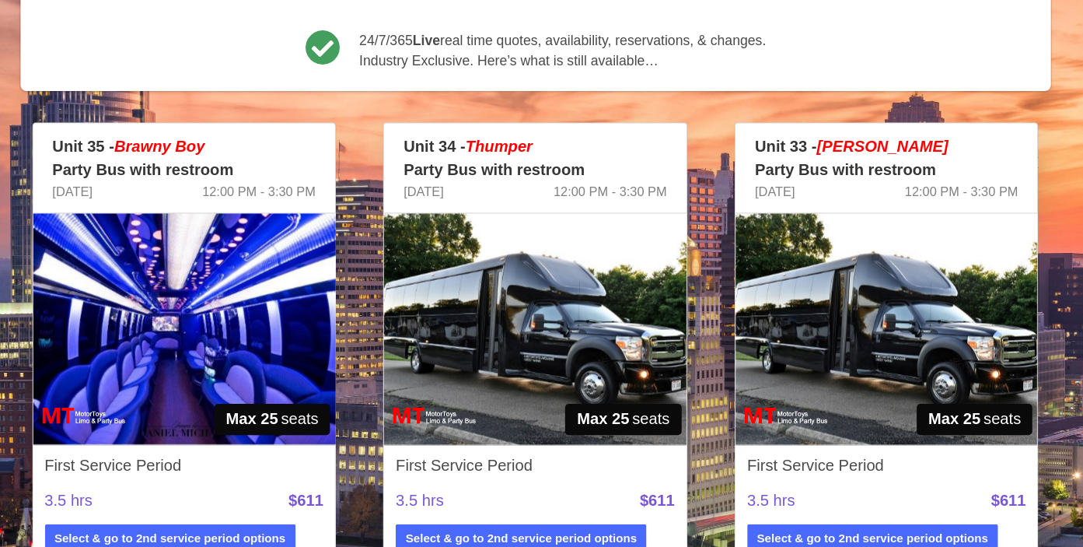
click at [590, 385] on img at bounding box center [542, 374] width 240 height 184
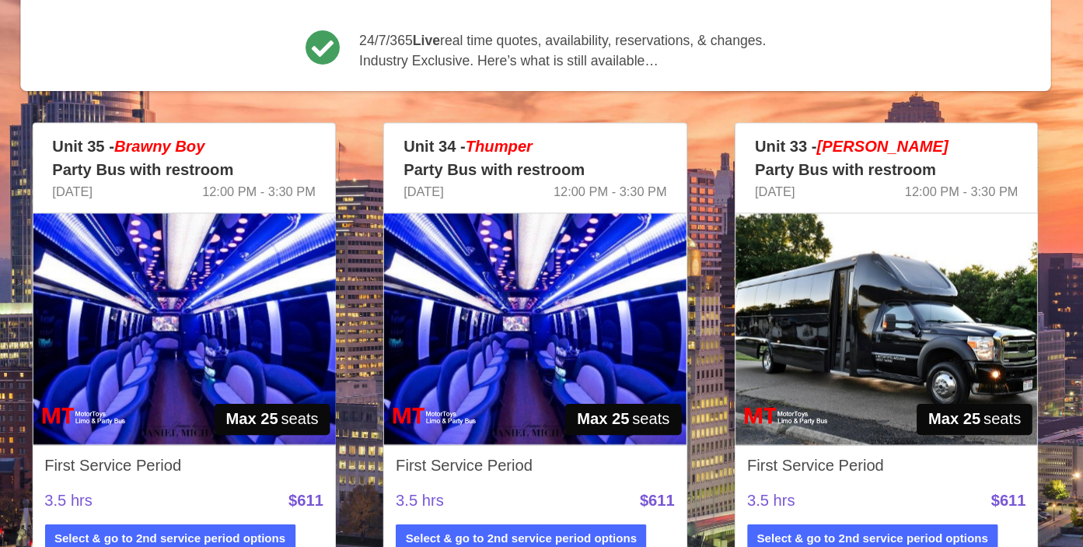
click at [810, 357] on img at bounding box center [821, 374] width 240 height 184
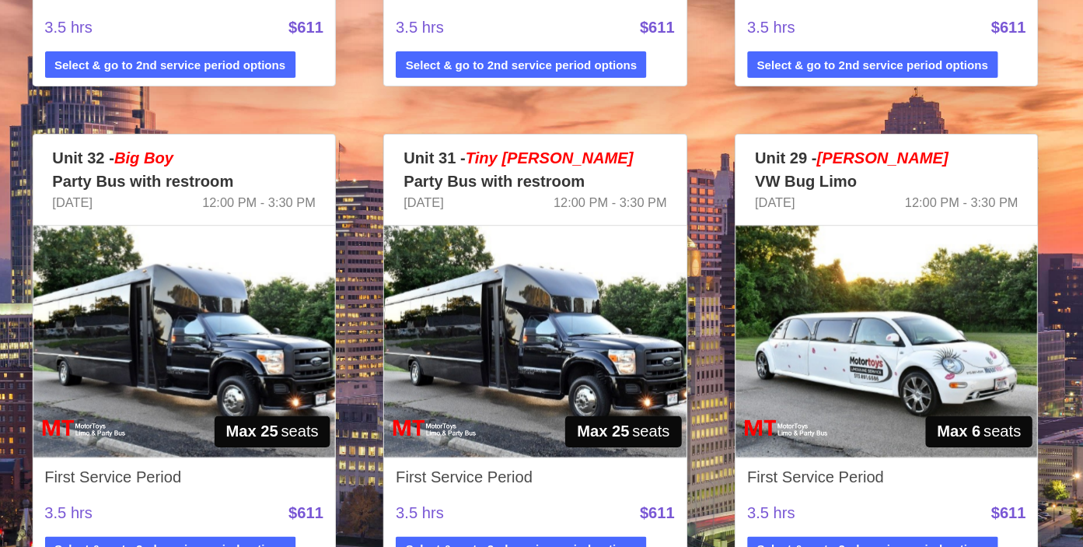
scroll to position [522, 0]
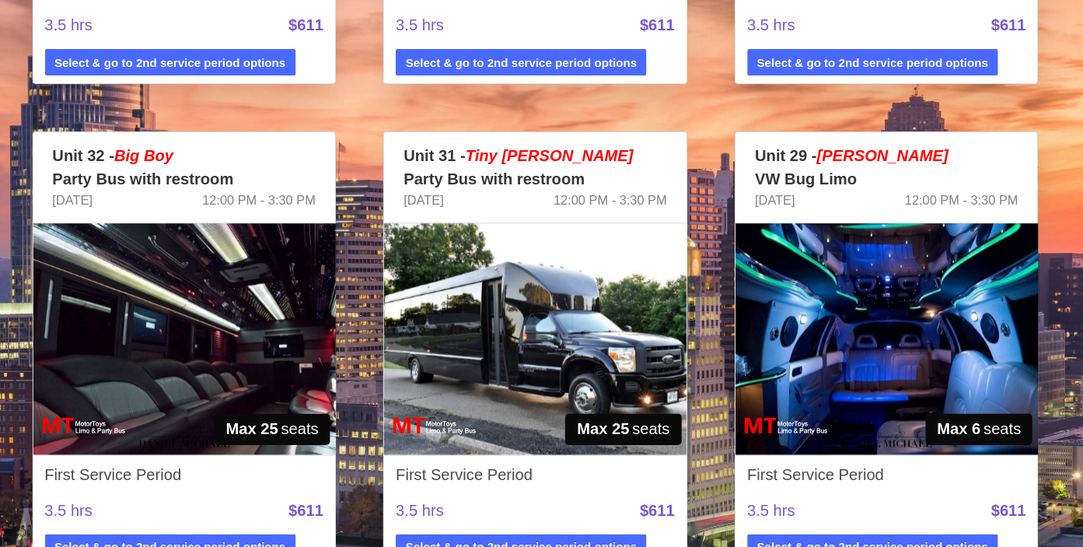
click at [550, 390] on img at bounding box center [542, 382] width 240 height 184
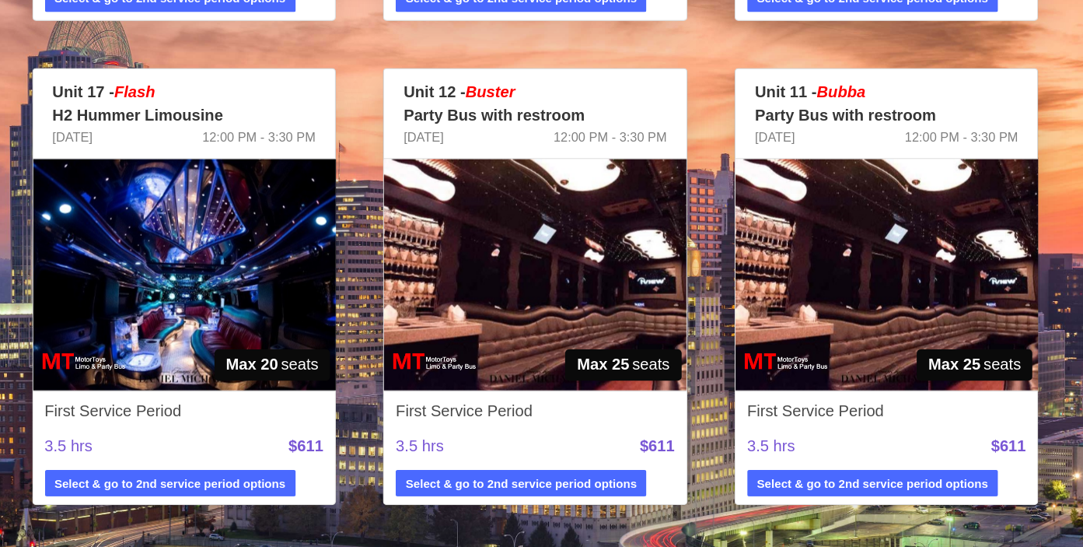
scroll to position [961, 0]
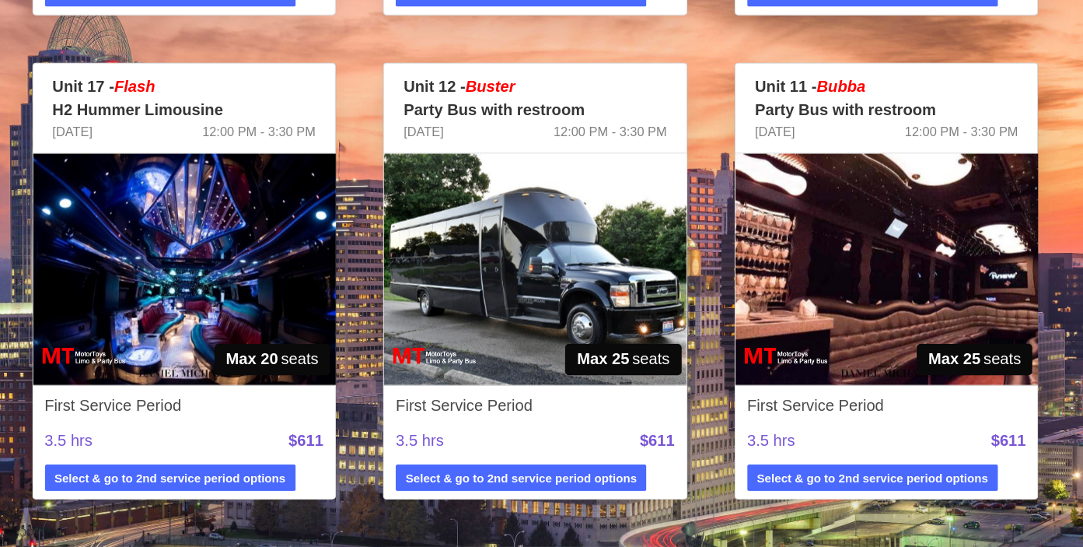
click at [296, 341] on img at bounding box center [263, 327] width 240 height 184
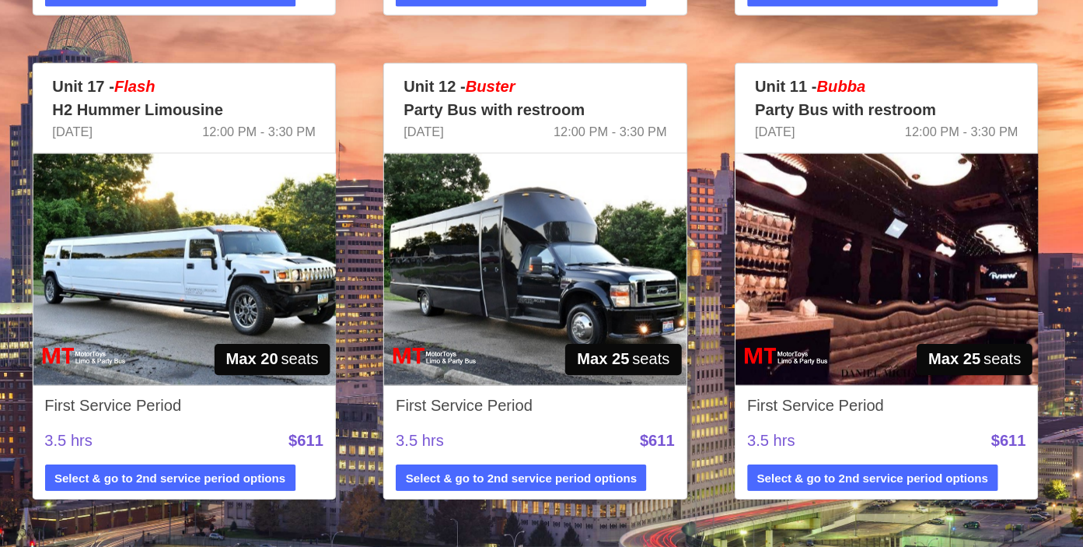
click at [296, 341] on img at bounding box center [263, 327] width 240 height 184
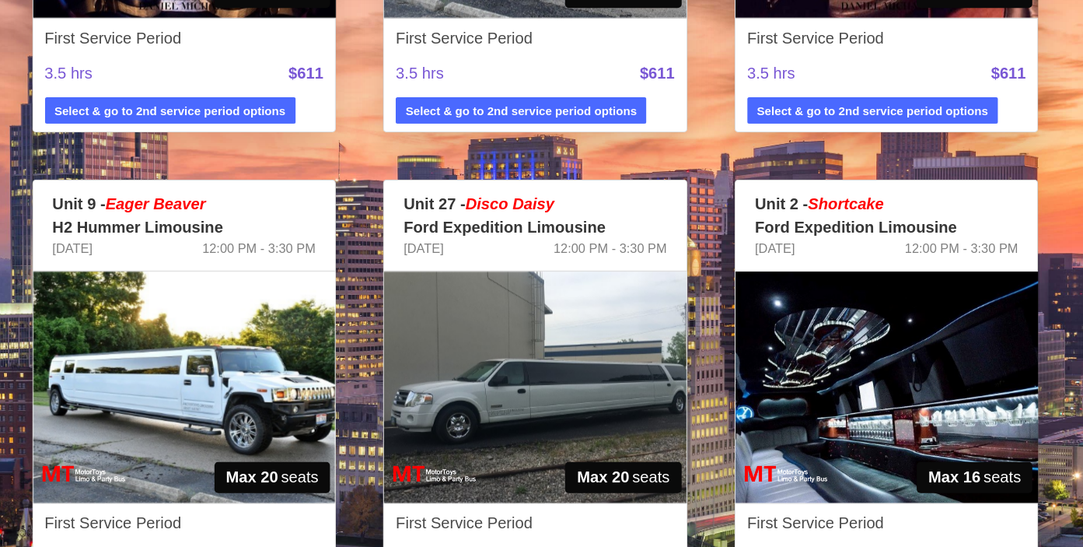
scroll to position [1258, 0]
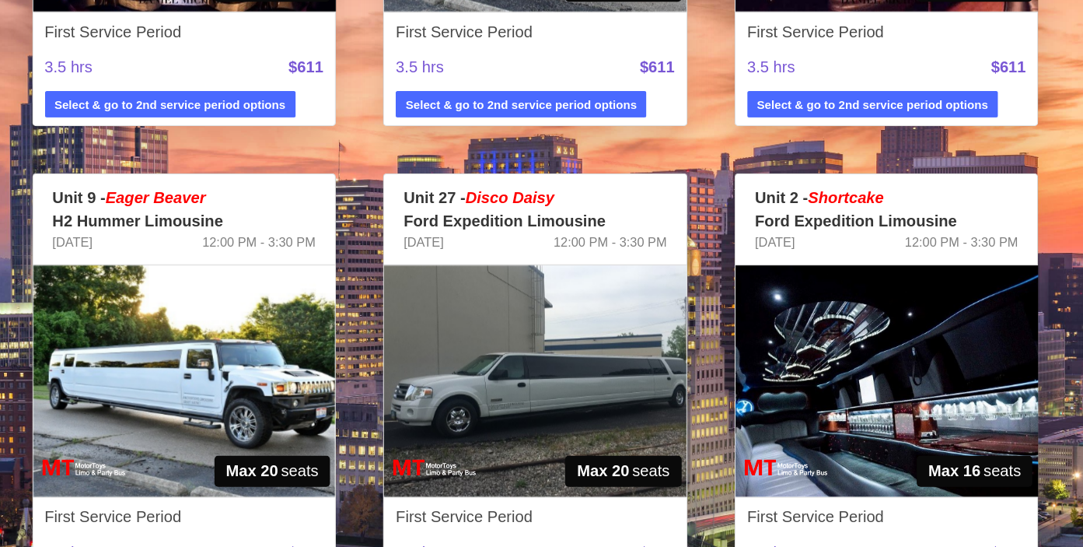
click at [288, 440] on img at bounding box center [263, 416] width 240 height 184
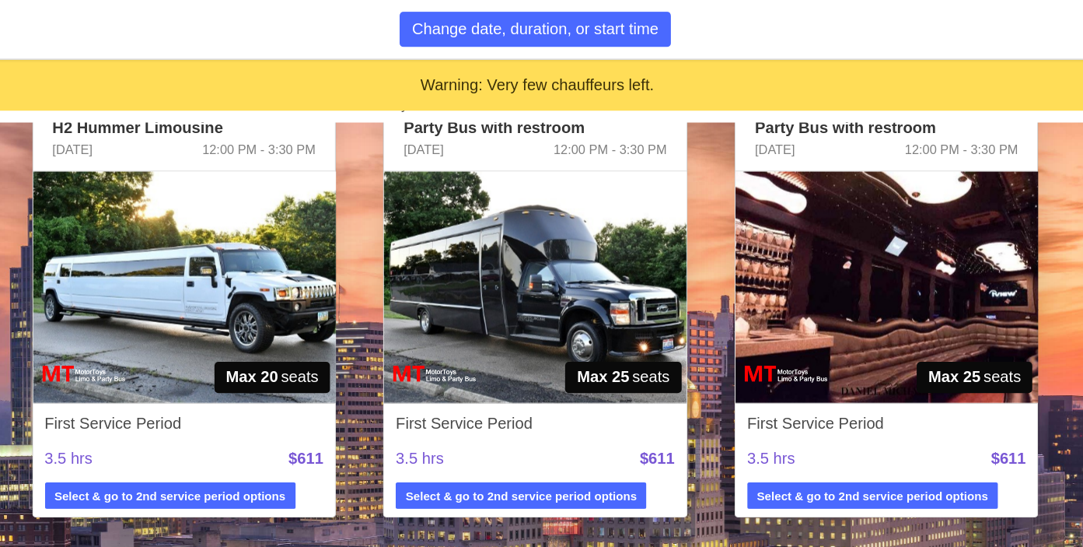
scroll to position [1049, 0]
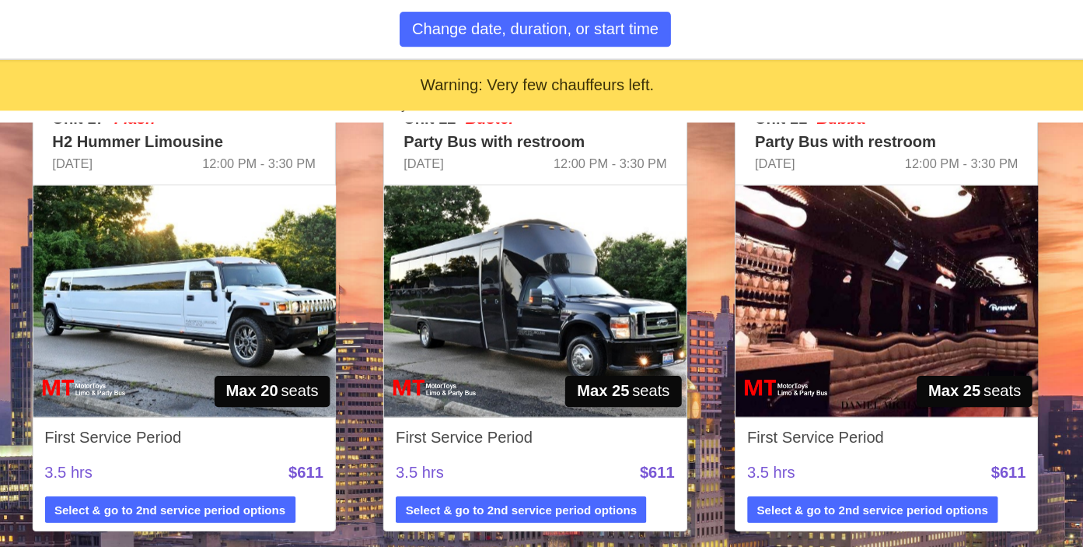
click at [312, 250] on img at bounding box center [263, 239] width 240 height 184
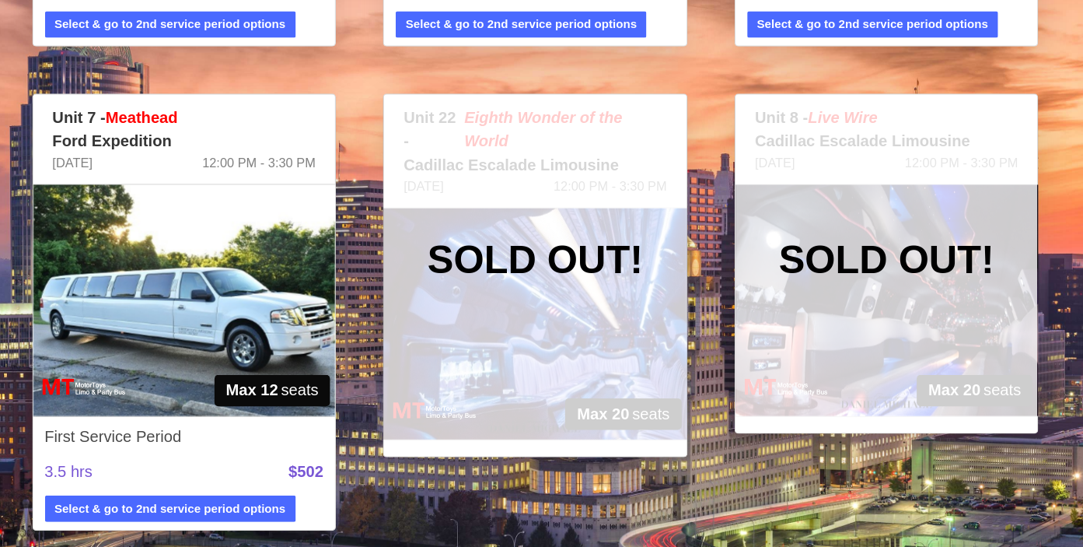
scroll to position [1706, 0]
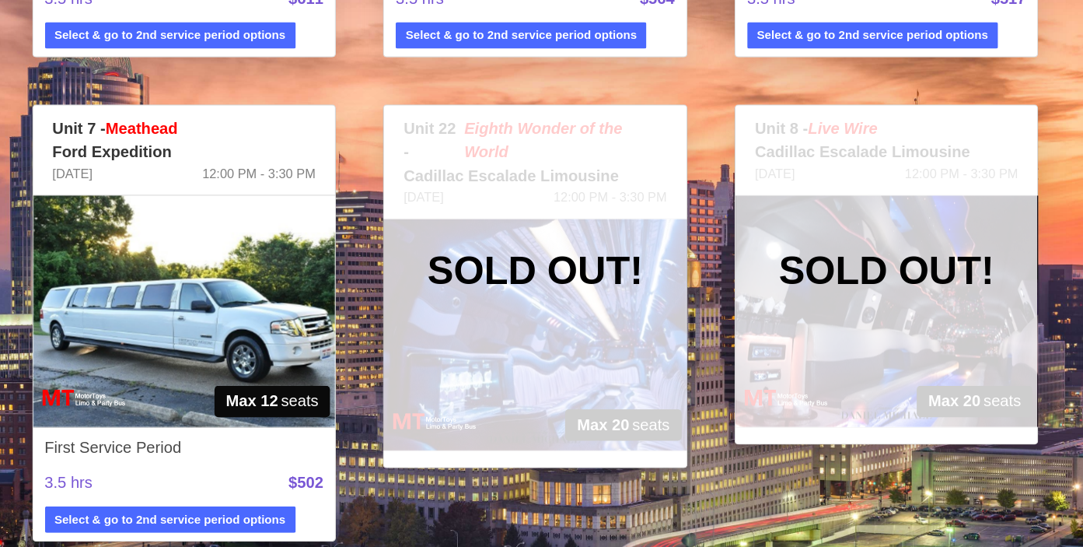
click at [597, 373] on div "Unit 22 - Eighth Wonder of the World Cadillac Escalade Limousine [DATE] 12:00 P…" at bounding box center [542, 331] width 242 height 289
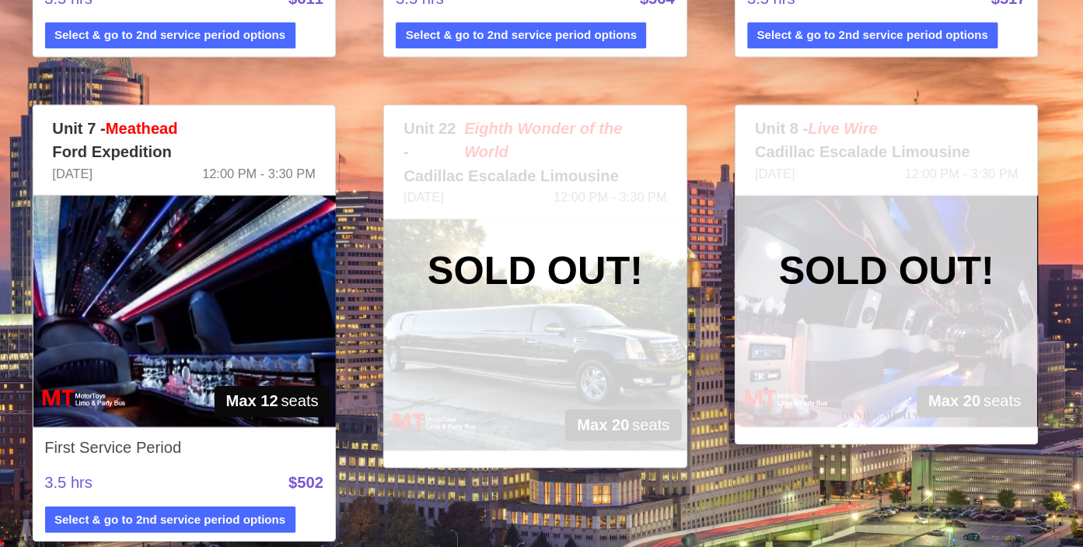
click at [597, 373] on div "Unit 22 - Eighth Wonder of the World Cadillac Escalade Limousine [DATE] 12:00 P…" at bounding box center [542, 331] width 242 height 289
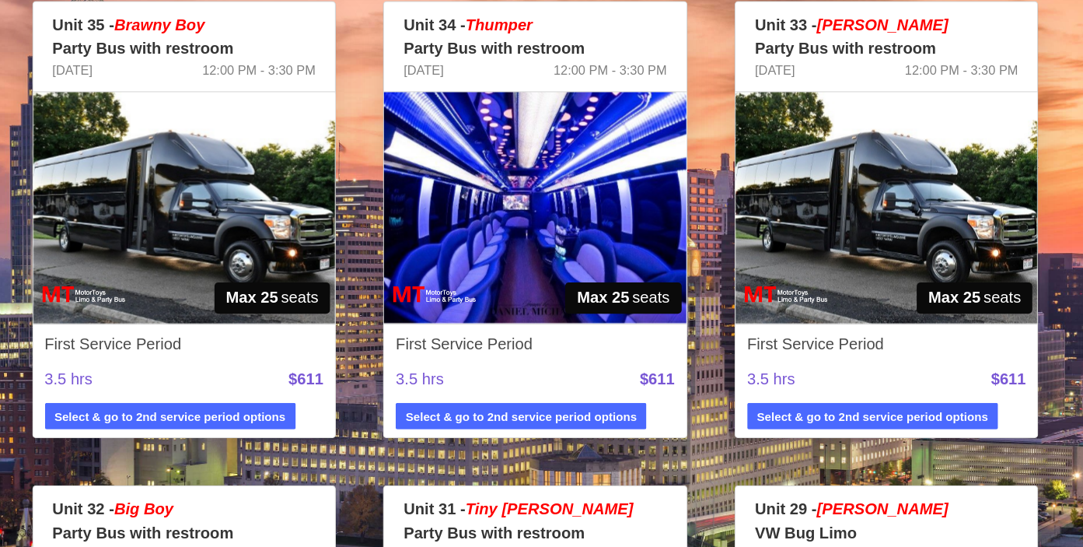
scroll to position [394, 0]
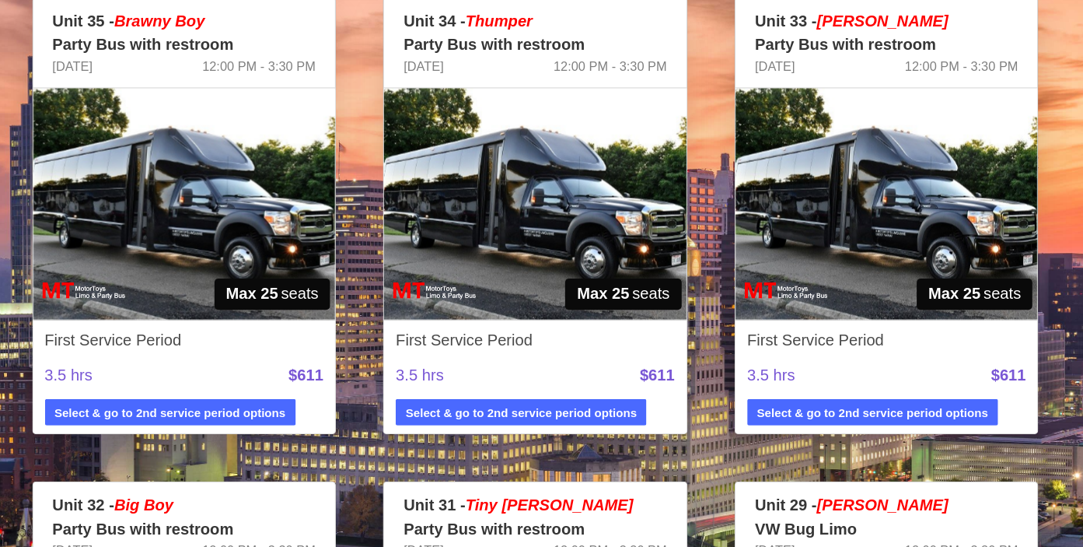
click at [848, 268] on img at bounding box center [821, 275] width 240 height 184
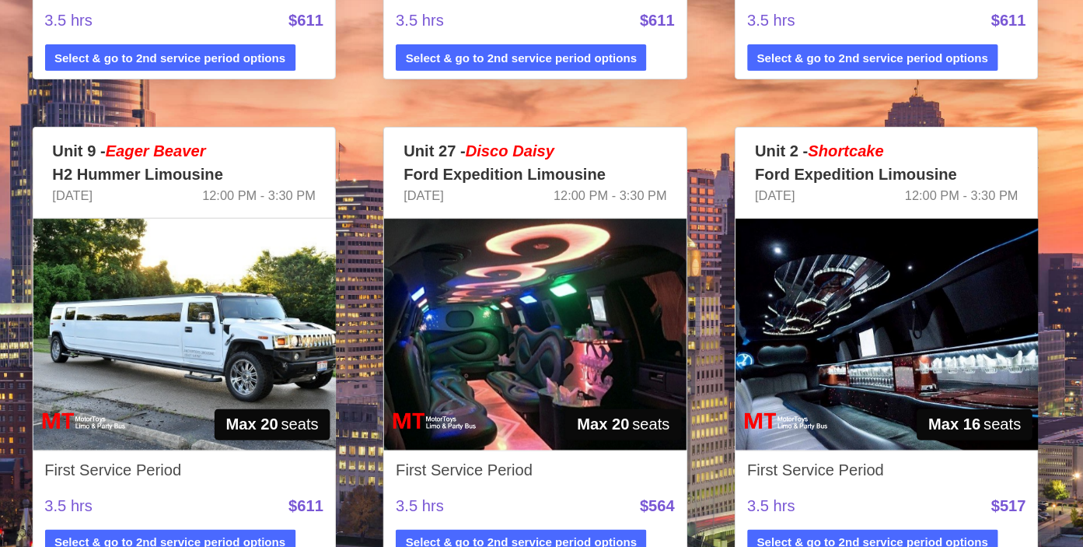
scroll to position [1299, 0]
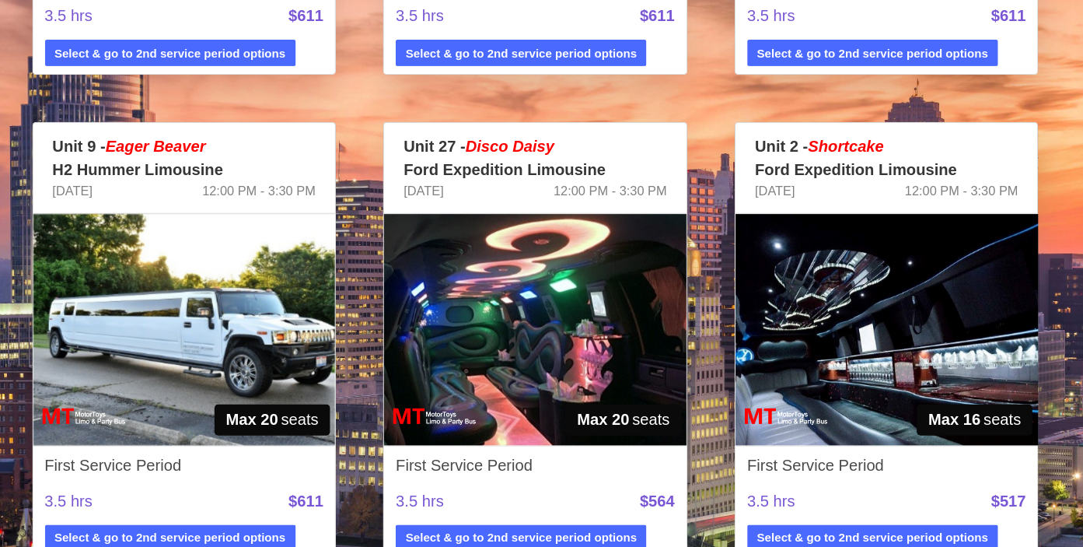
click at [313, 371] on img at bounding box center [263, 374] width 240 height 184
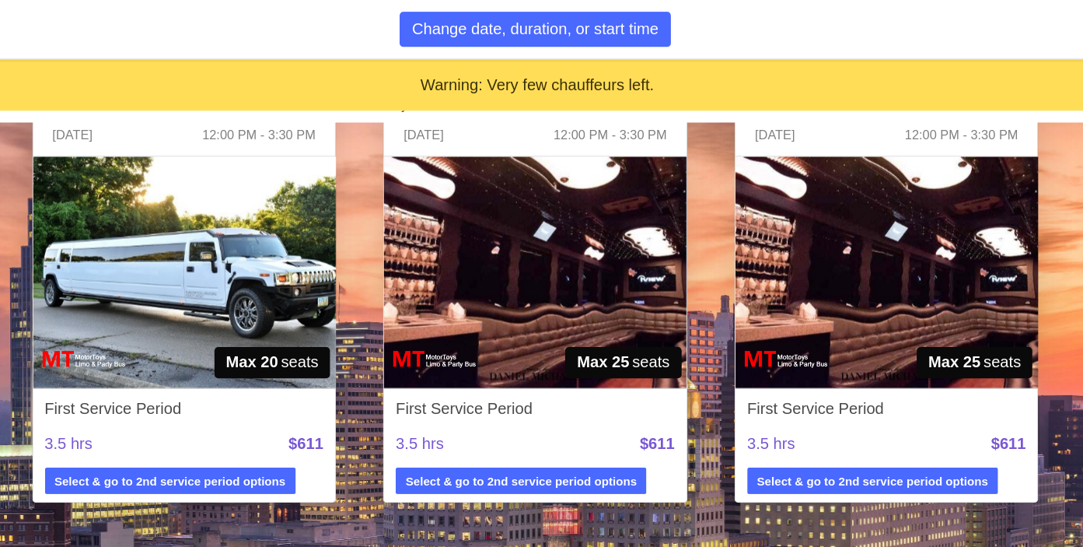
scroll to position [1060, 0]
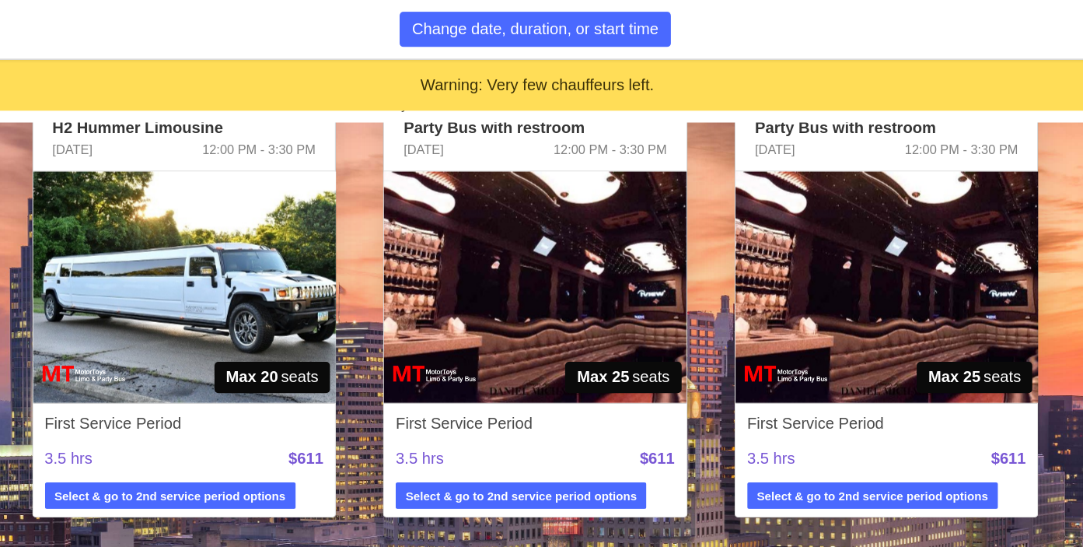
click at [279, 217] on img at bounding box center [263, 228] width 240 height 184
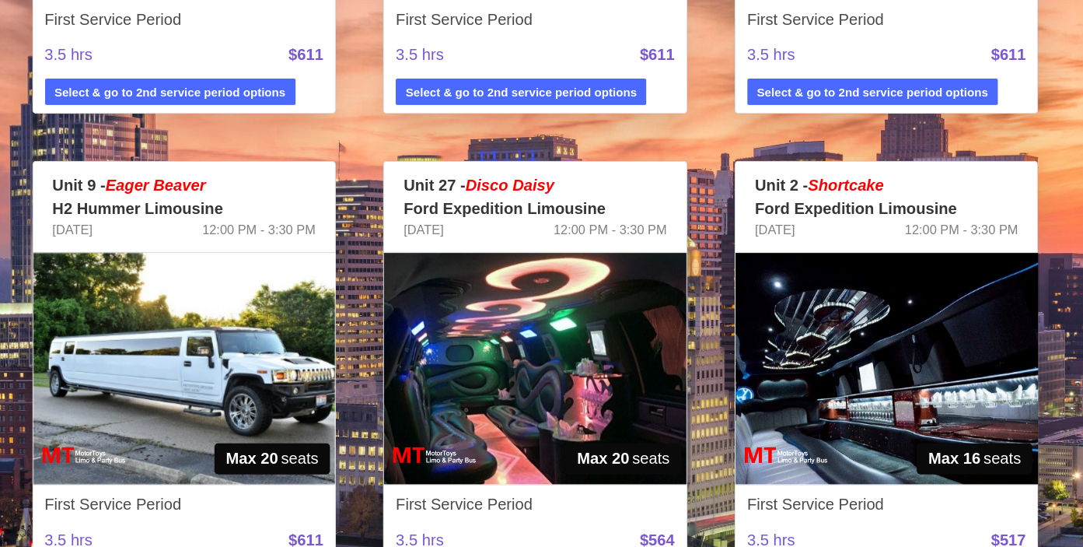
scroll to position [1268, 0]
click at [293, 461] on img at bounding box center [263, 405] width 240 height 184
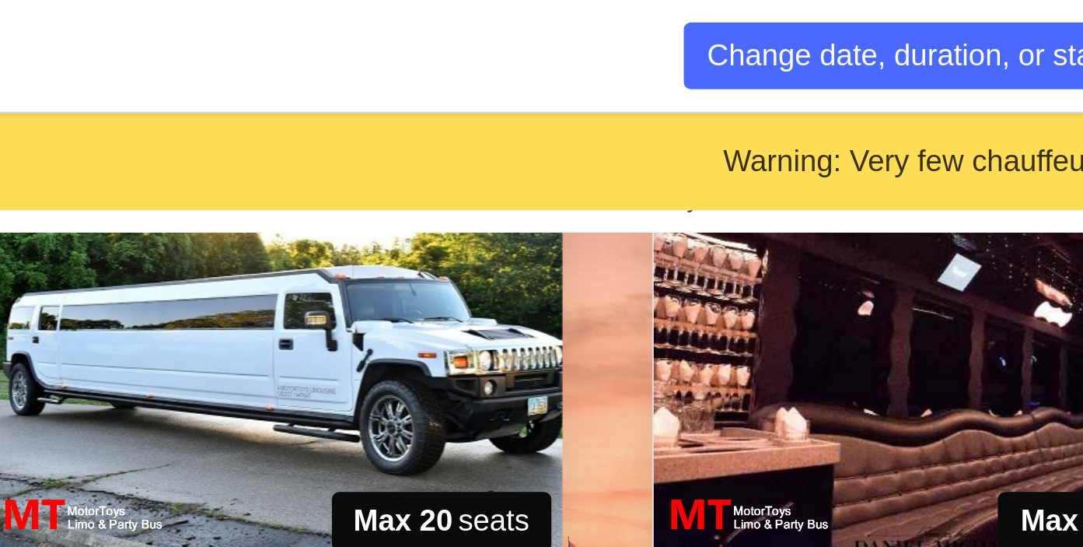
scroll to position [1139, 0]
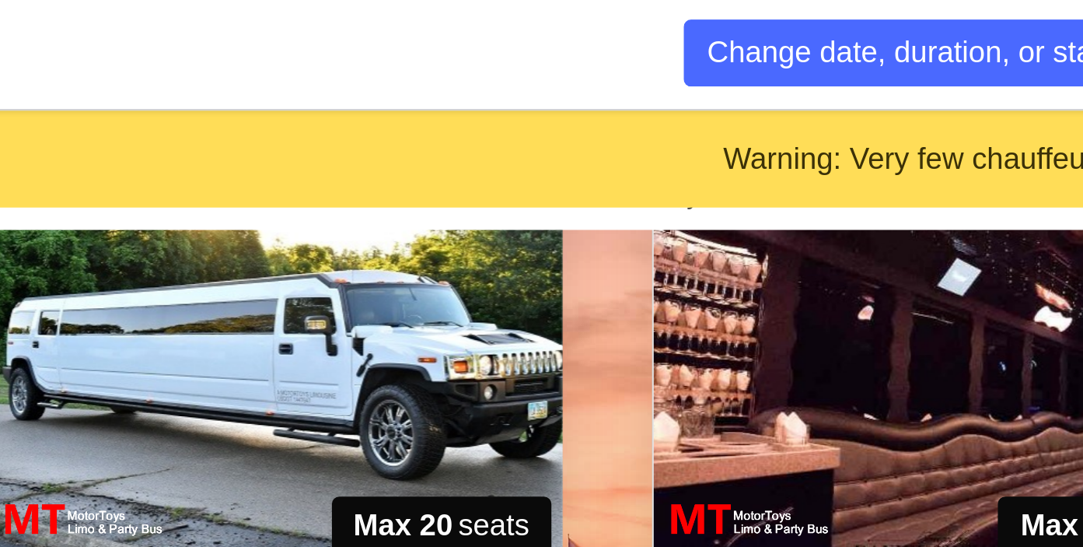
click at [269, 147] on img at bounding box center [263, 150] width 240 height 184
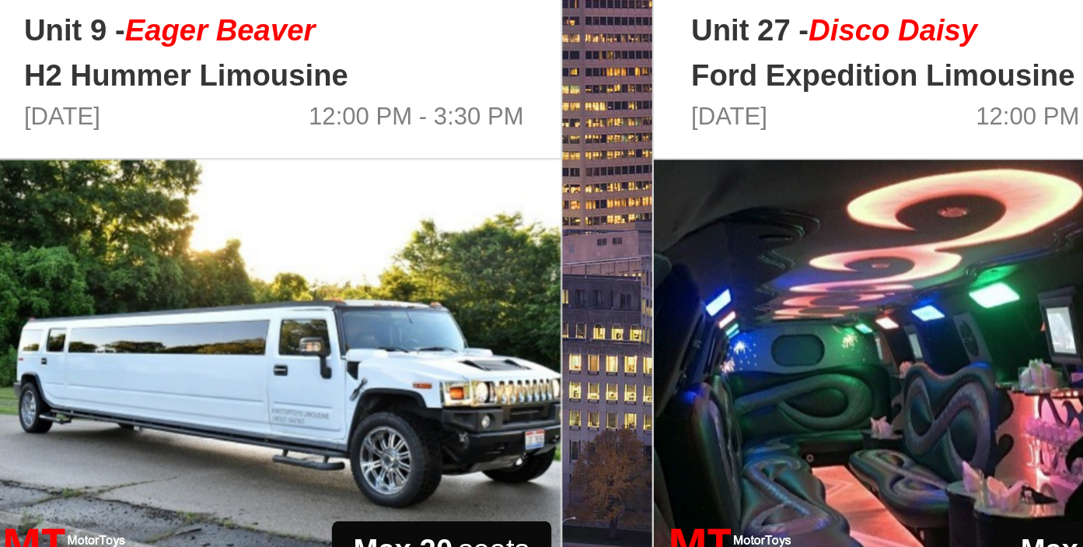
scroll to position [1210, 0]
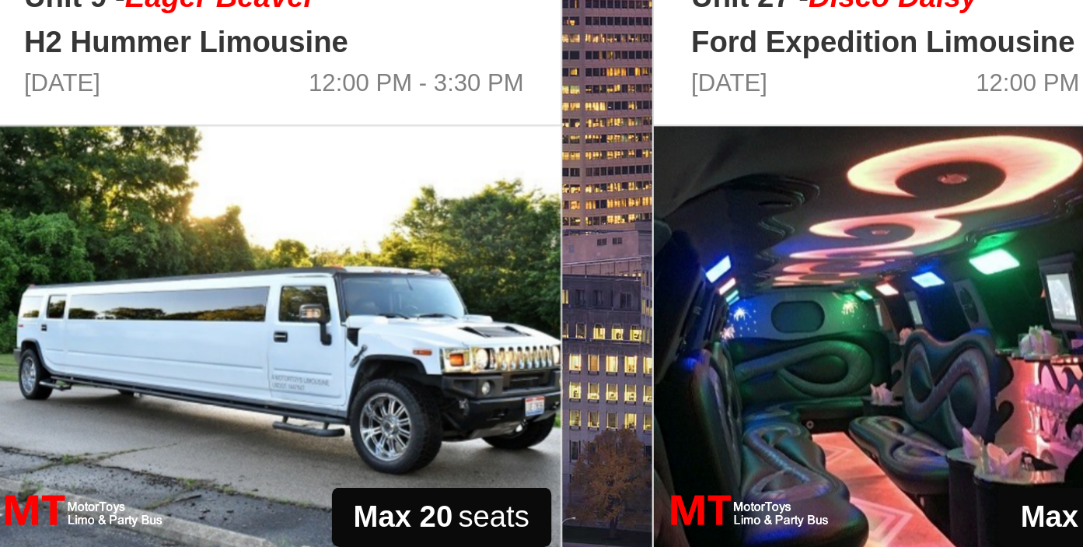
click at [270, 461] on img at bounding box center [263, 463] width 240 height 184
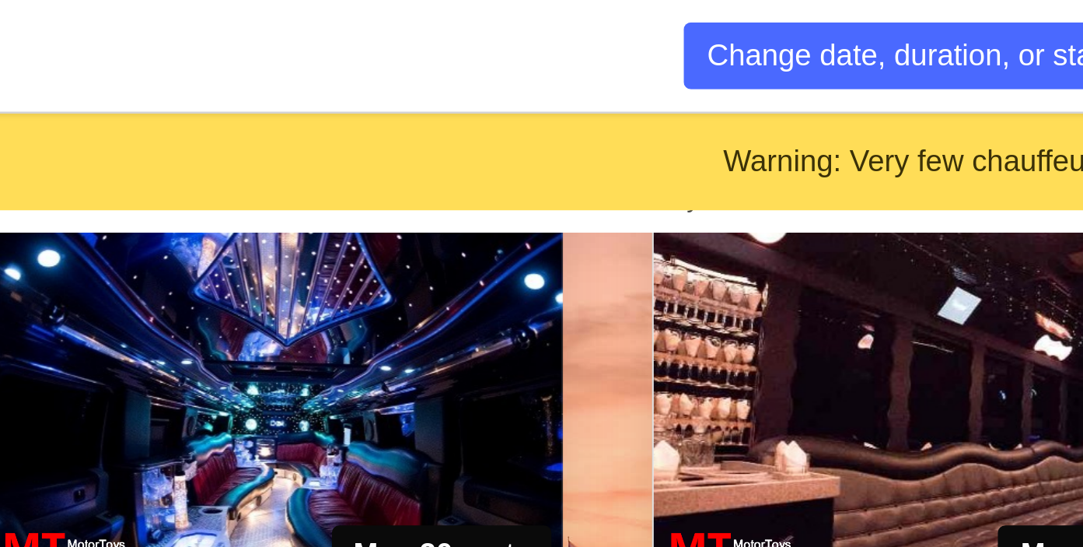
scroll to position [1109, 0]
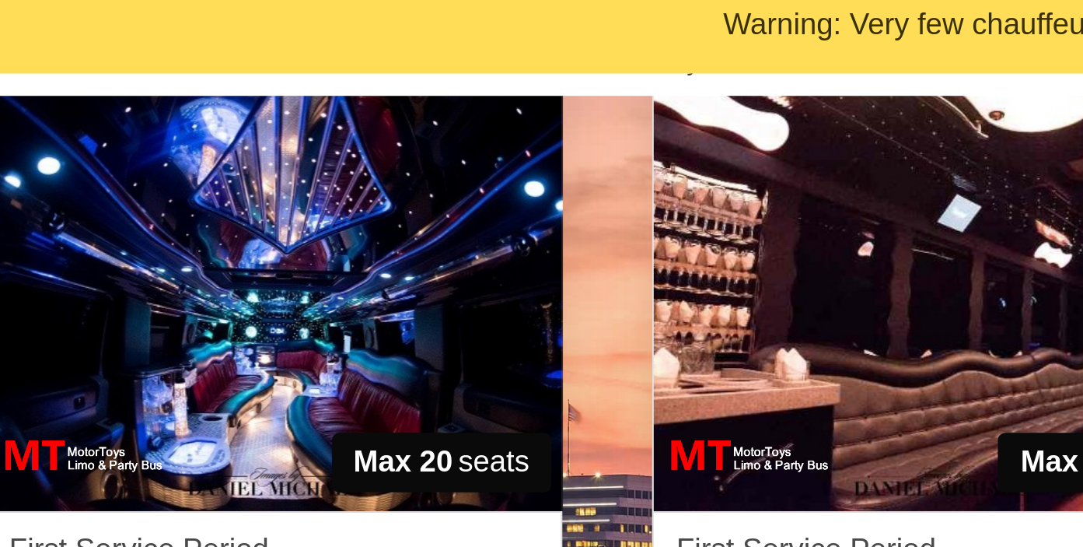
click at [283, 207] on img at bounding box center [263, 179] width 240 height 184
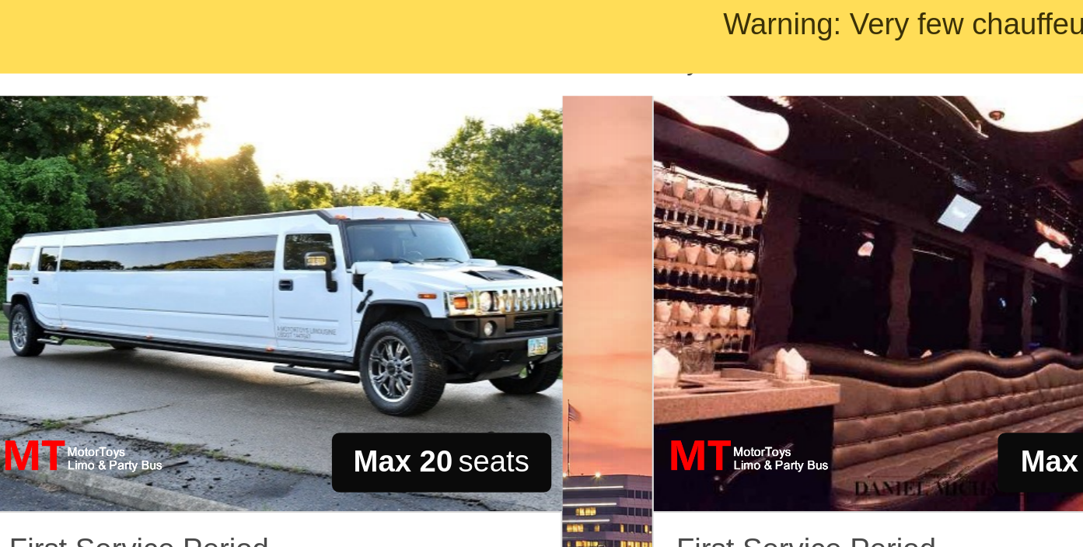
click at [283, 207] on img at bounding box center [263, 179] width 240 height 184
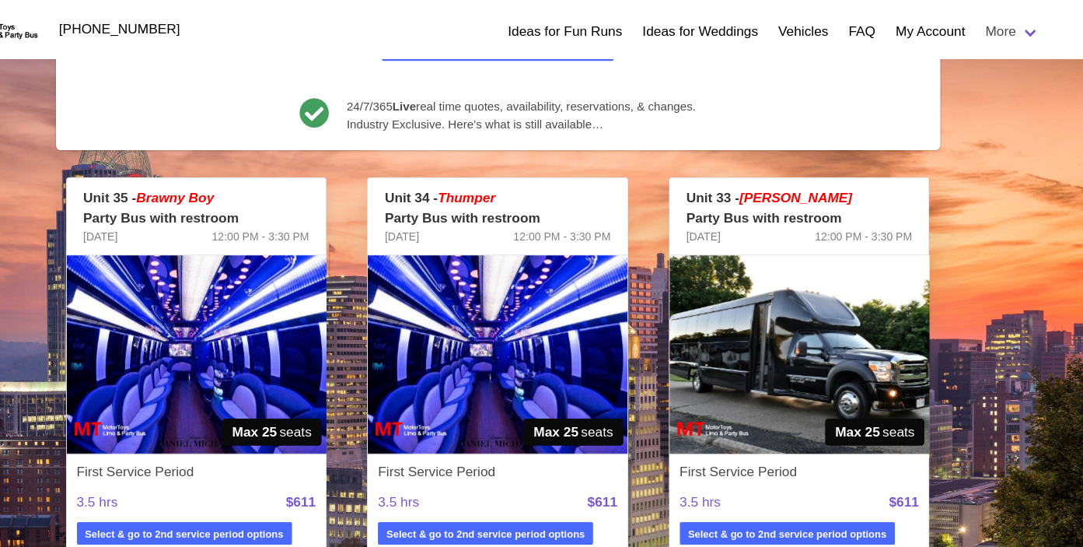
scroll to position [330, 0]
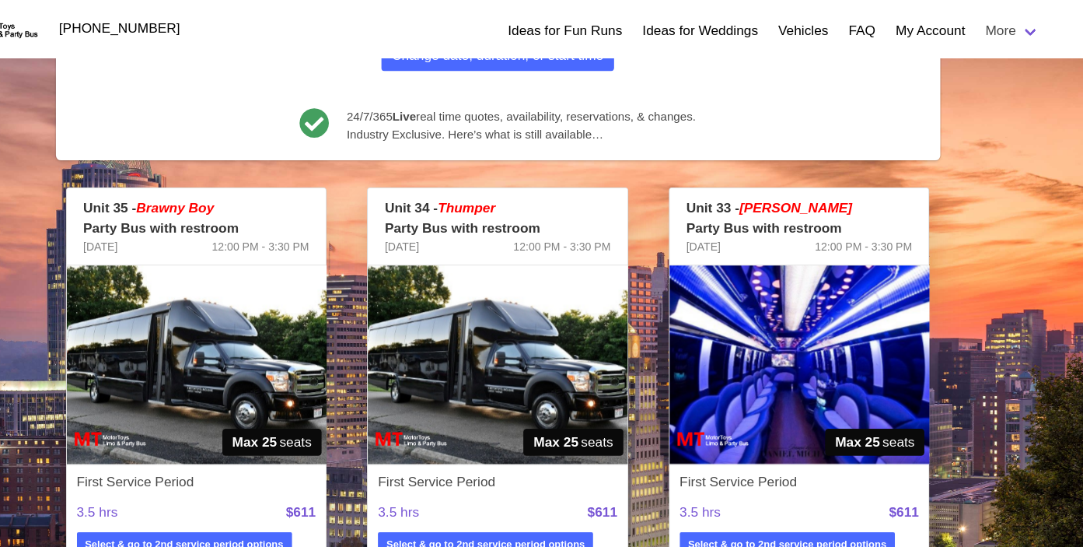
click at [554, 334] on img at bounding box center [542, 339] width 240 height 184
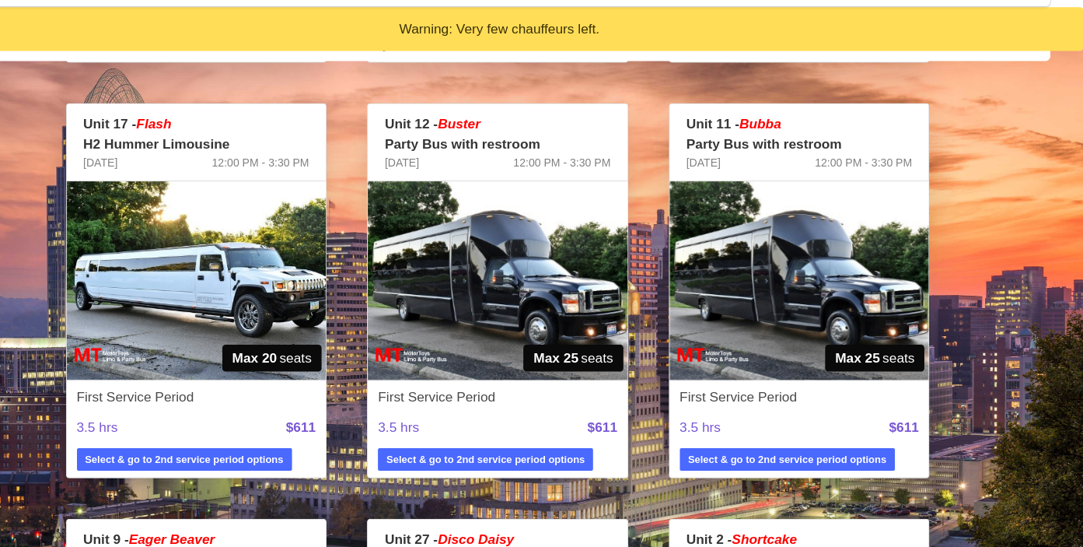
scroll to position [1000, 0]
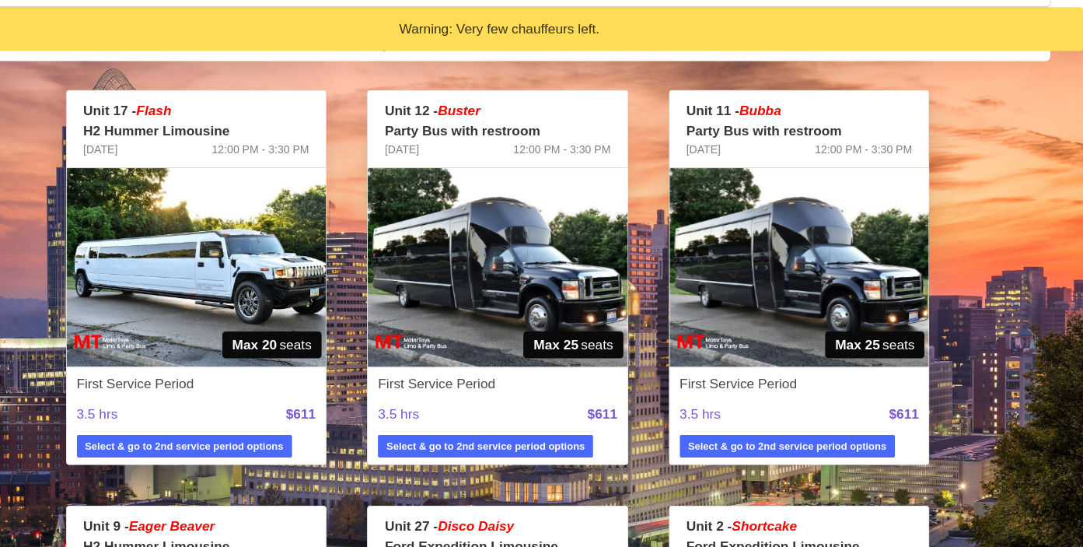
click at [285, 306] on img at bounding box center [263, 288] width 240 height 184
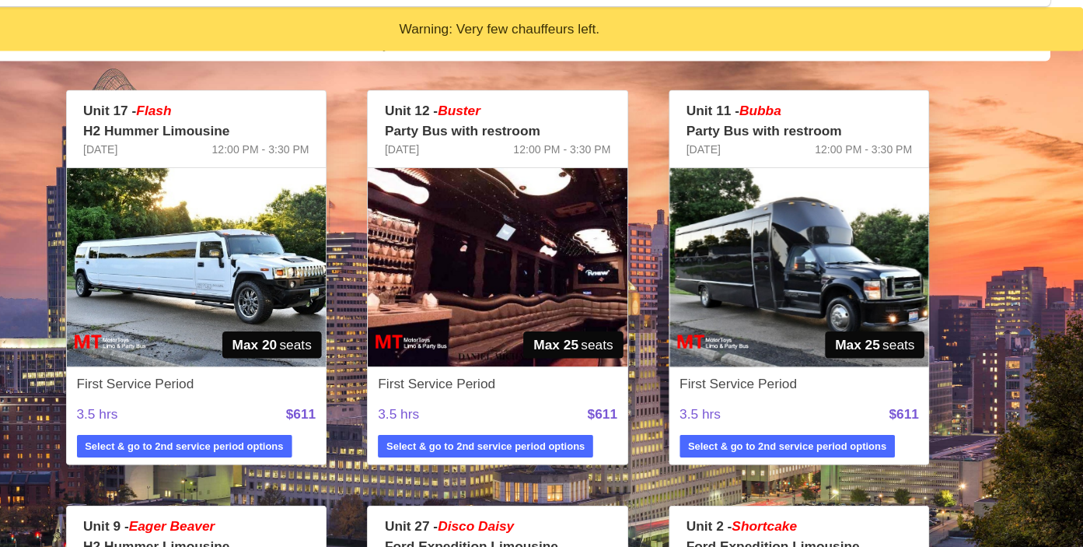
click at [285, 306] on img at bounding box center [263, 288] width 240 height 184
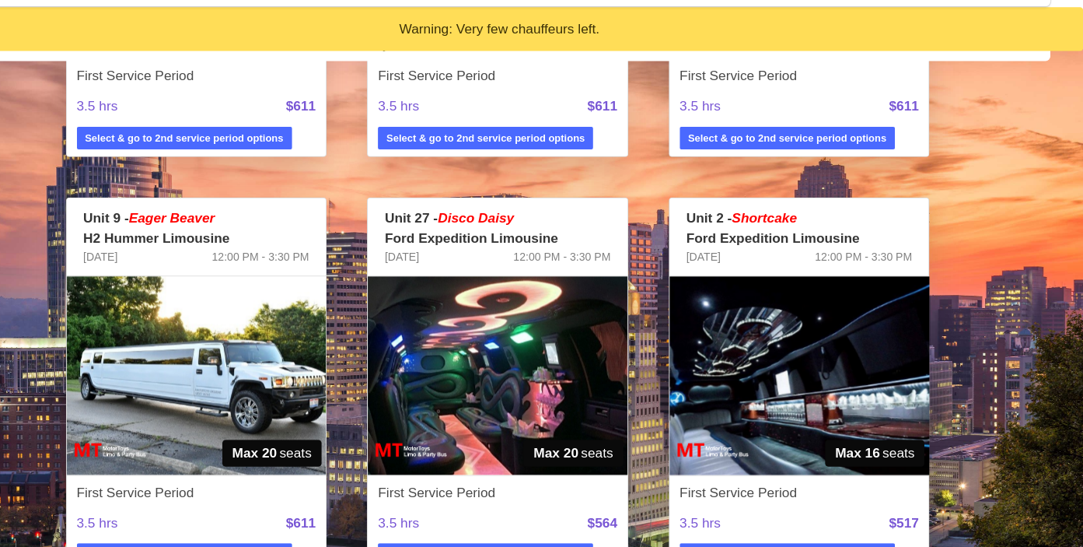
scroll to position [1296, 0]
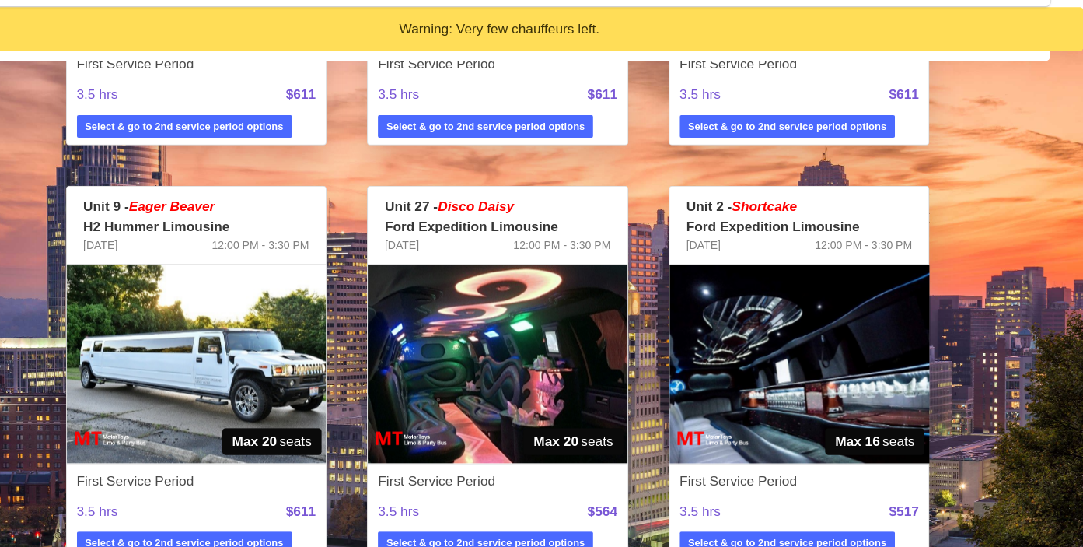
click at [295, 391] on img at bounding box center [263, 377] width 240 height 184
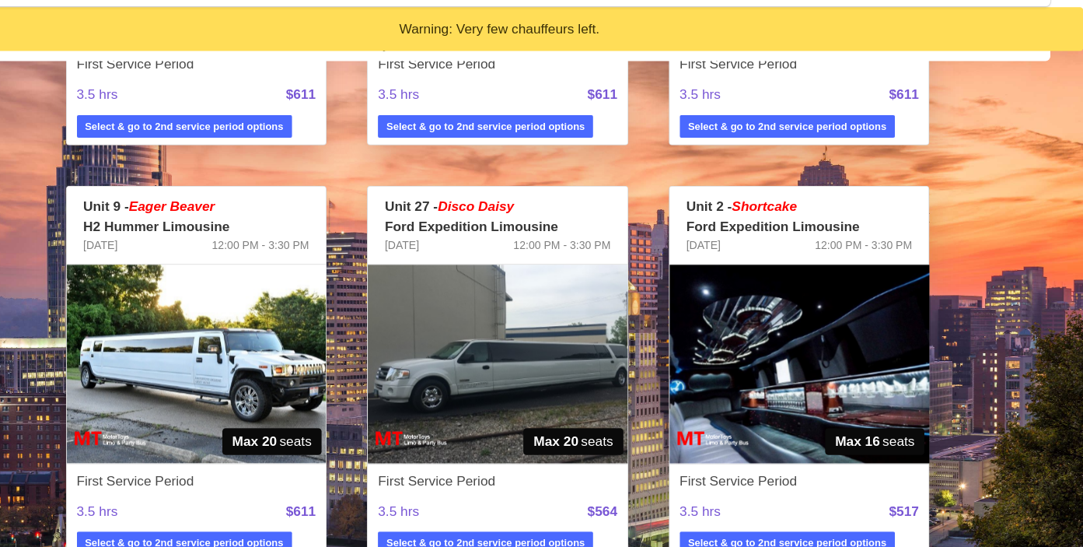
click at [295, 391] on img at bounding box center [263, 377] width 240 height 184
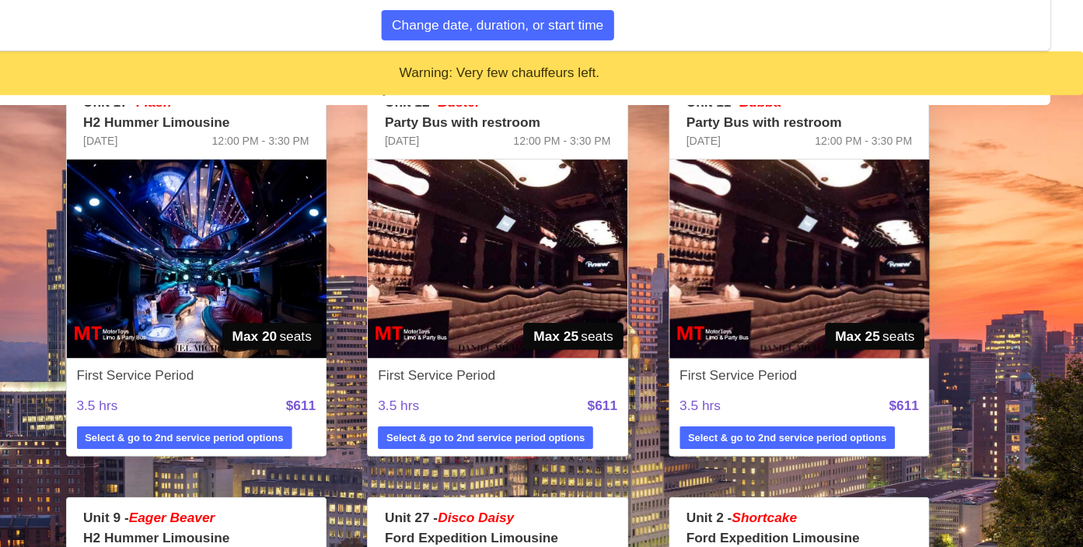
scroll to position [1037, 0]
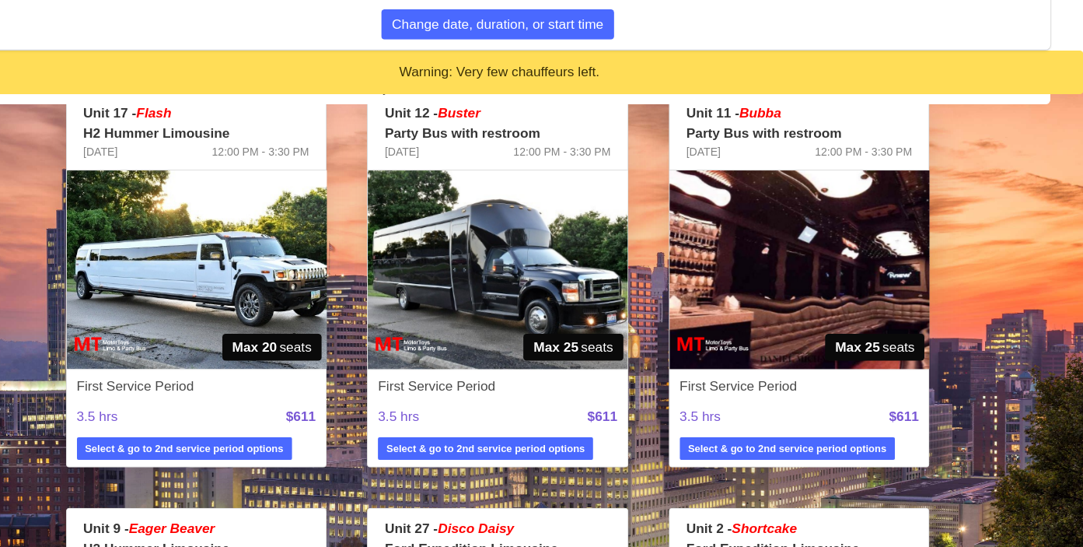
click at [570, 253] on img at bounding box center [542, 251] width 240 height 184
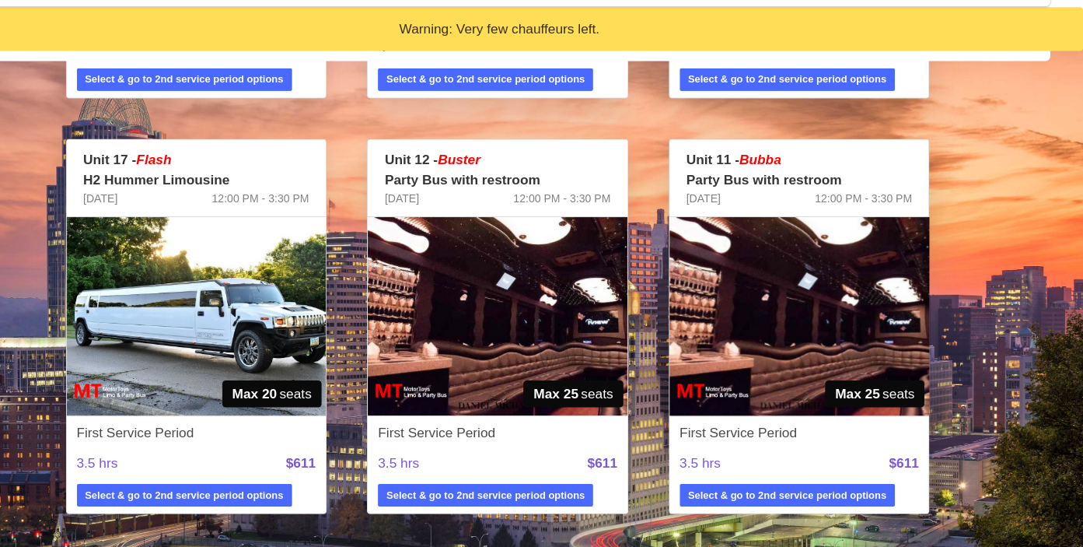
scroll to position [959, 0]
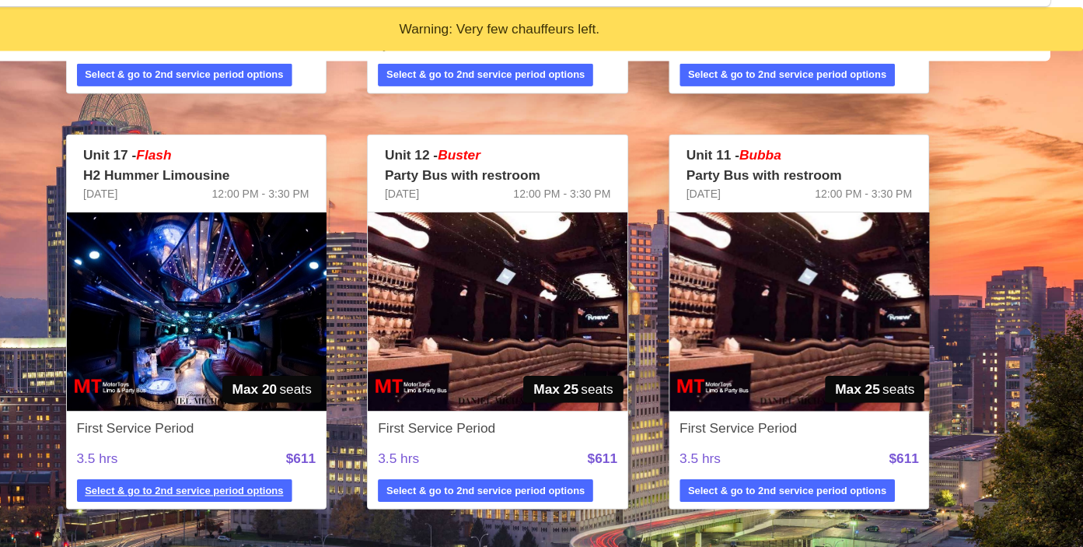
click at [319, 490] on strong "Select & go to 2nd service period options" at bounding box center [252, 495] width 184 height 14
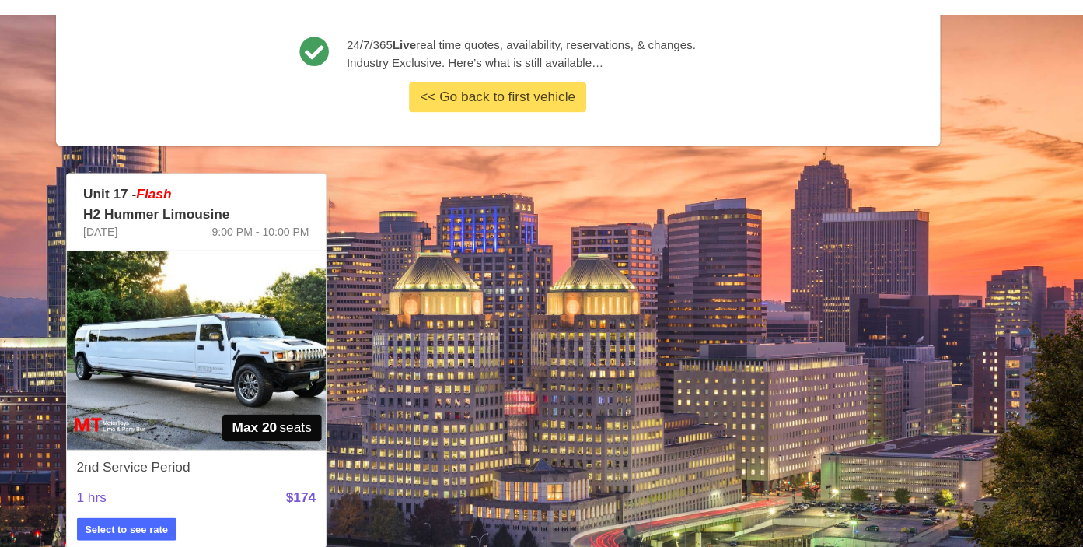
scroll to position [376, 0]
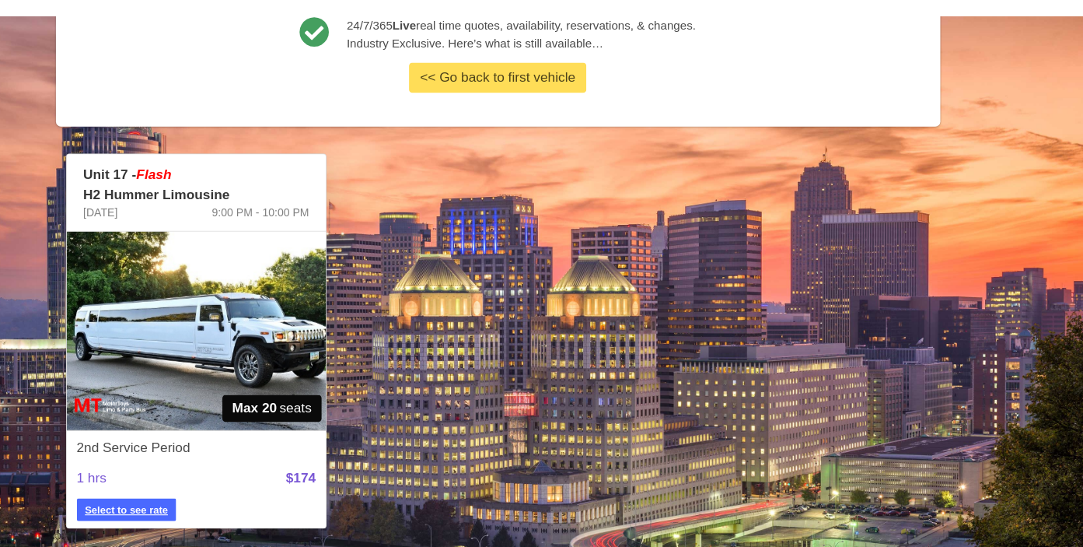
click at [213, 513] on strong "Select to see rate" at bounding box center [198, 511] width 77 height 14
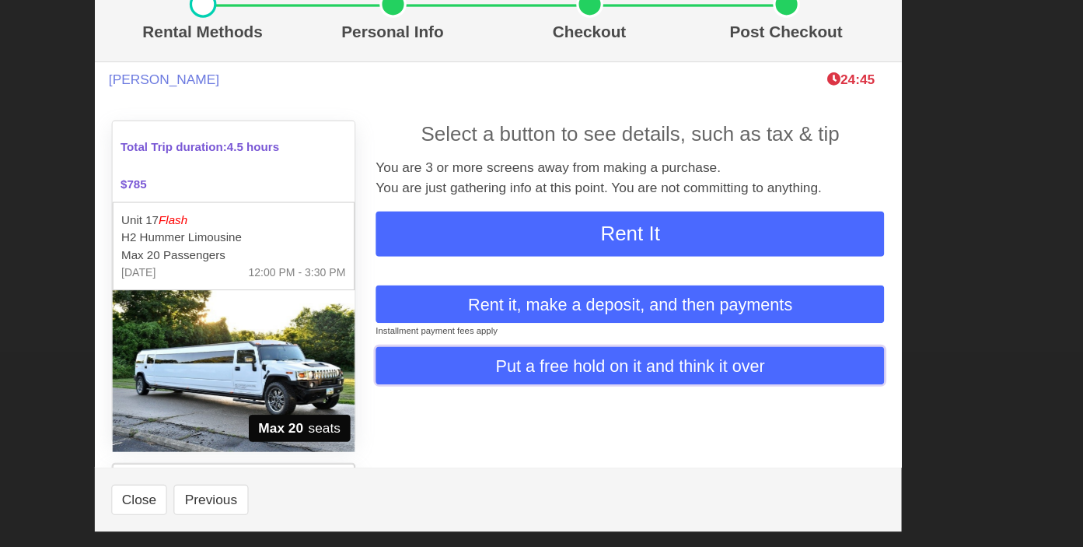
click at [649, 384] on span "Put a free hold on it and think it over" at bounding box center [664, 377] width 249 height 23
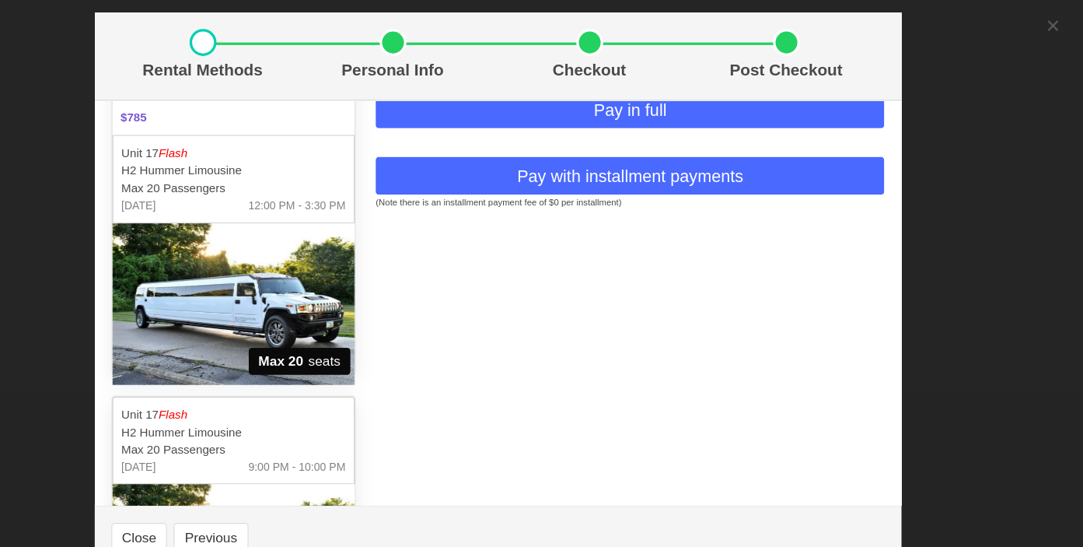
scroll to position [0, 0]
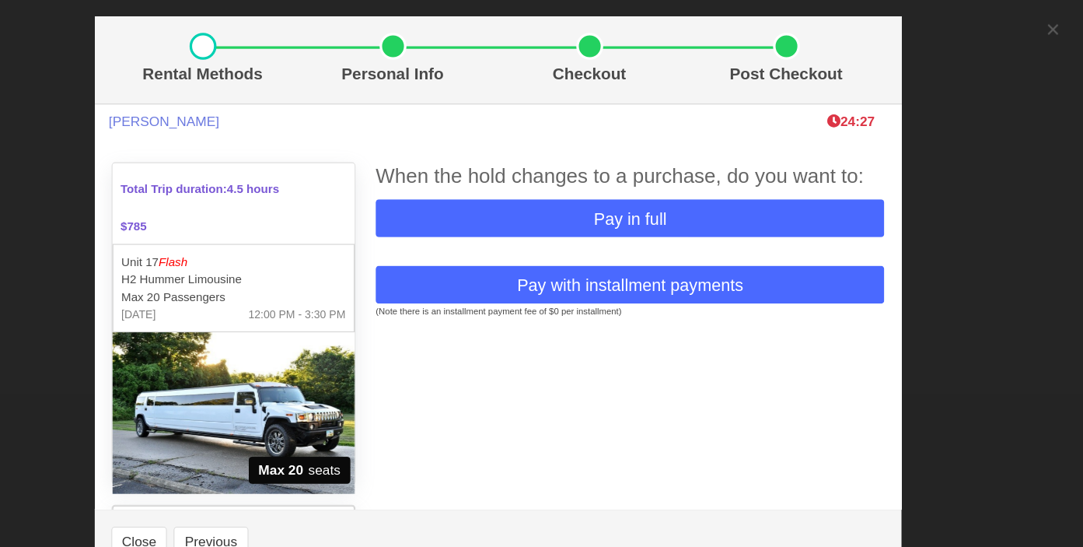
click at [1048, 30] on div "Rental Methods Personal Info Checkout Post Checkout [PERSON_NAME] 24:27 Total T…" at bounding box center [541, 273] width 1083 height 547
click at [1060, 29] on div "Rental Methods Personal Info Checkout Post Checkout [PERSON_NAME] 24:26 Total T…" at bounding box center [541, 273] width 1083 height 547
click at [771, 352] on div "When the hold changes to a purchase, do you want to: Pay in full Pay with insta…" at bounding box center [663, 411] width 489 height 576
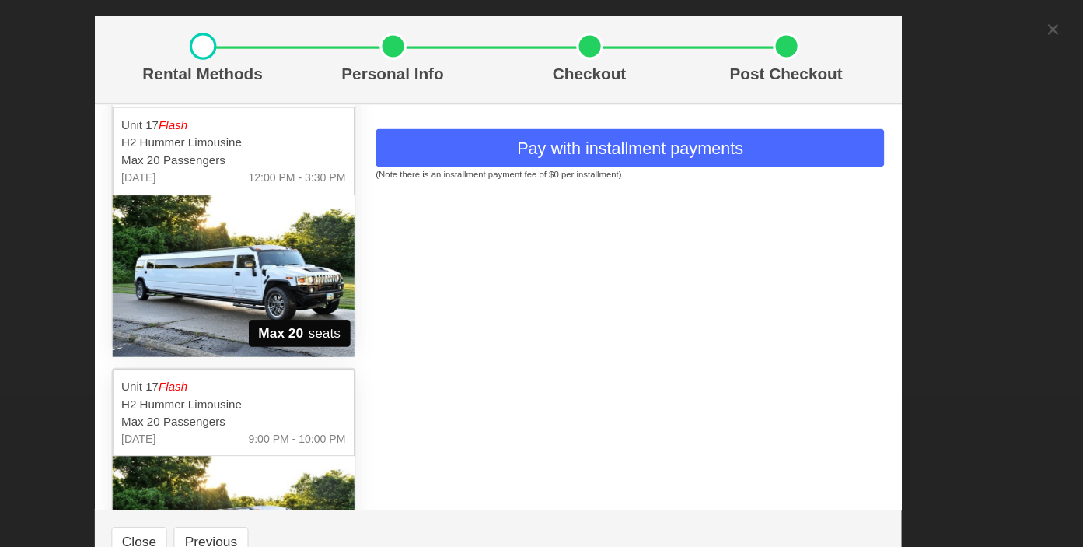
scroll to position [261, 0]
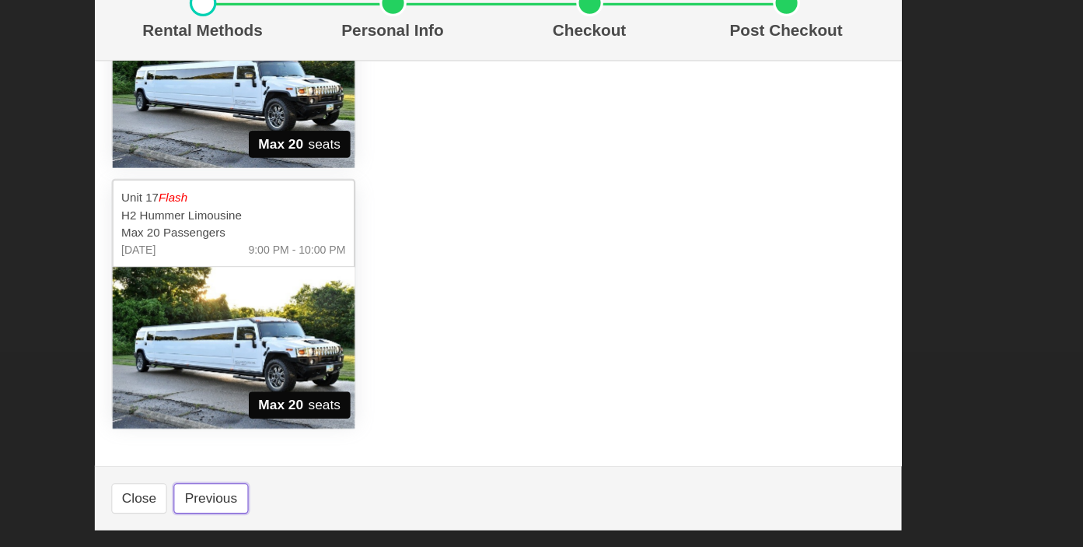
click at [272, 513] on button "Previous" at bounding box center [276, 502] width 68 height 28
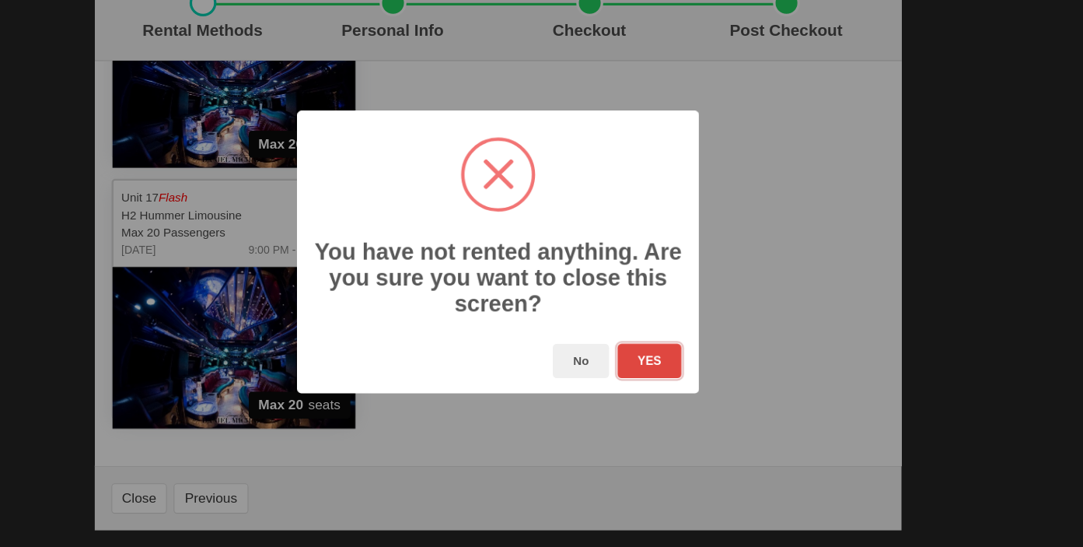
click at [676, 379] on button "YES" at bounding box center [681, 375] width 59 height 32
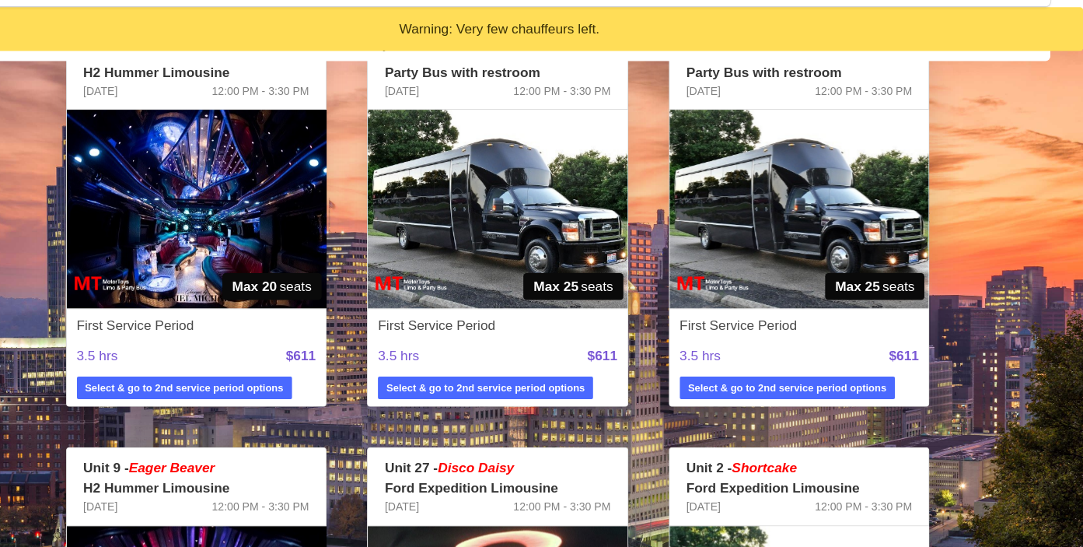
scroll to position [1079, 0]
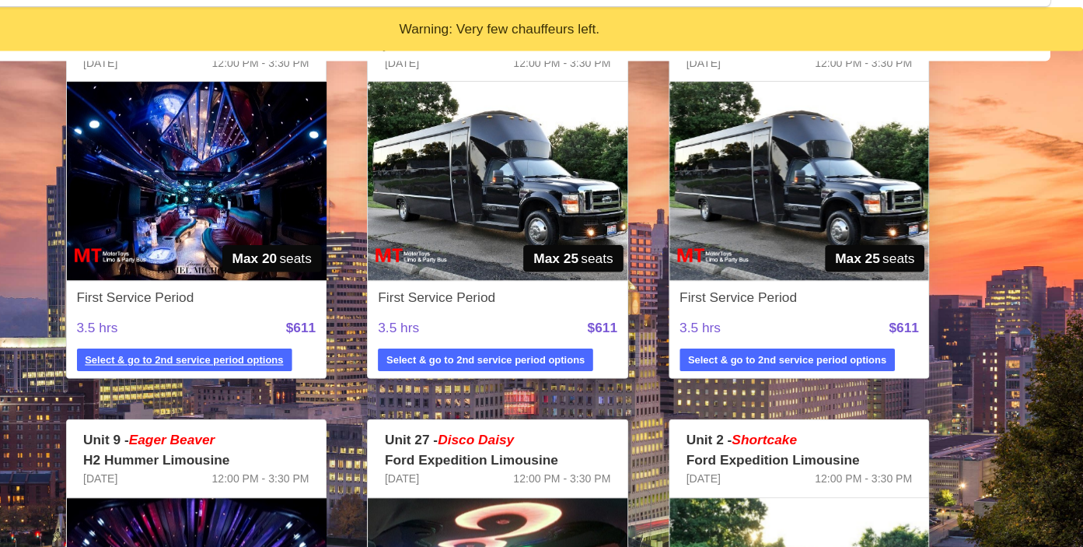
click at [288, 379] on strong "Select & go to 2nd service period options" at bounding box center [252, 374] width 184 height 14
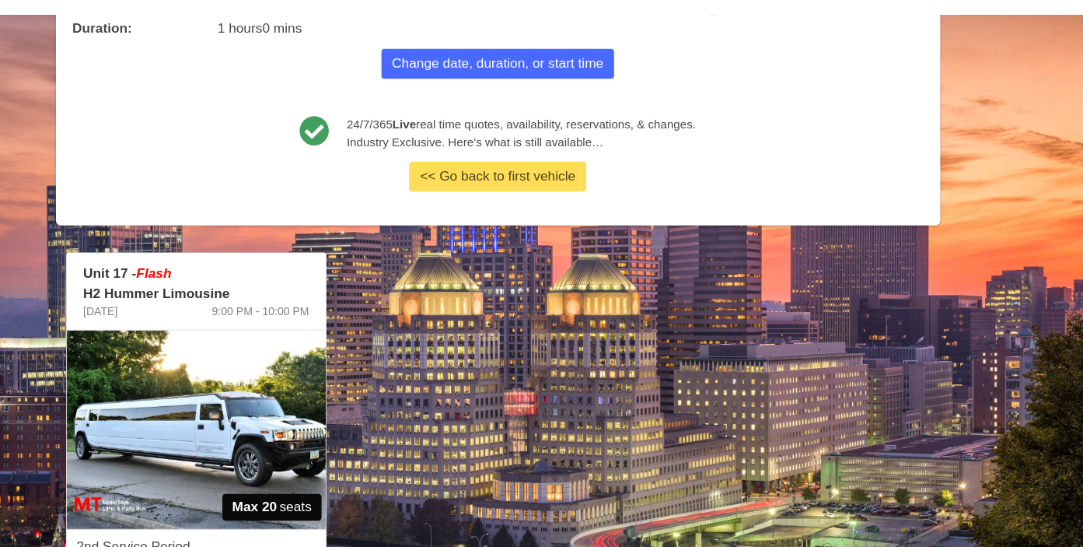
scroll to position [376, 0]
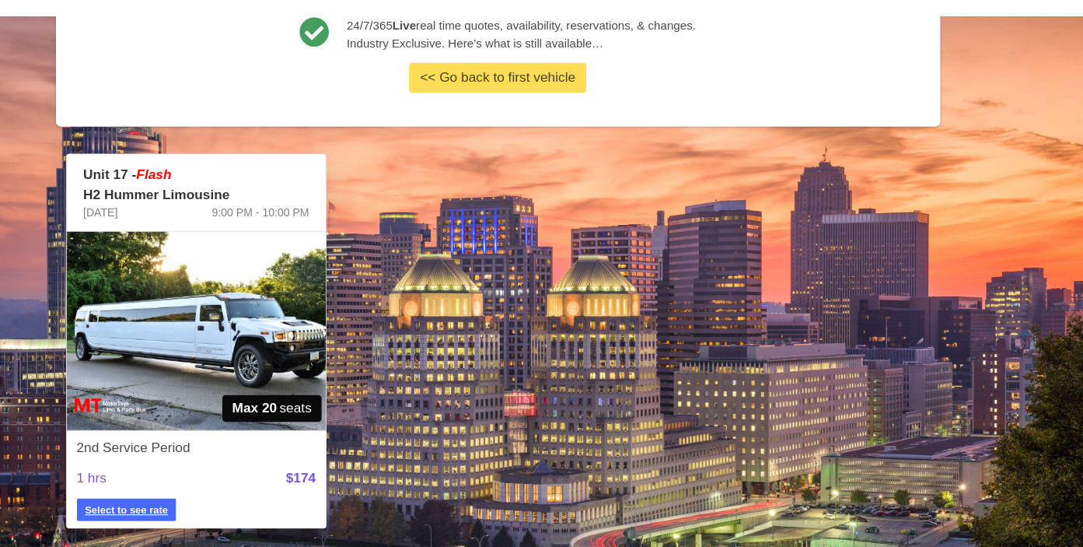
click at [197, 506] on strong "Select to see rate" at bounding box center [198, 511] width 77 height 14
